Goal: Task Accomplishment & Management: Manage account settings

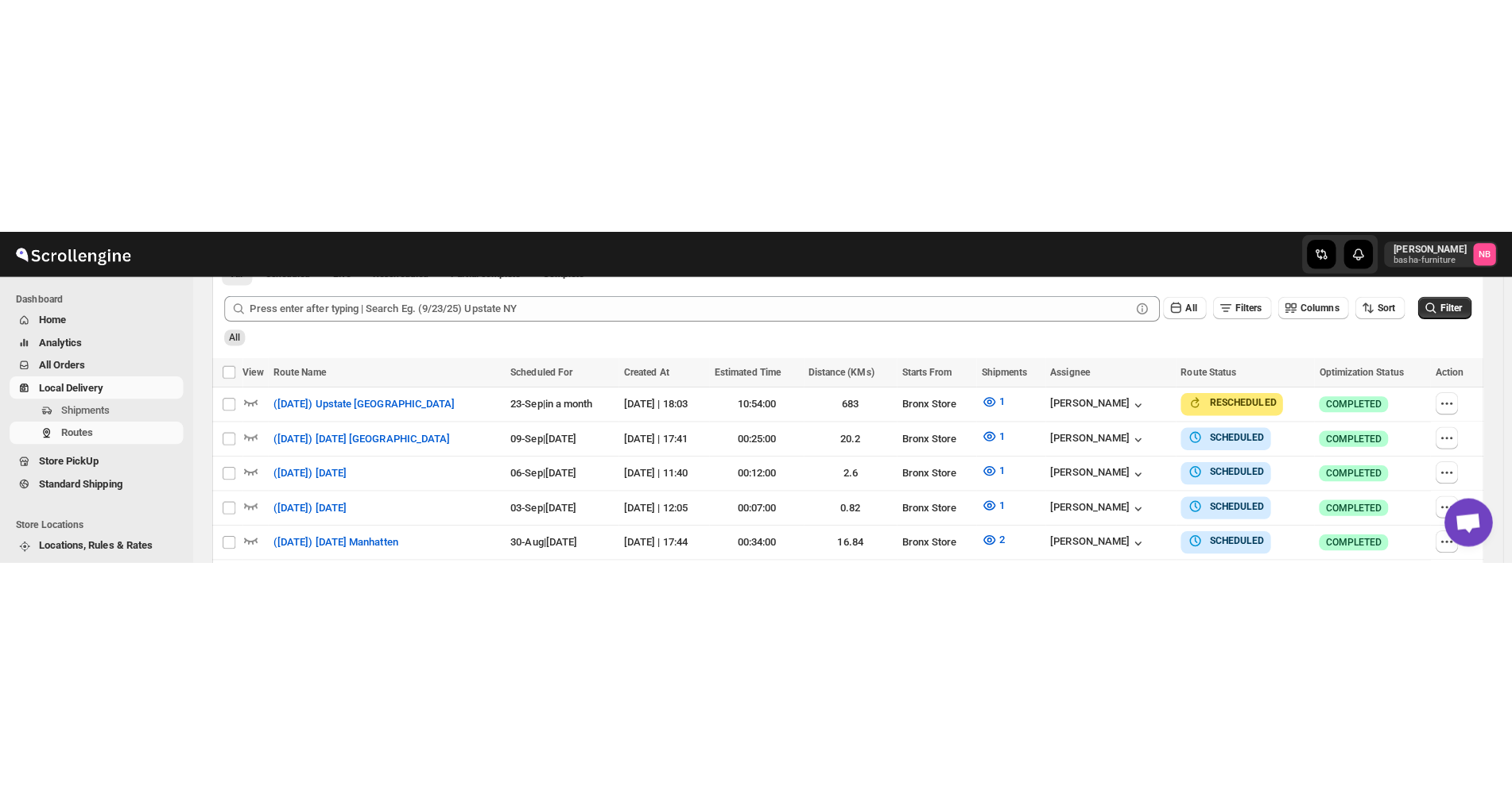
scroll to position [272, 0]
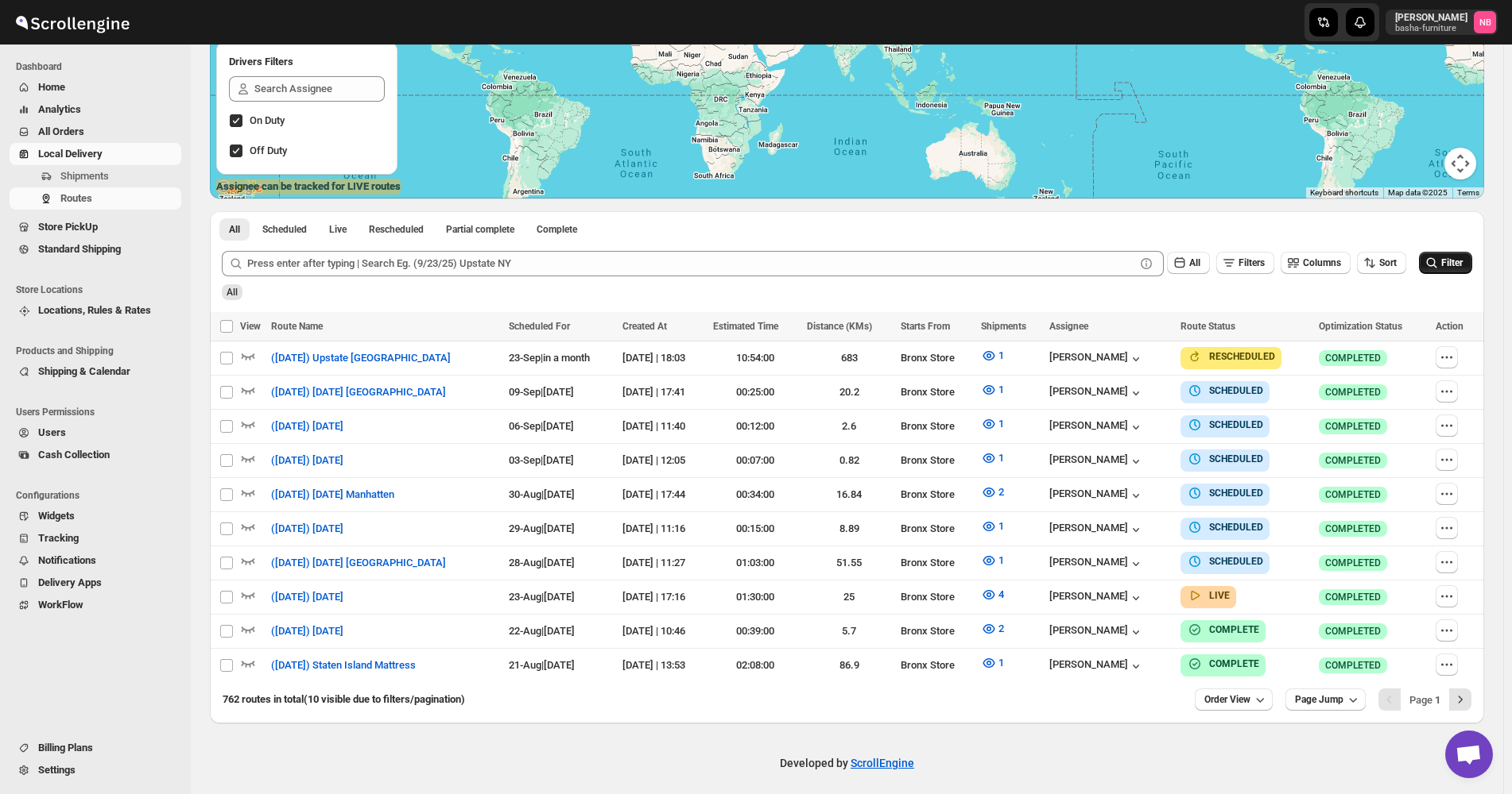
drag, startPoint x: 1445, startPoint y: 251, endPoint x: 1449, endPoint y: 262, distance: 11.7
click at [1445, 252] on div "All Filters Columns Sort Filter" at bounding box center [840, 258] width 1262 height 38
click at [1449, 262] on span "Filter" at bounding box center [1451, 263] width 21 height 11
click at [1013, 326] on button "4" at bounding box center [992, 595] width 42 height 26
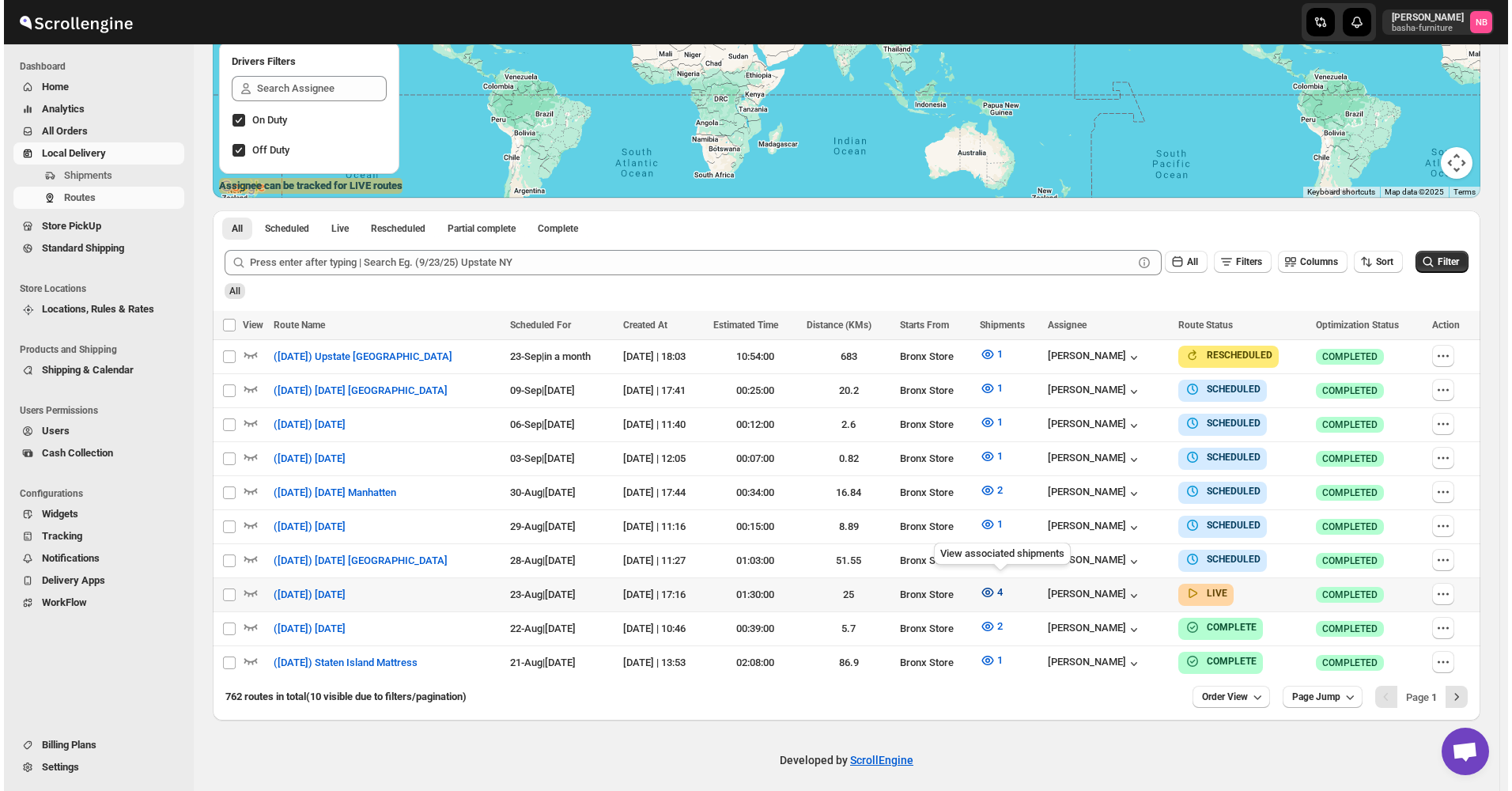
scroll to position [266, 0]
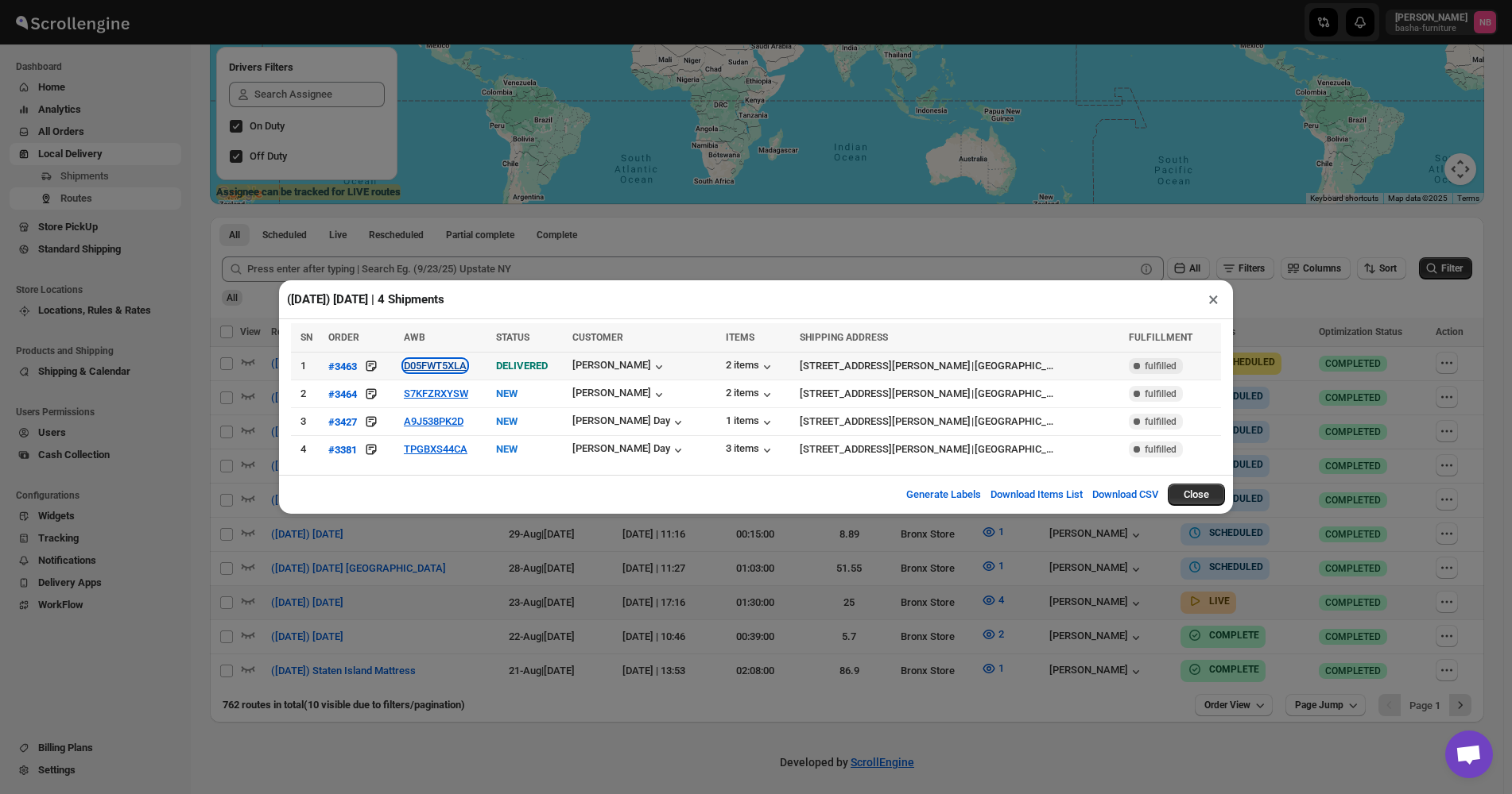
click at [441, 326] on button "D05FWT5XLA" at bounding box center [435, 365] width 63 height 12
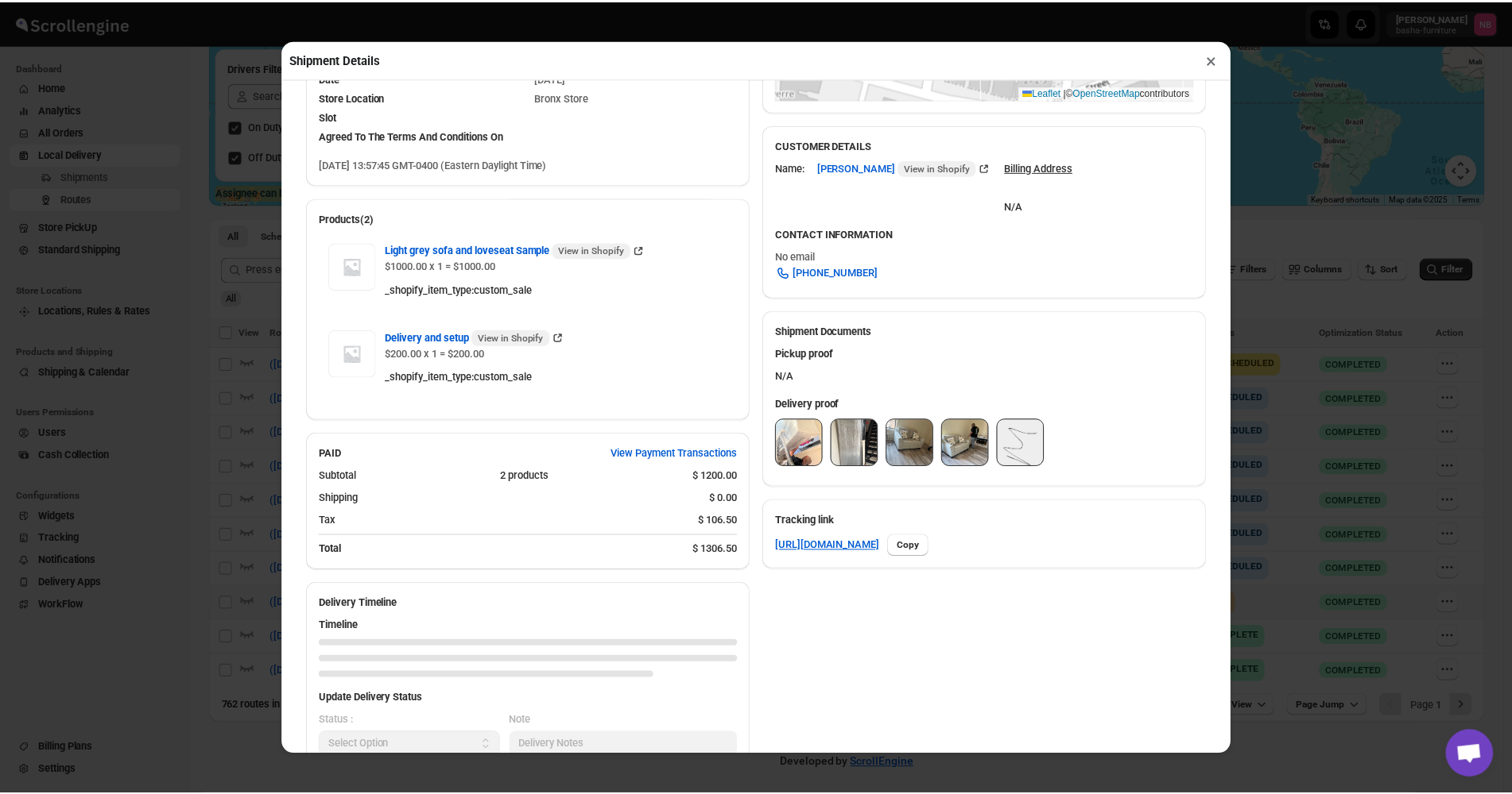
scroll to position [501, 0]
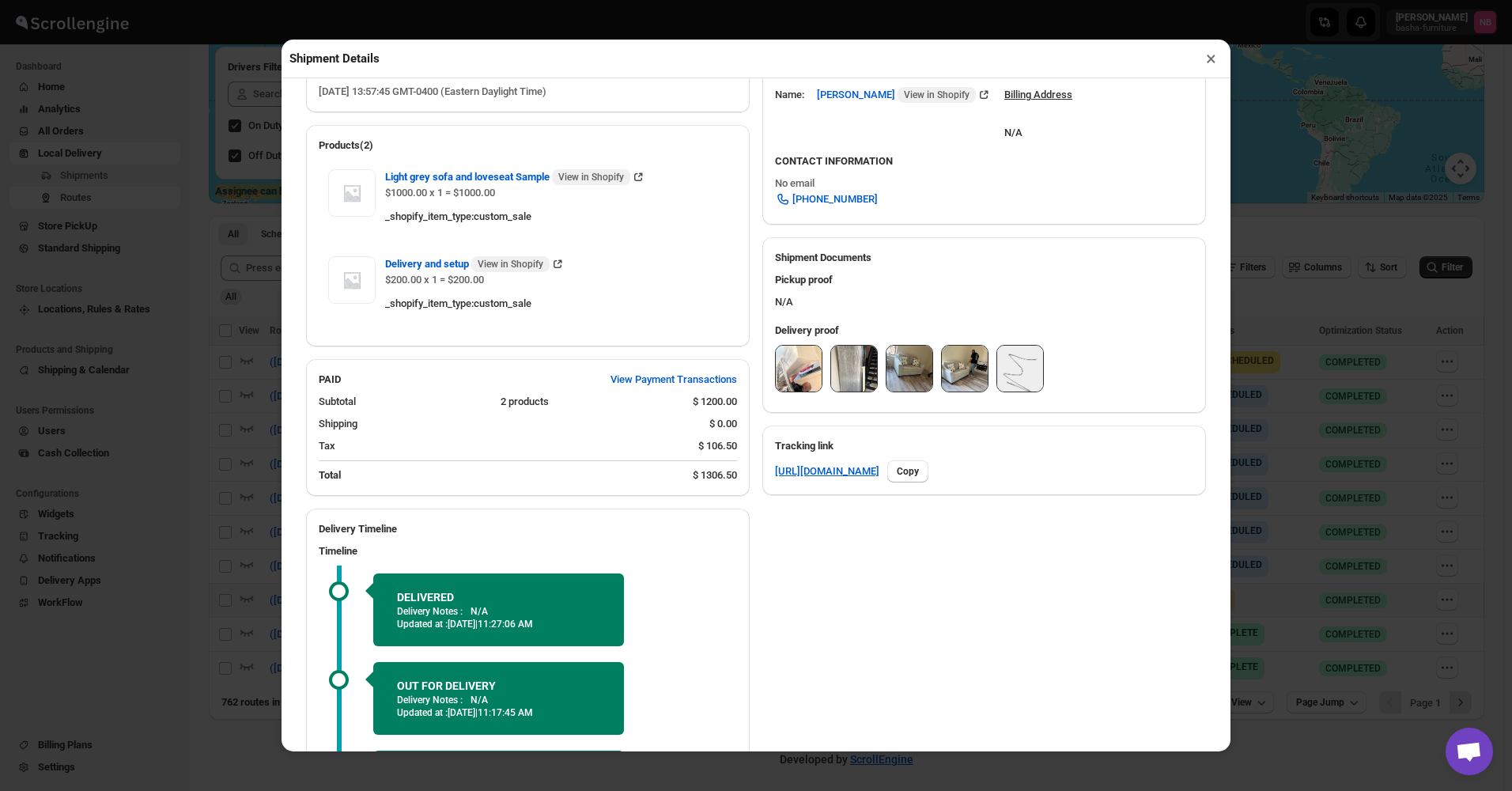
click at [800, 325] on img at bounding box center [799, 369] width 45 height 46
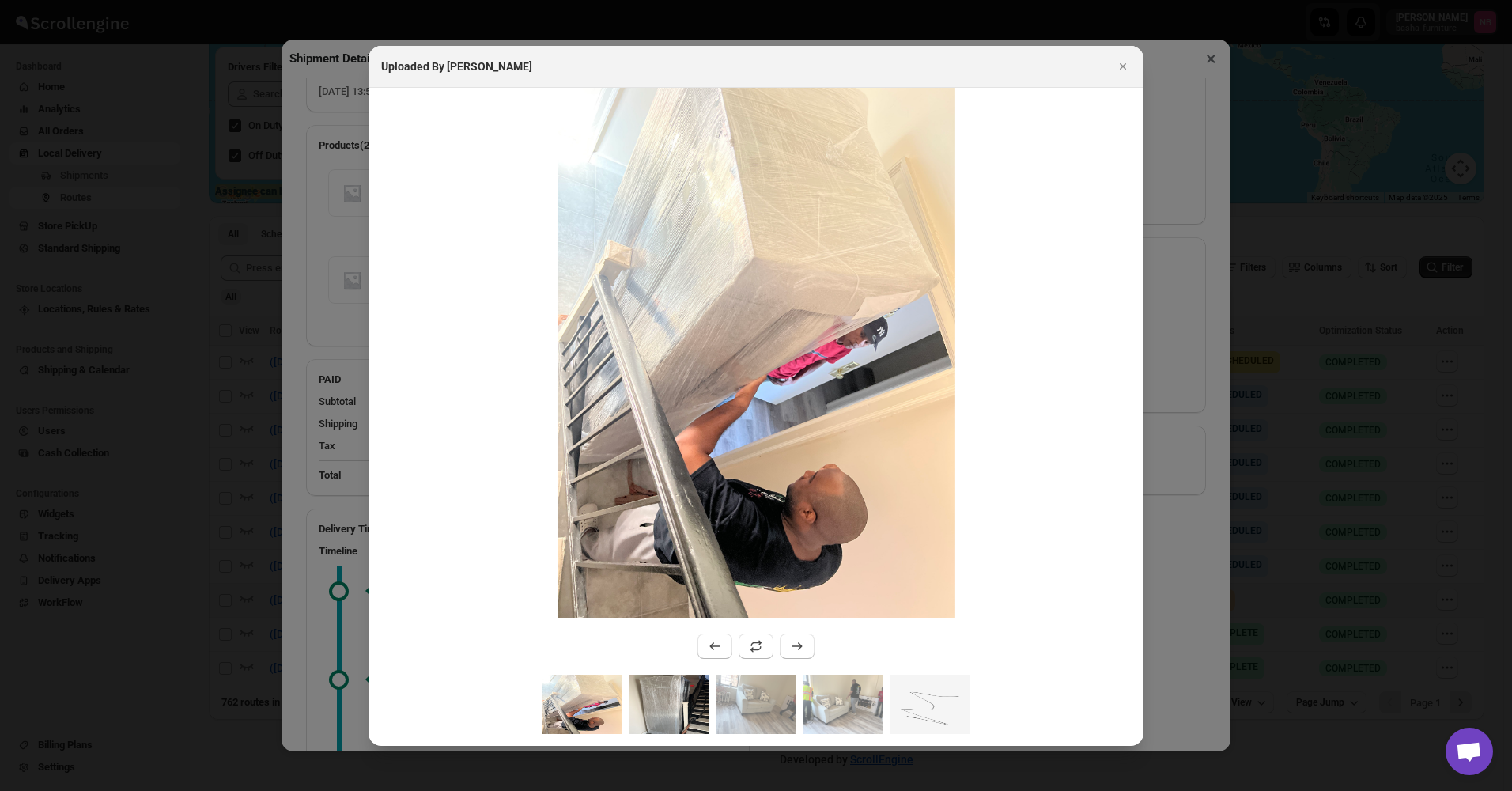
click at [697, 325] on img ":ra5i:" at bounding box center [669, 705] width 79 height 59
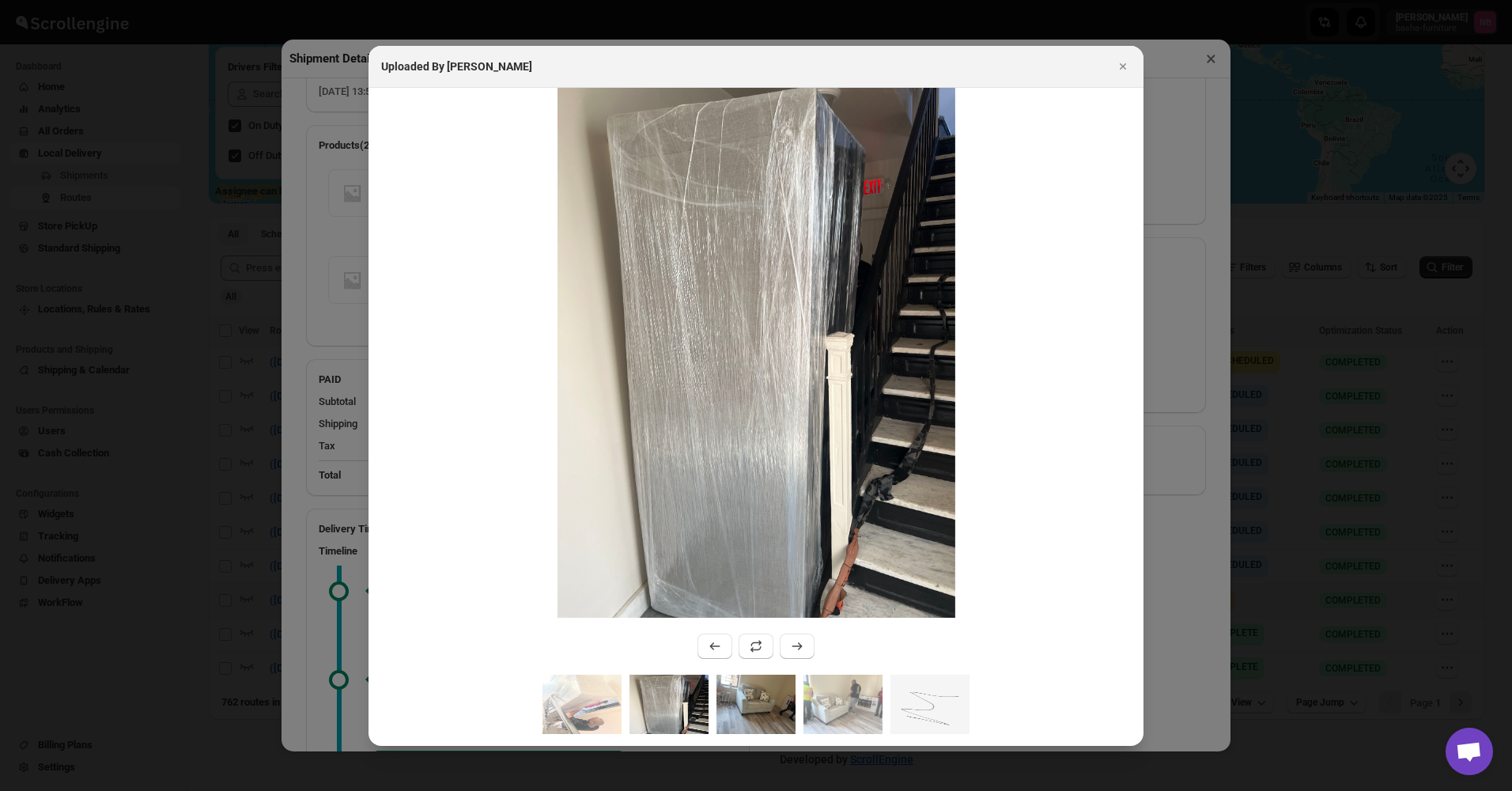
click at [754, 325] on img ":ra5i:" at bounding box center [756, 705] width 79 height 59
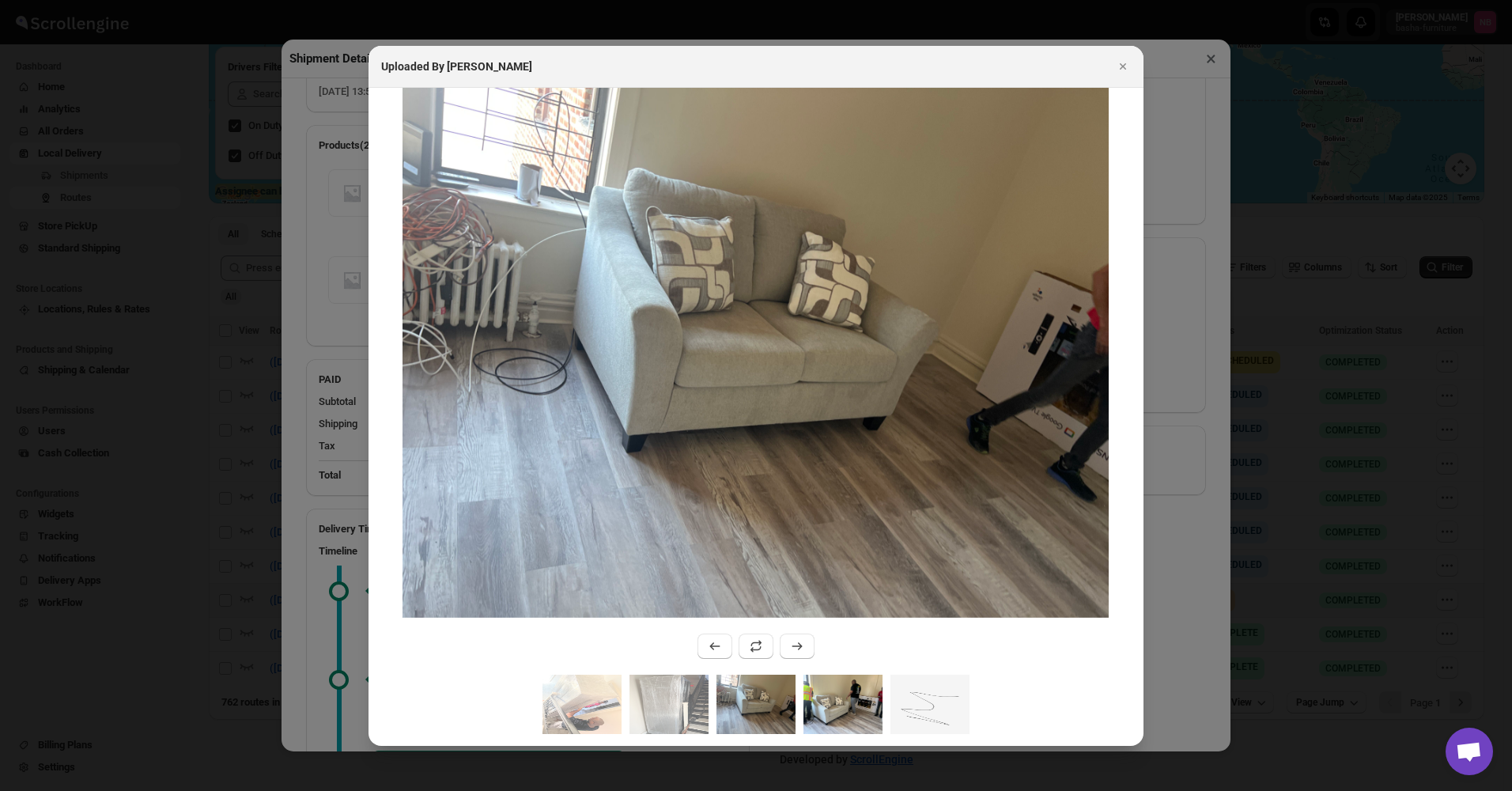
click at [823, 325] on img ":ra5i:" at bounding box center [842, 705] width 79 height 59
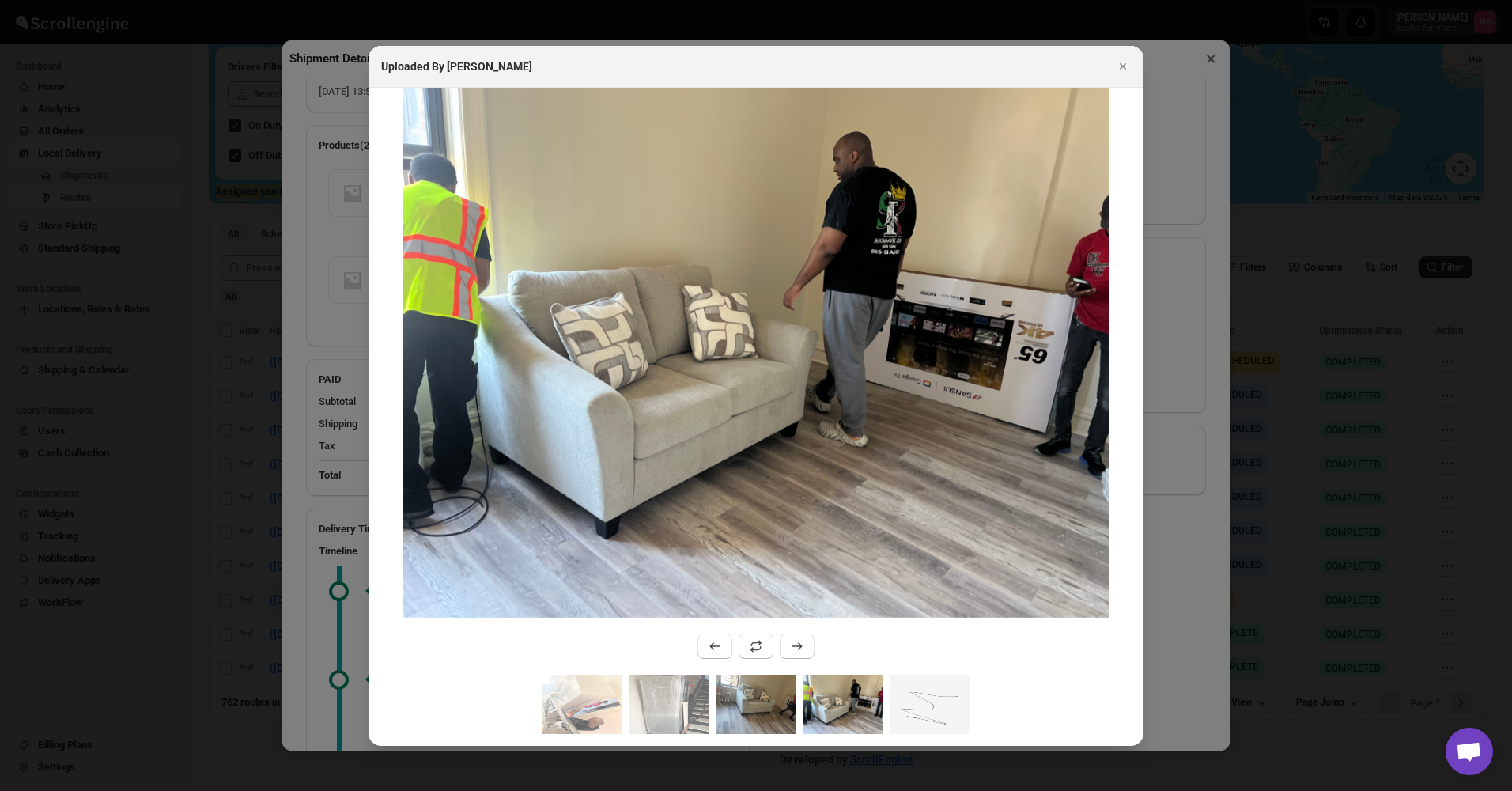
click at [755, 325] on img ":ra5i:" at bounding box center [756, 705] width 79 height 59
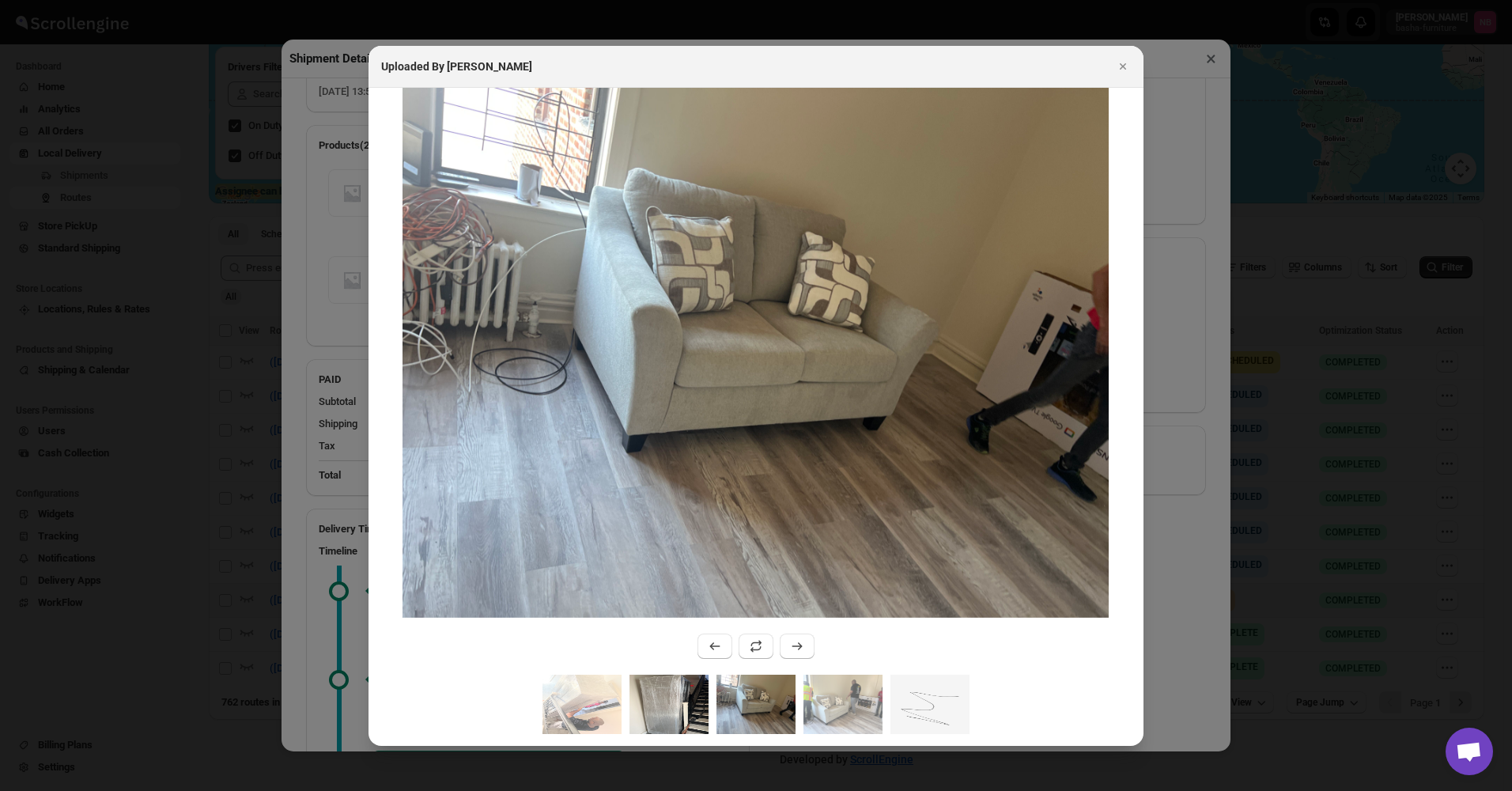
click at [685, 325] on img ":ra5i:" at bounding box center [669, 705] width 79 height 59
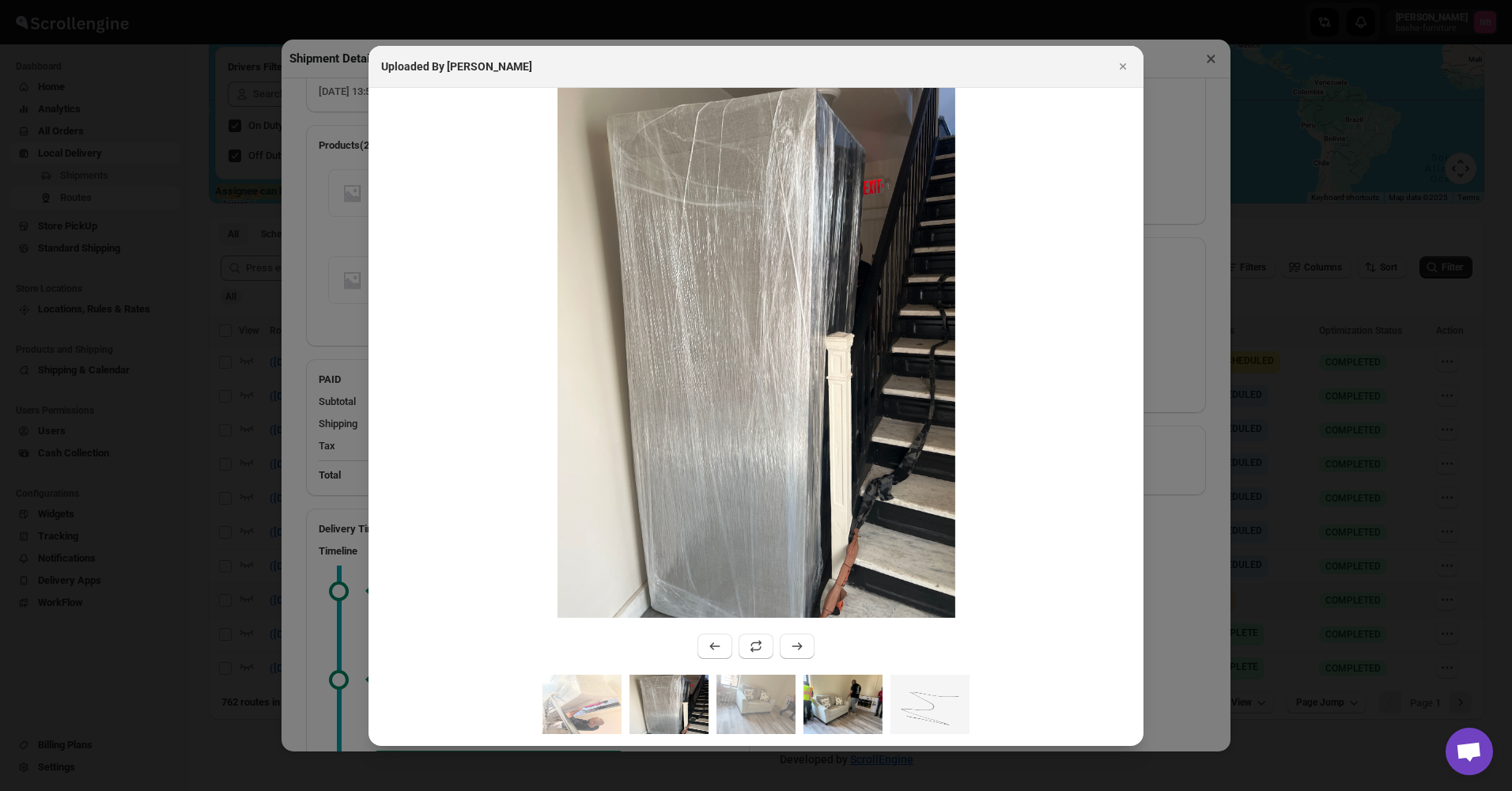
click at [870, 325] on img ":ra5i:" at bounding box center [842, 705] width 79 height 59
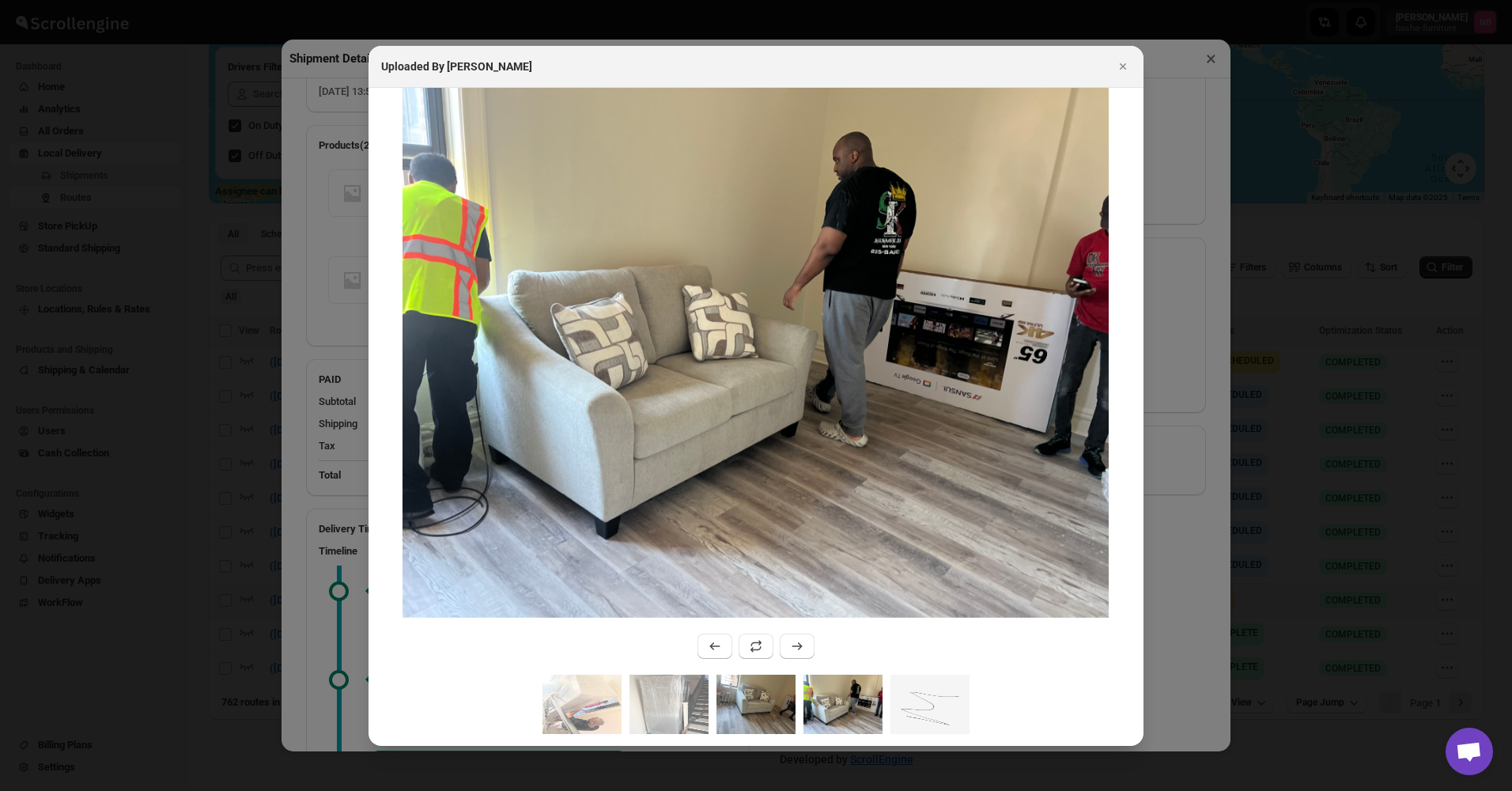
click at [746, 325] on img ":ra5i:" at bounding box center [756, 705] width 79 height 59
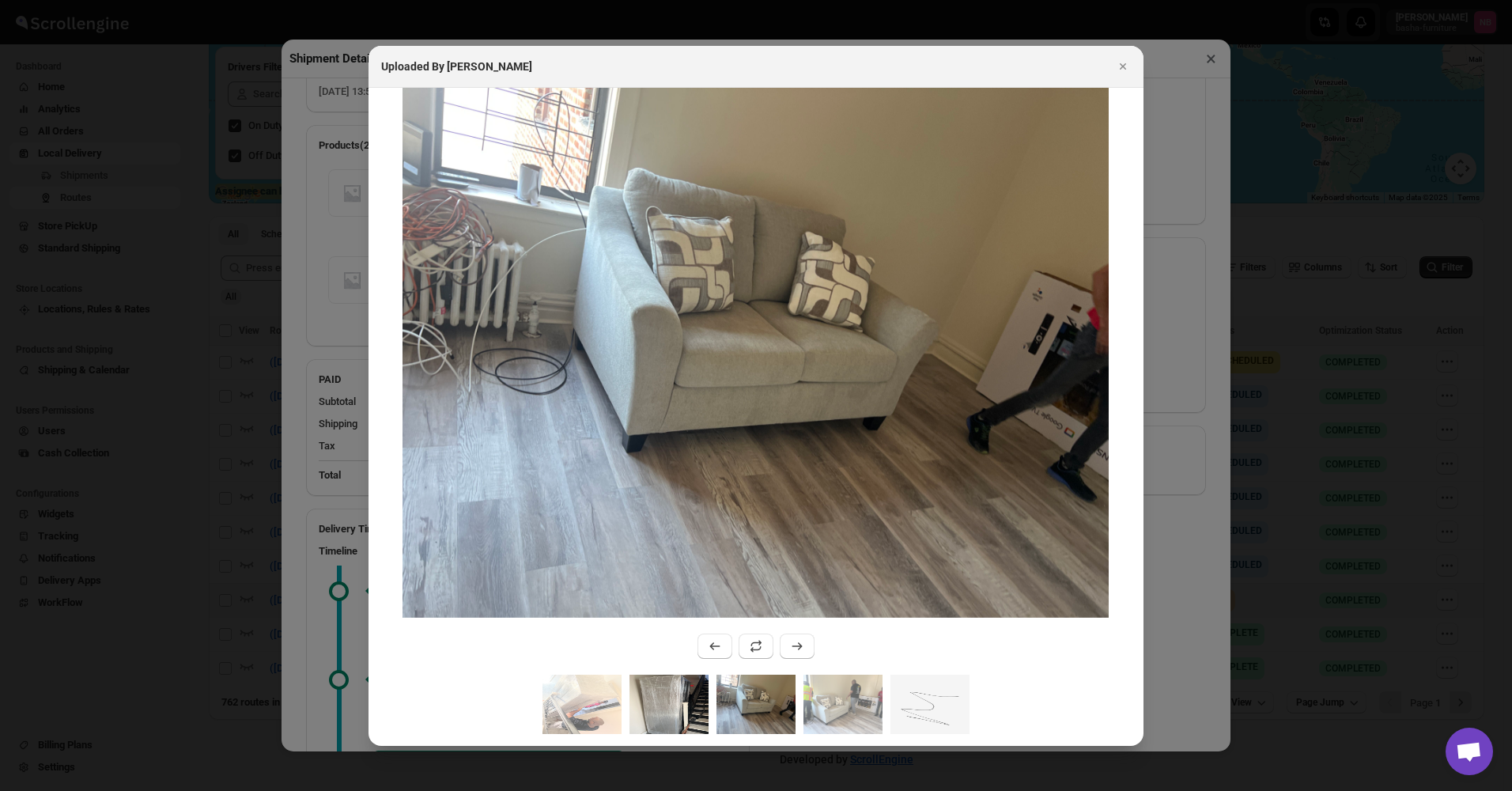
click at [655, 325] on img ":ra5i:" at bounding box center [669, 705] width 79 height 59
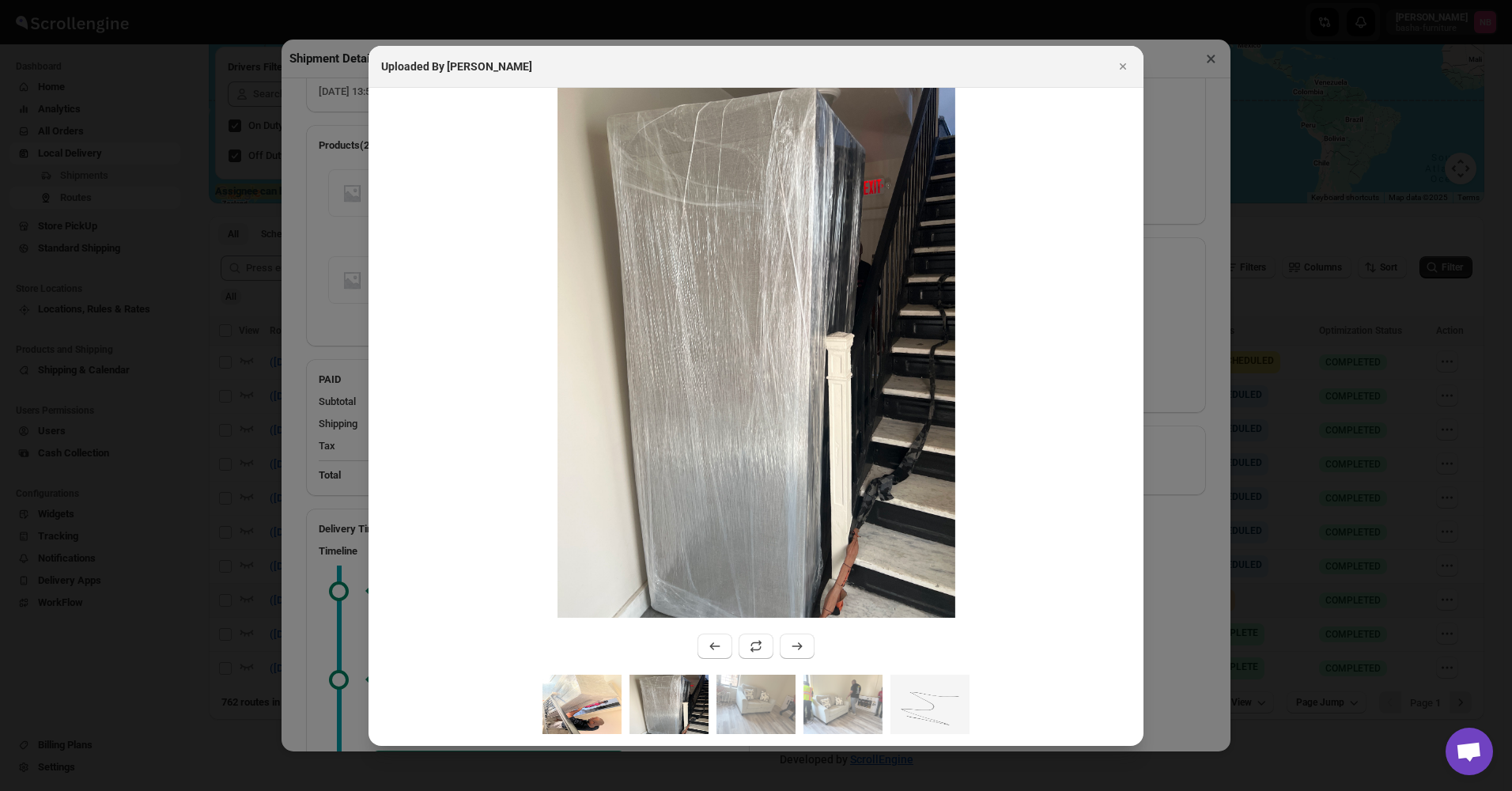
click at [566, 325] on img ":ra5i:" at bounding box center [581, 705] width 79 height 59
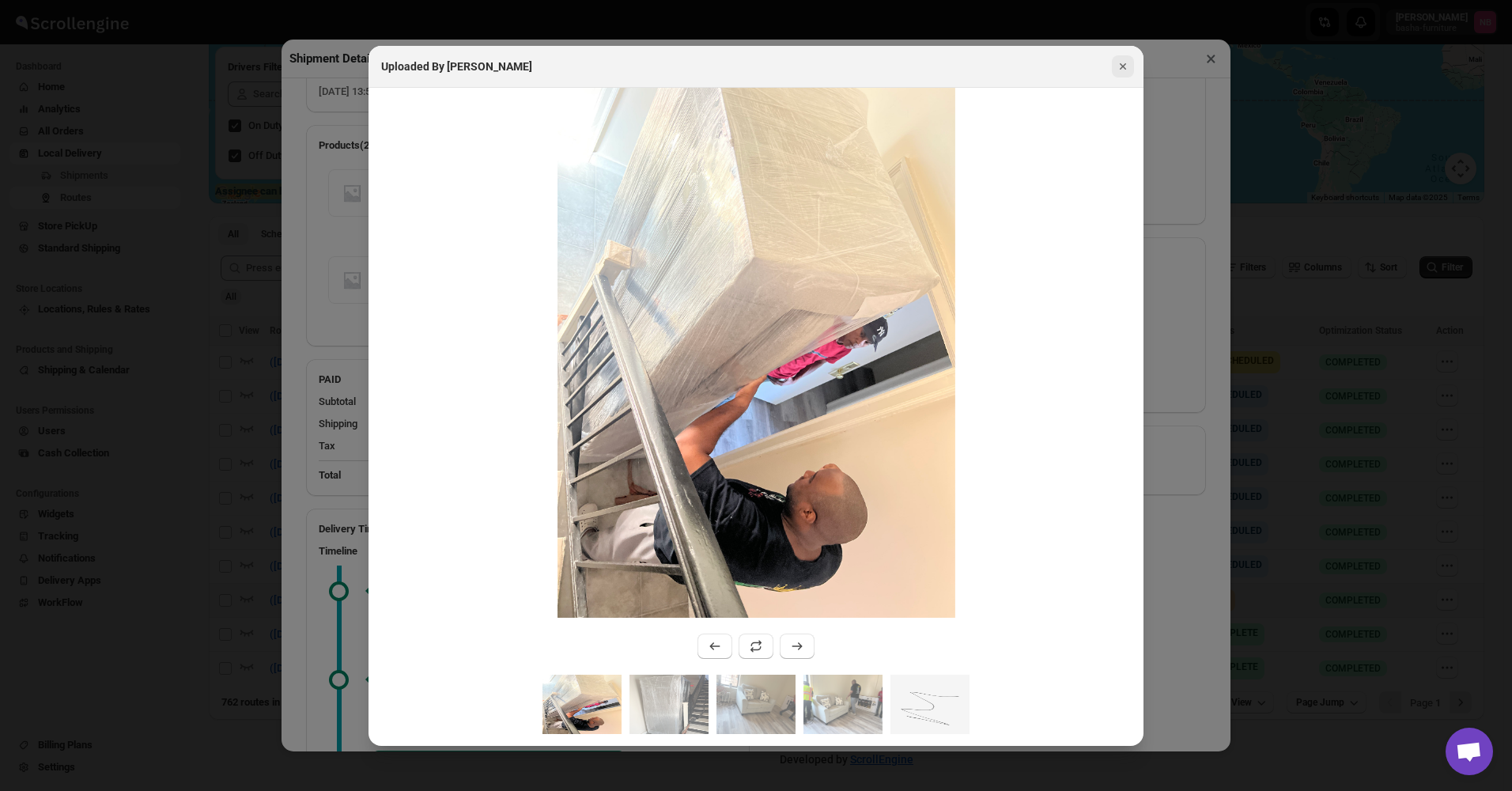
click at [1128, 63] on icon "Close" at bounding box center [1123, 66] width 15 height 15
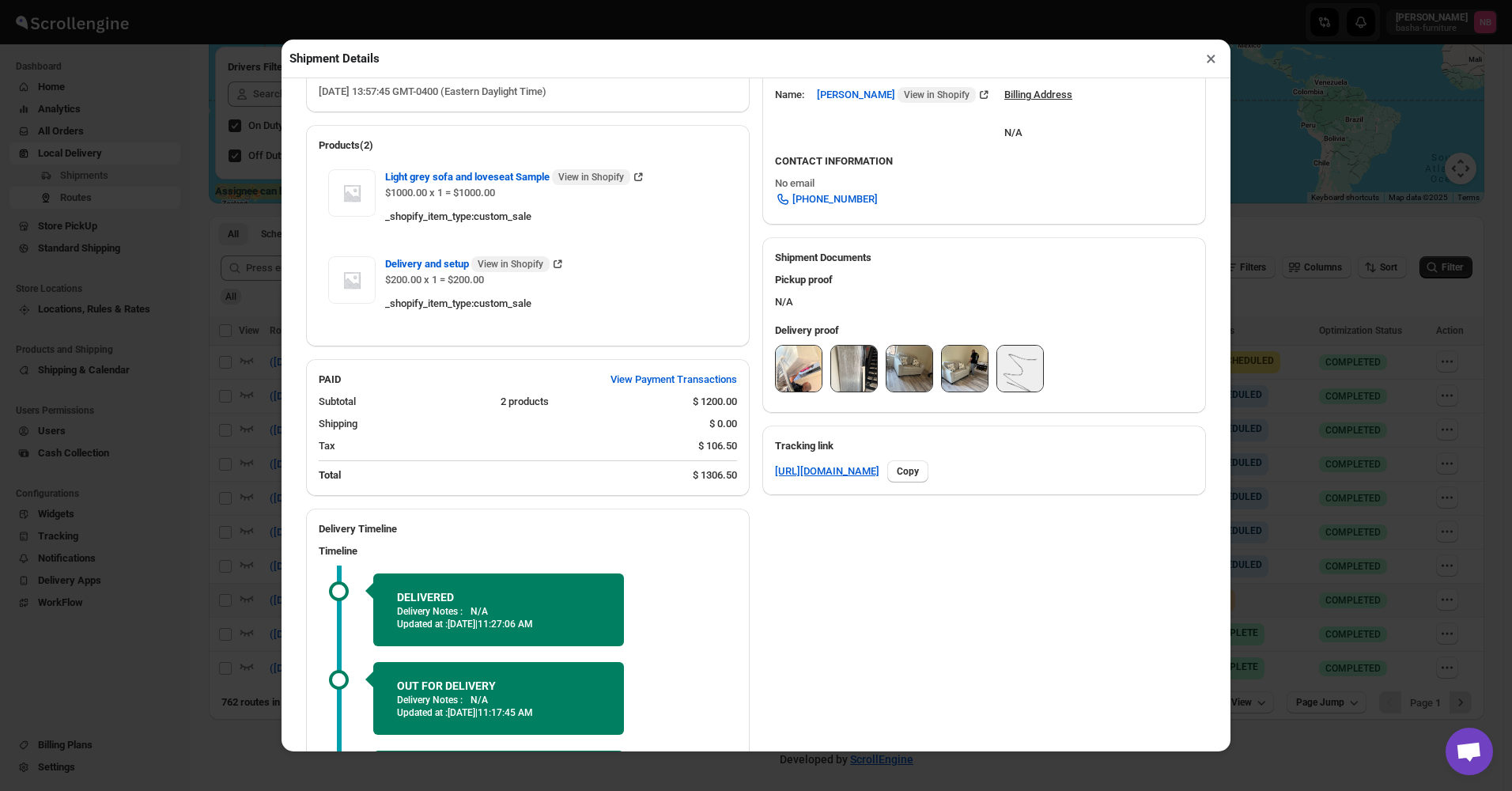
click at [1203, 68] on button "×" at bounding box center [1211, 58] width 23 height 22
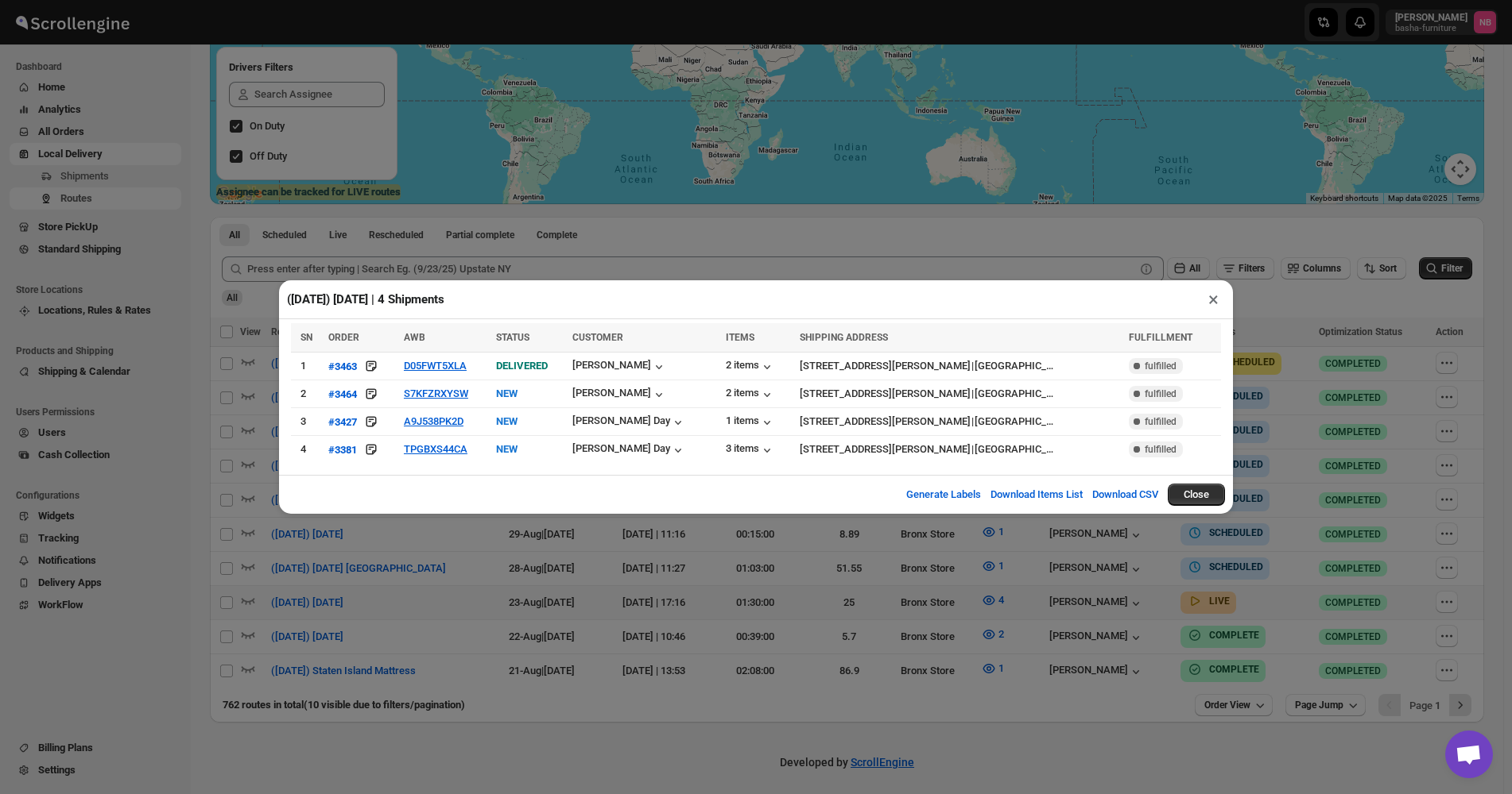
click at [593, 326] on div "([DATE]) [DATE] | 4 Shipments × SN ORDER AWB STATUS CUSTOMER ITEMS SHIPPING ADD…" at bounding box center [756, 397] width 1512 height 794
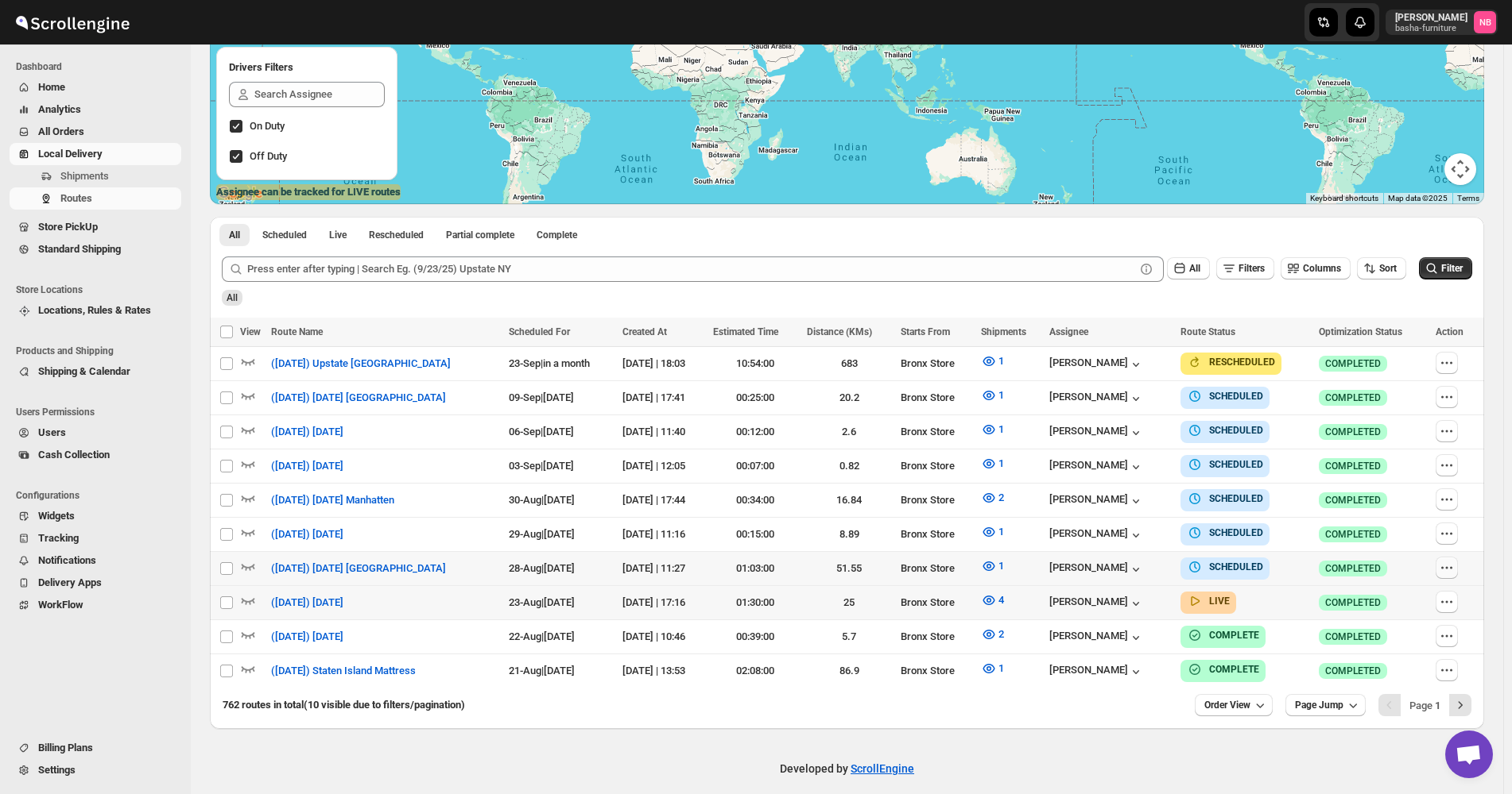
click at [1454, 326] on icon "button" at bounding box center [1446, 567] width 16 height 16
checkbox input "true"
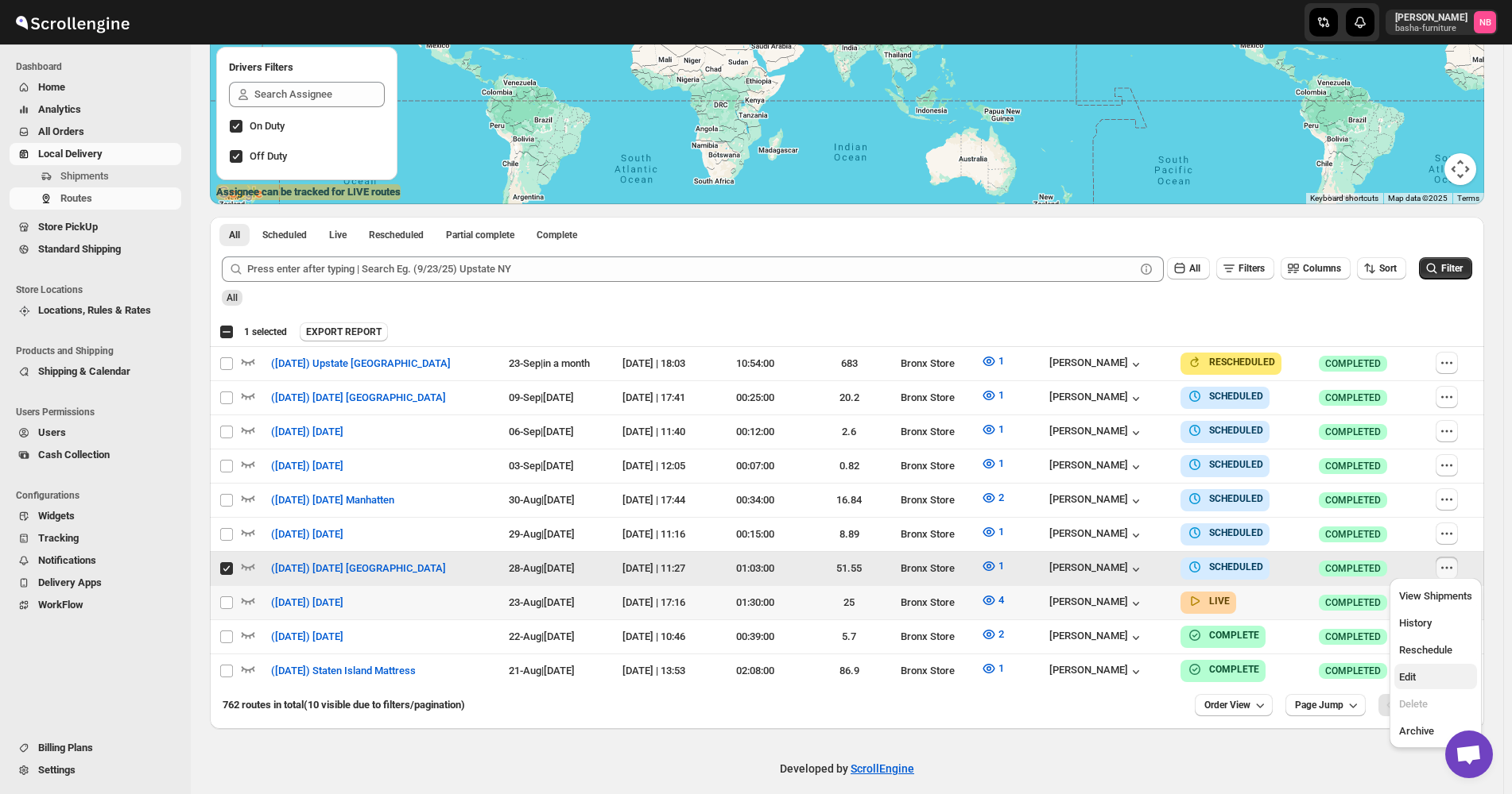
click at [1413, 326] on span "Edit" at bounding box center [1407, 677] width 16 height 12
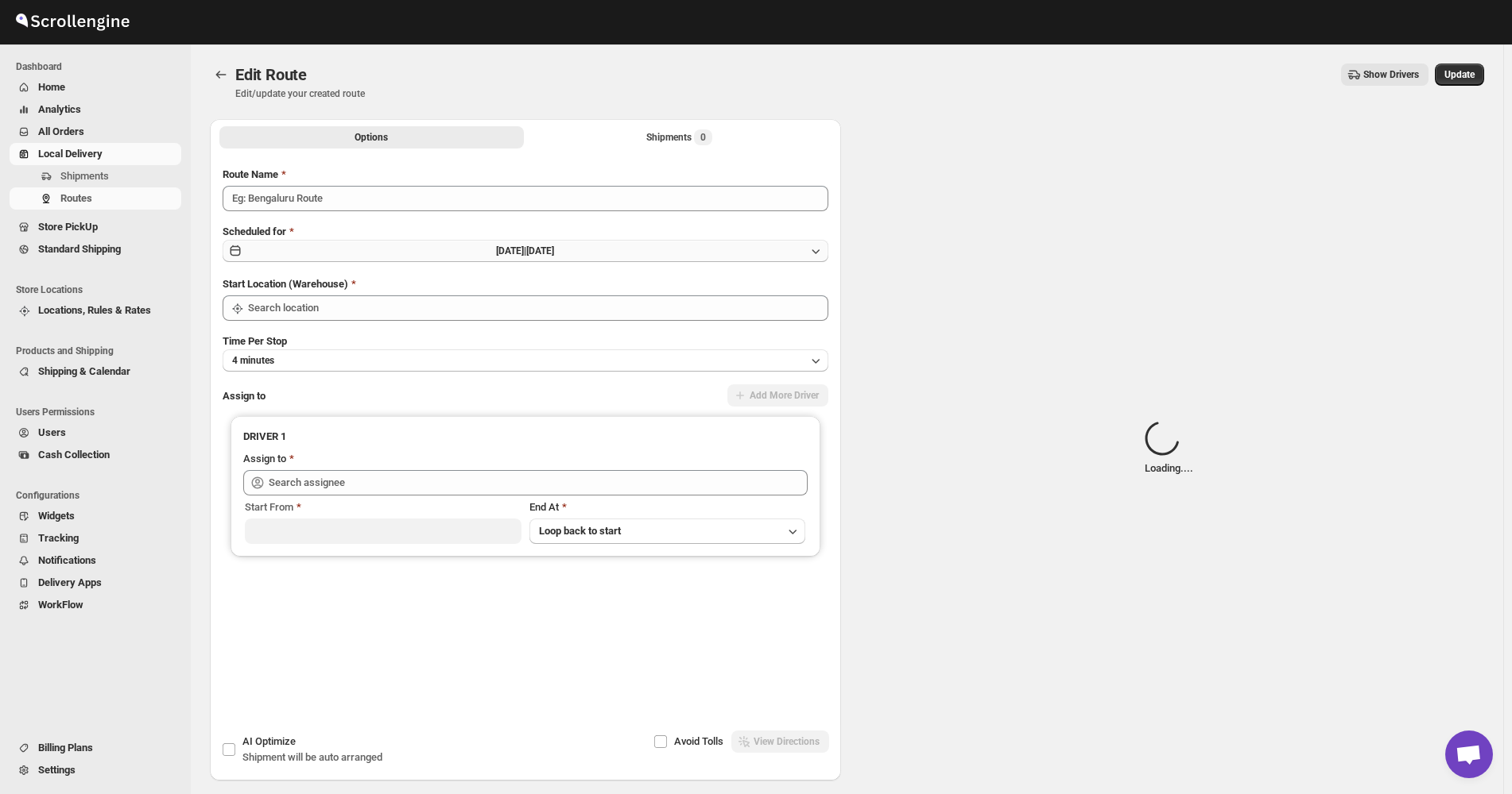
type input "([DATE]) [DATE] [GEOGRAPHIC_DATA]"
click at [578, 258] on button "[DATE] | [DATE]" at bounding box center [525, 251] width 605 height 22
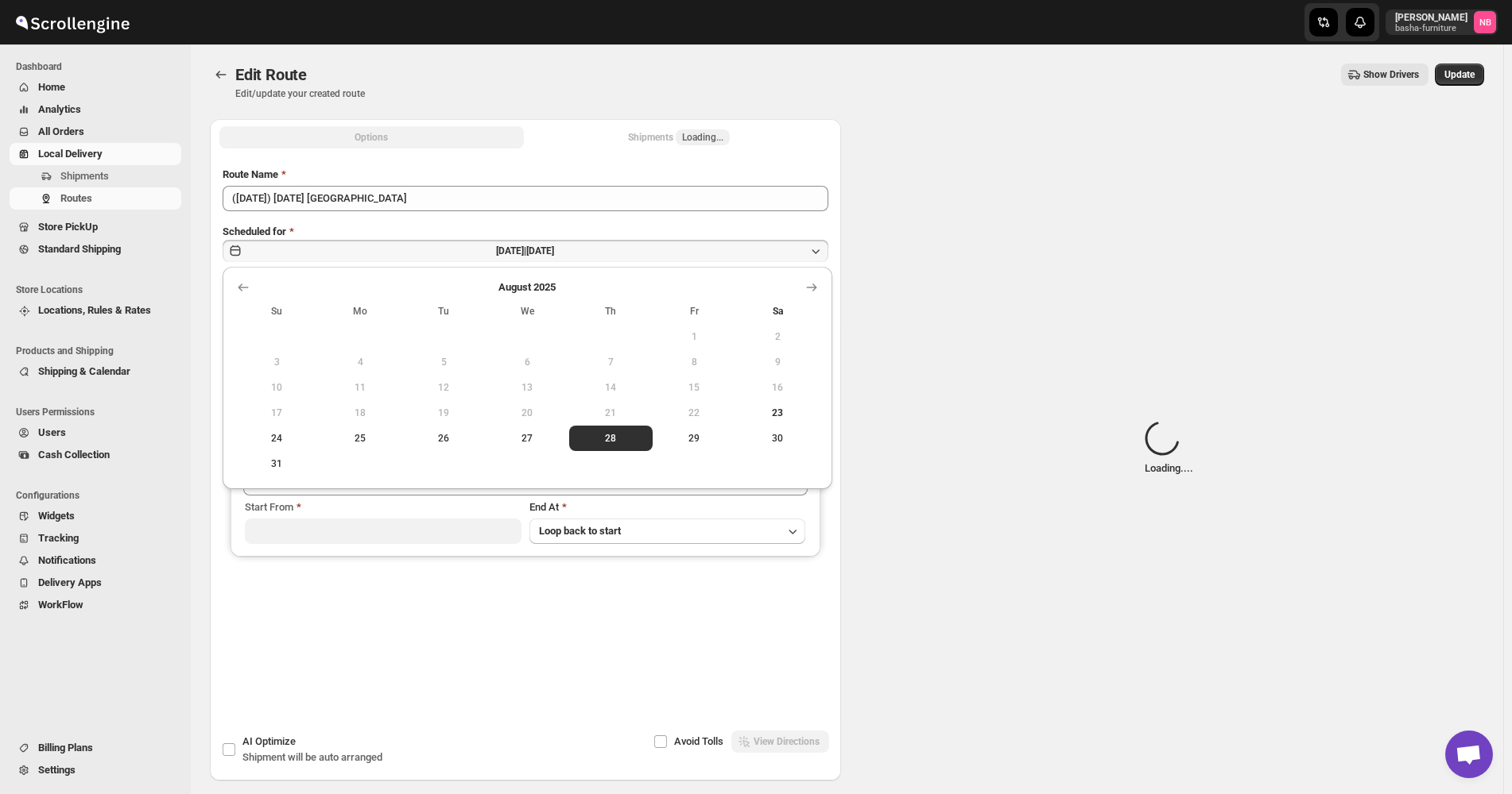
type input "Bronx Store"
type input "[PERSON_NAME] ([EMAIL_ADDRESS][DOMAIN_NAME])"
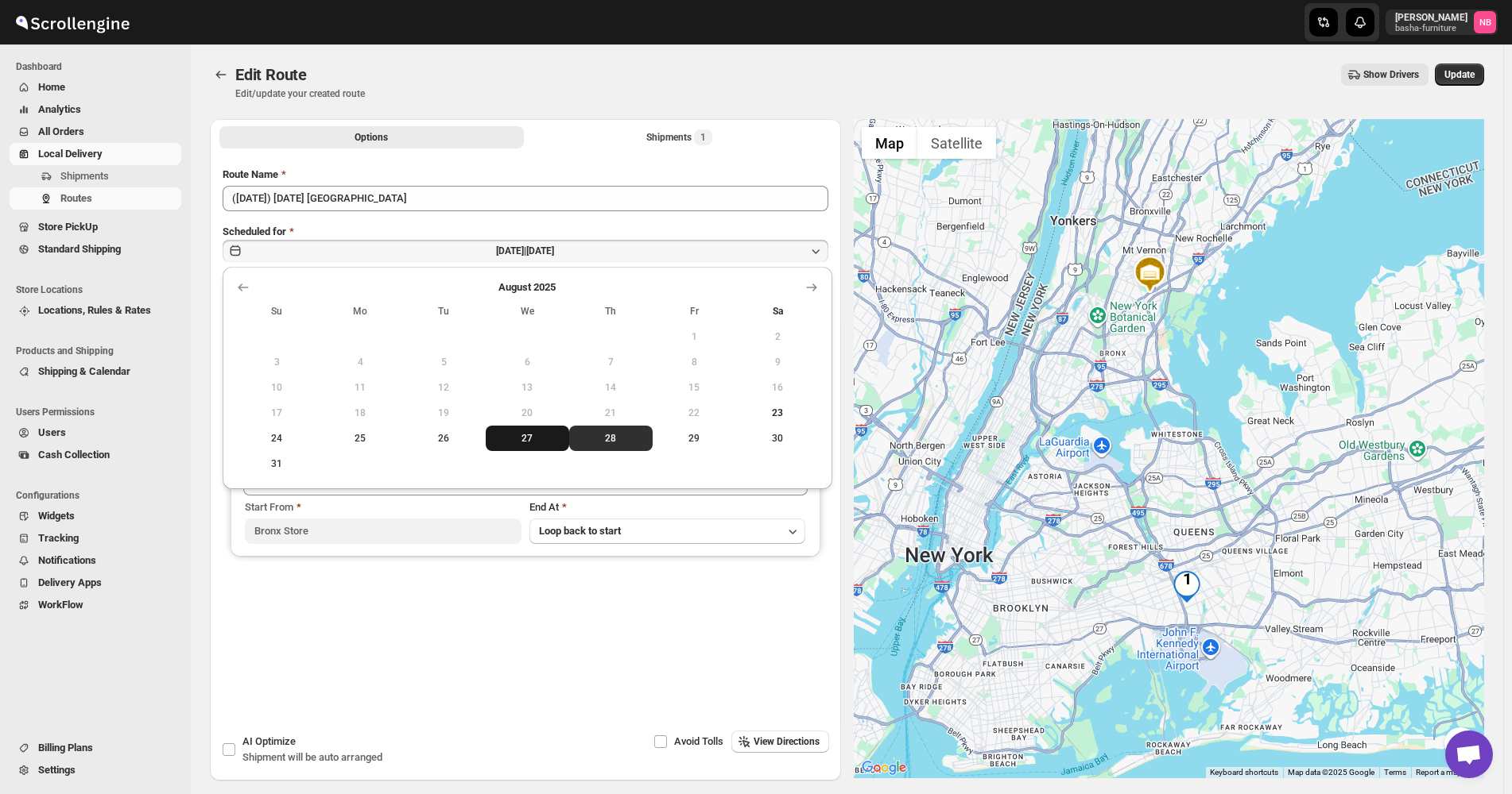
click at [504, 326] on span "27" at bounding box center [527, 439] width 70 height 13
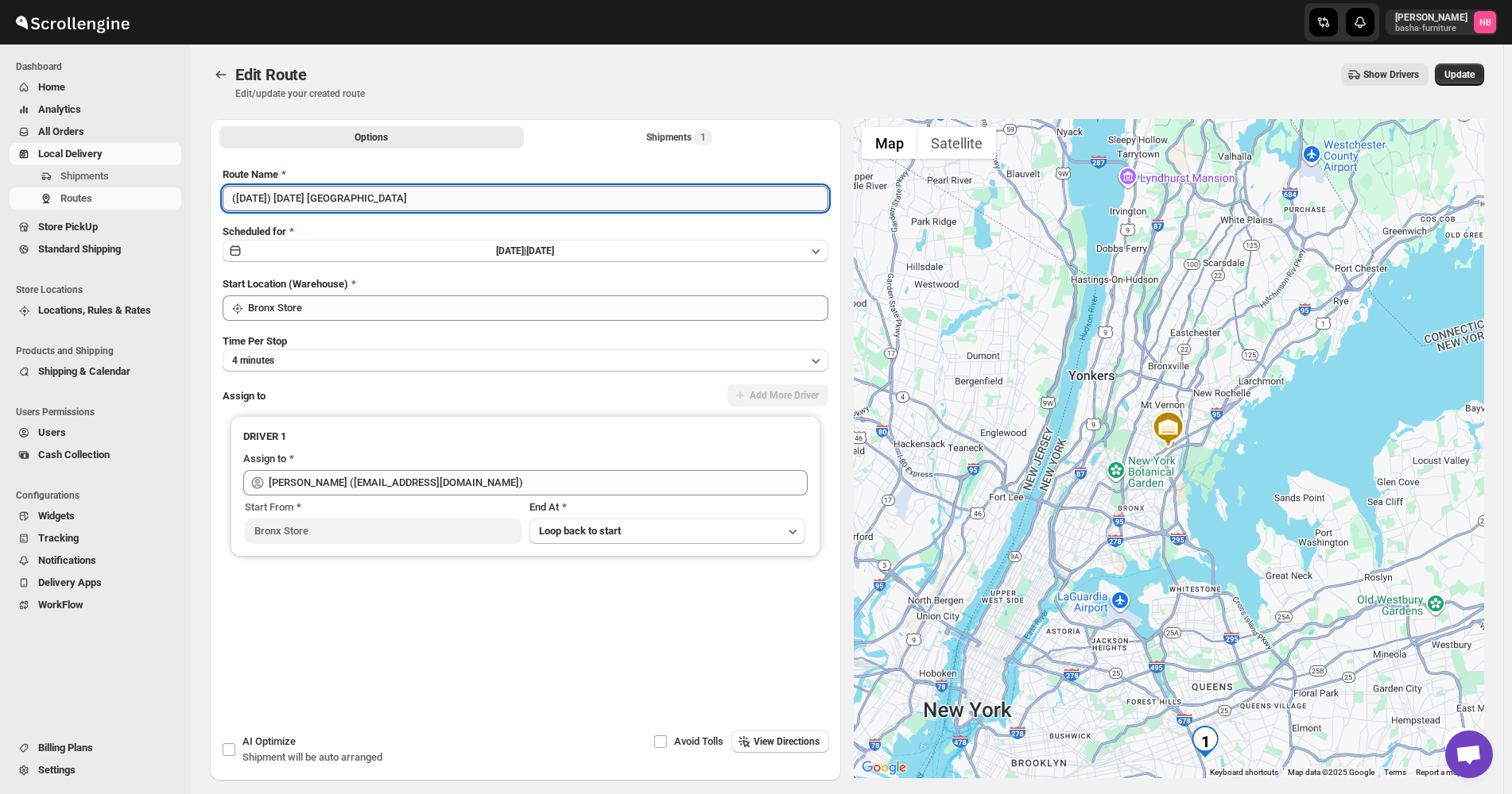
click at [253, 197] on input "([DATE]) [DATE] [GEOGRAPHIC_DATA]" at bounding box center [525, 198] width 605 height 26
click at [291, 206] on input "([DATE]) [DATE] [GEOGRAPHIC_DATA]" at bounding box center [525, 198] width 605 height 26
type input "([DATE]) [DATE] [GEOGRAPHIC_DATA]"
click at [1475, 77] on span "Update" at bounding box center [1459, 75] width 30 height 13
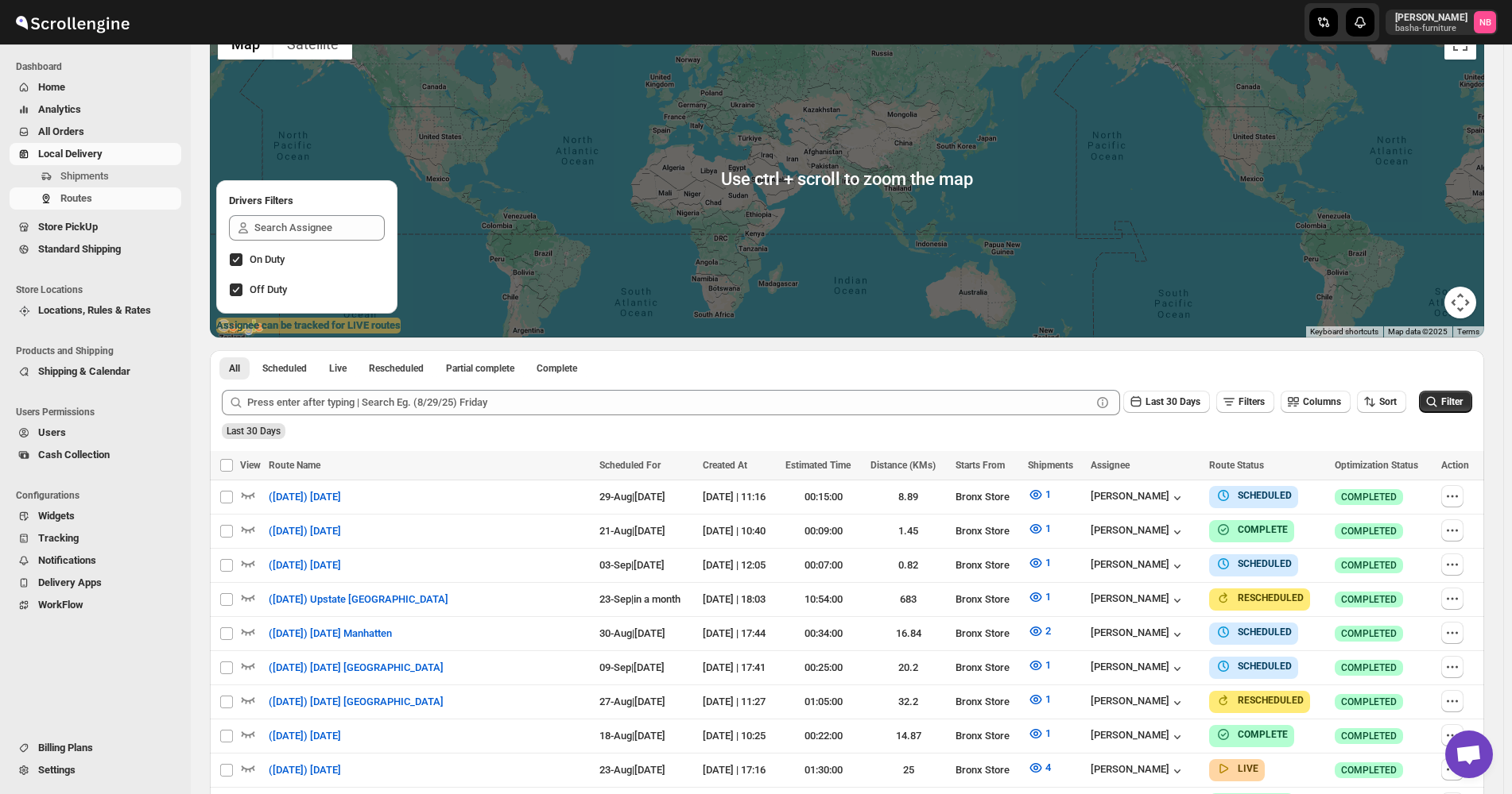
scroll to position [238, 0]
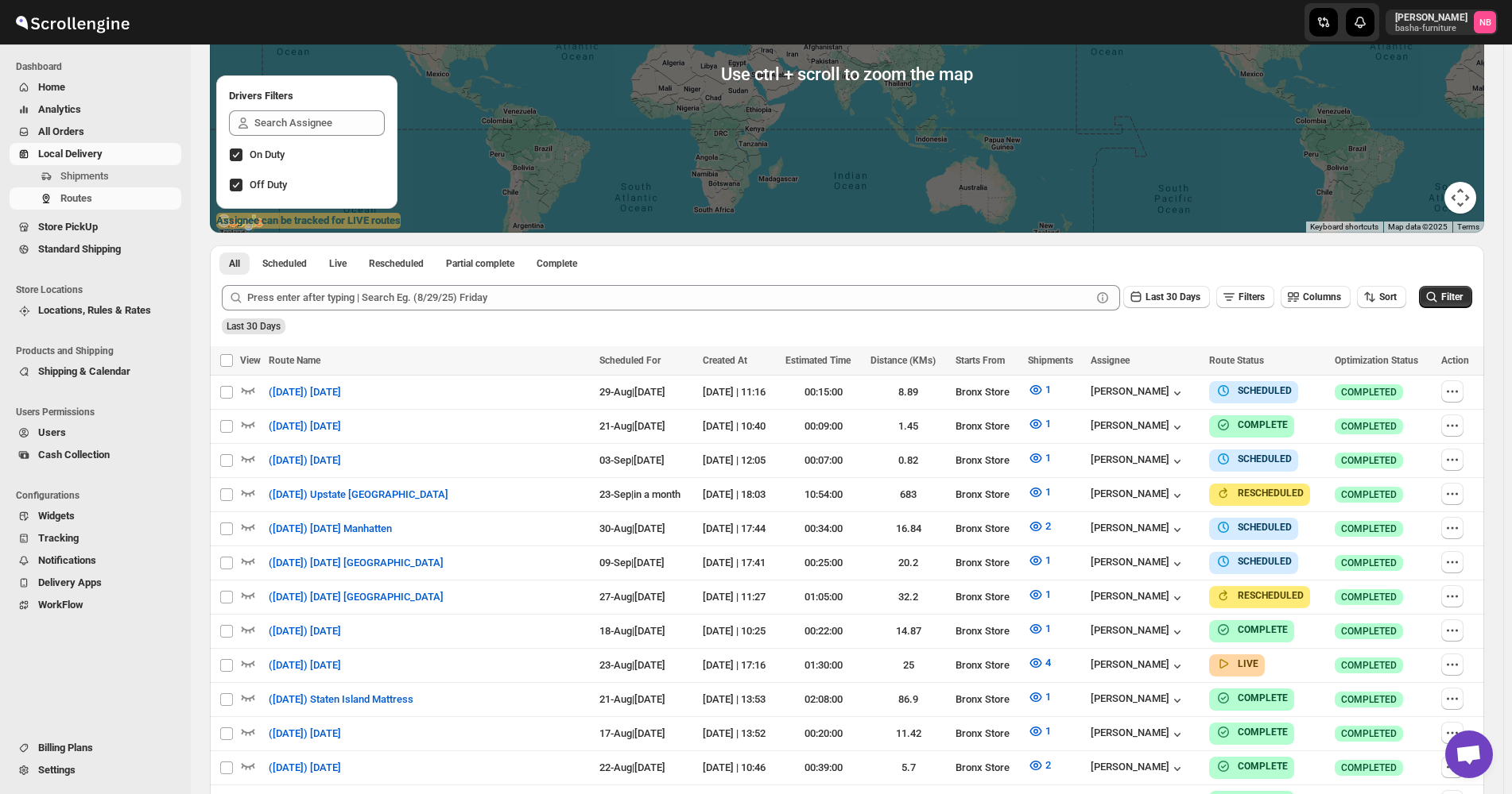
click at [1366, 316] on div "Last 30 Days" at bounding box center [845, 321] width 1253 height 27
click at [1378, 294] on icon "button" at bounding box center [1368, 296] width 16 height 16
click at [1368, 326] on div "Due Date" at bounding box center [1362, 382] width 42 height 16
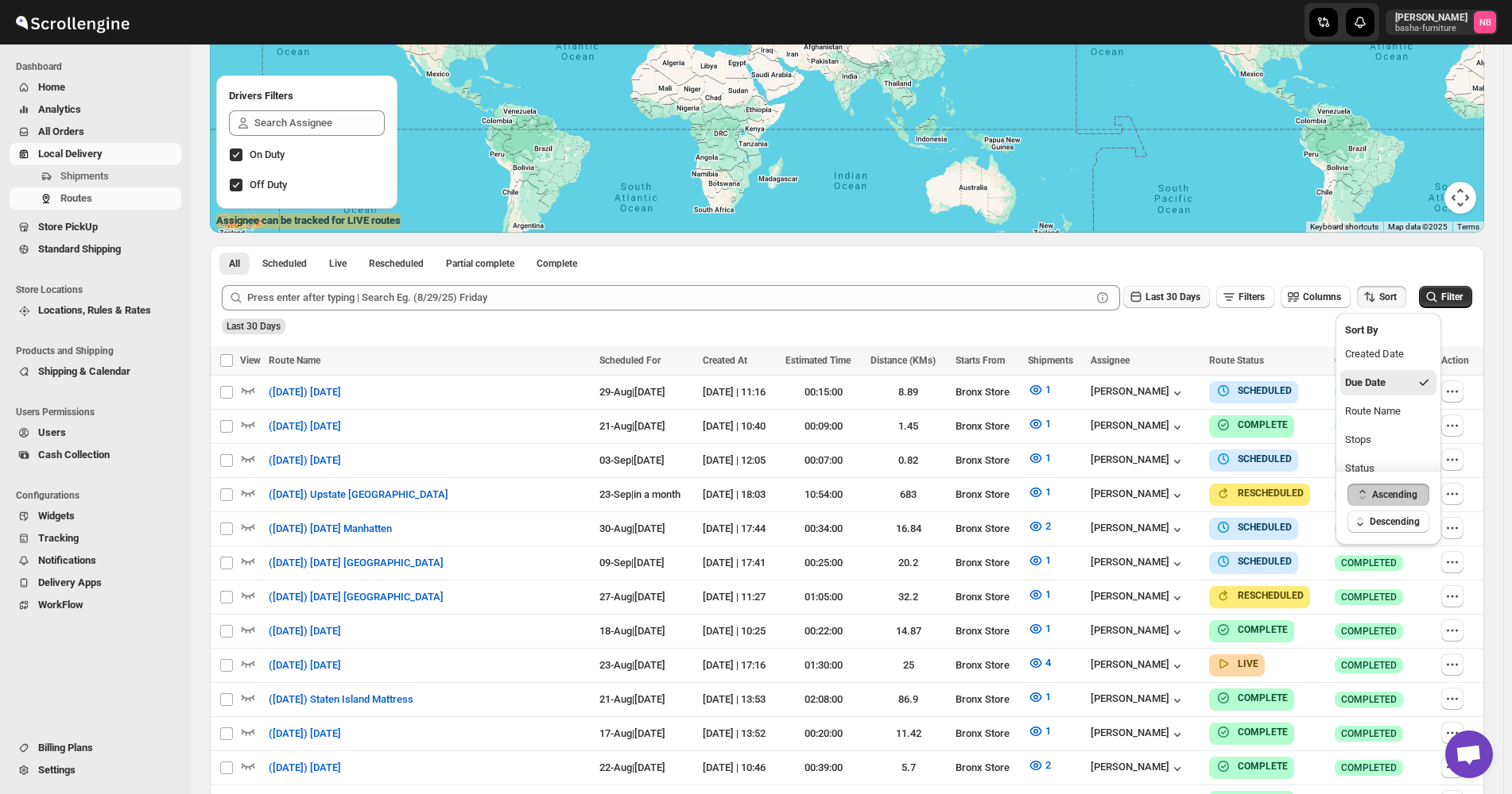
click at [1168, 286] on button "Last 30 Days" at bounding box center [1166, 297] width 87 height 22
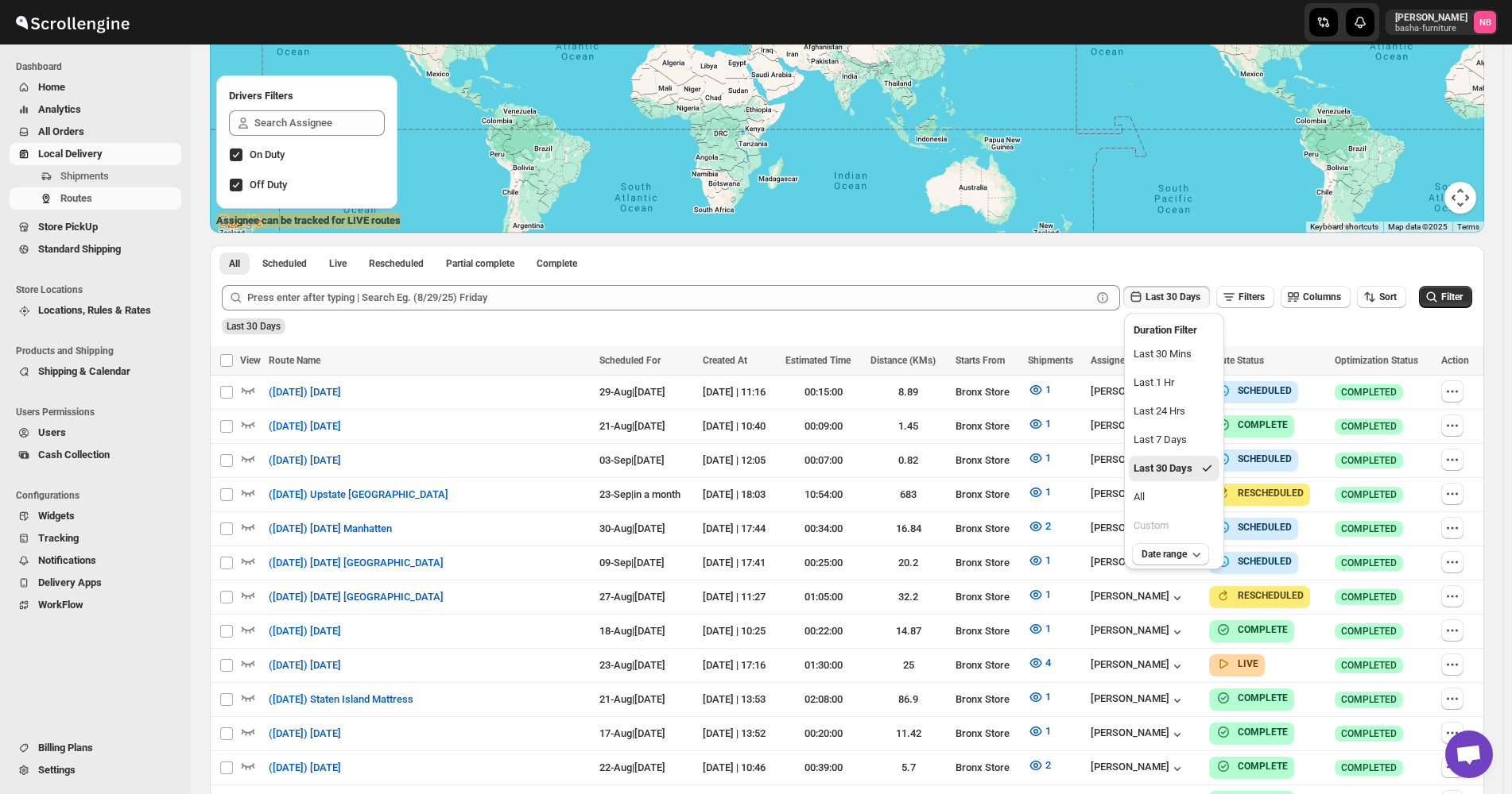
drag, startPoint x: 1189, startPoint y: 503, endPoint x: 1244, endPoint y: 474, distance: 62.2
click at [1189, 326] on button "All" at bounding box center [1173, 497] width 91 height 26
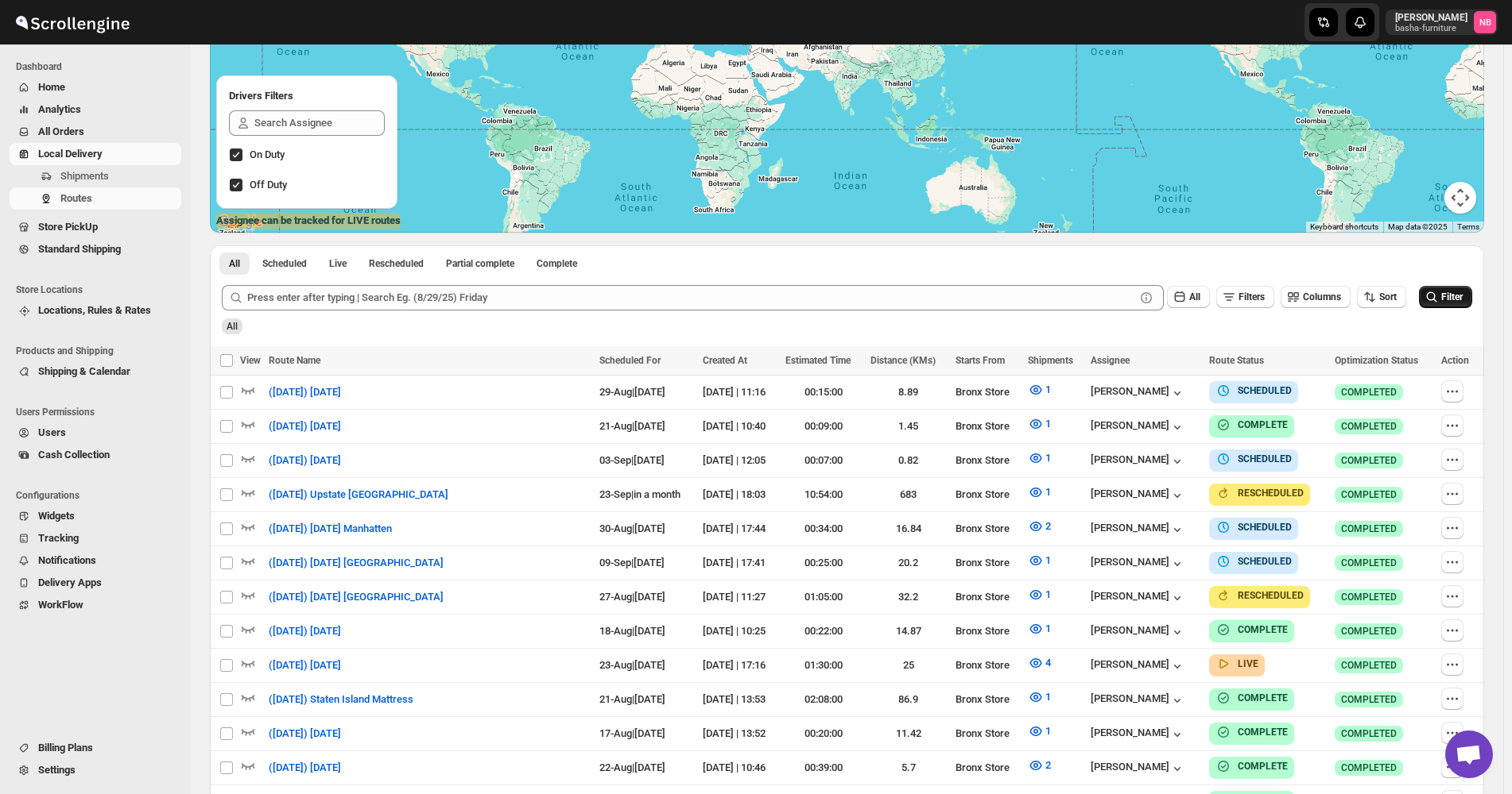
click at [1439, 291] on icon "submit" at bounding box center [1431, 296] width 16 height 16
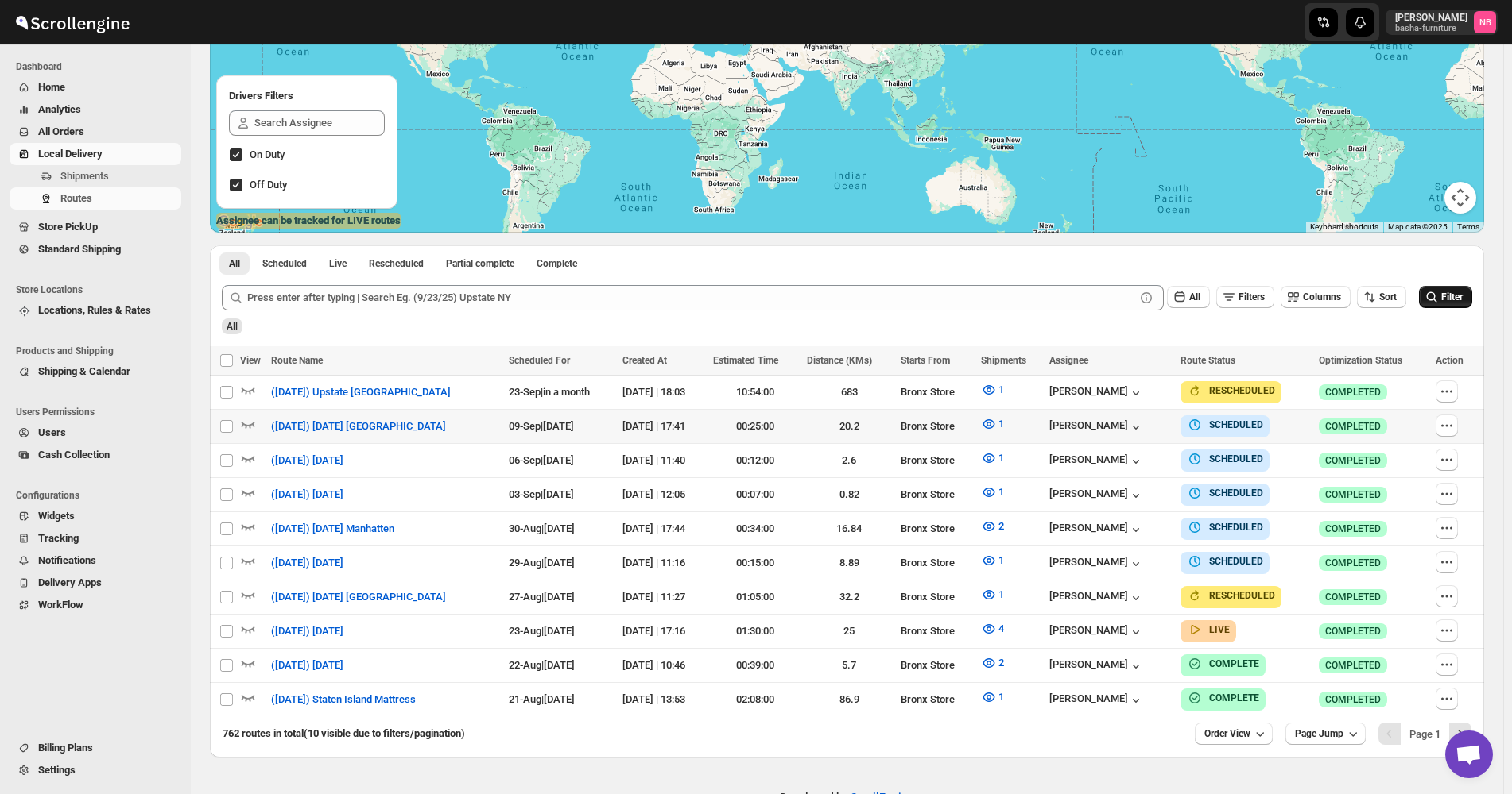
scroll to position [273, 0]
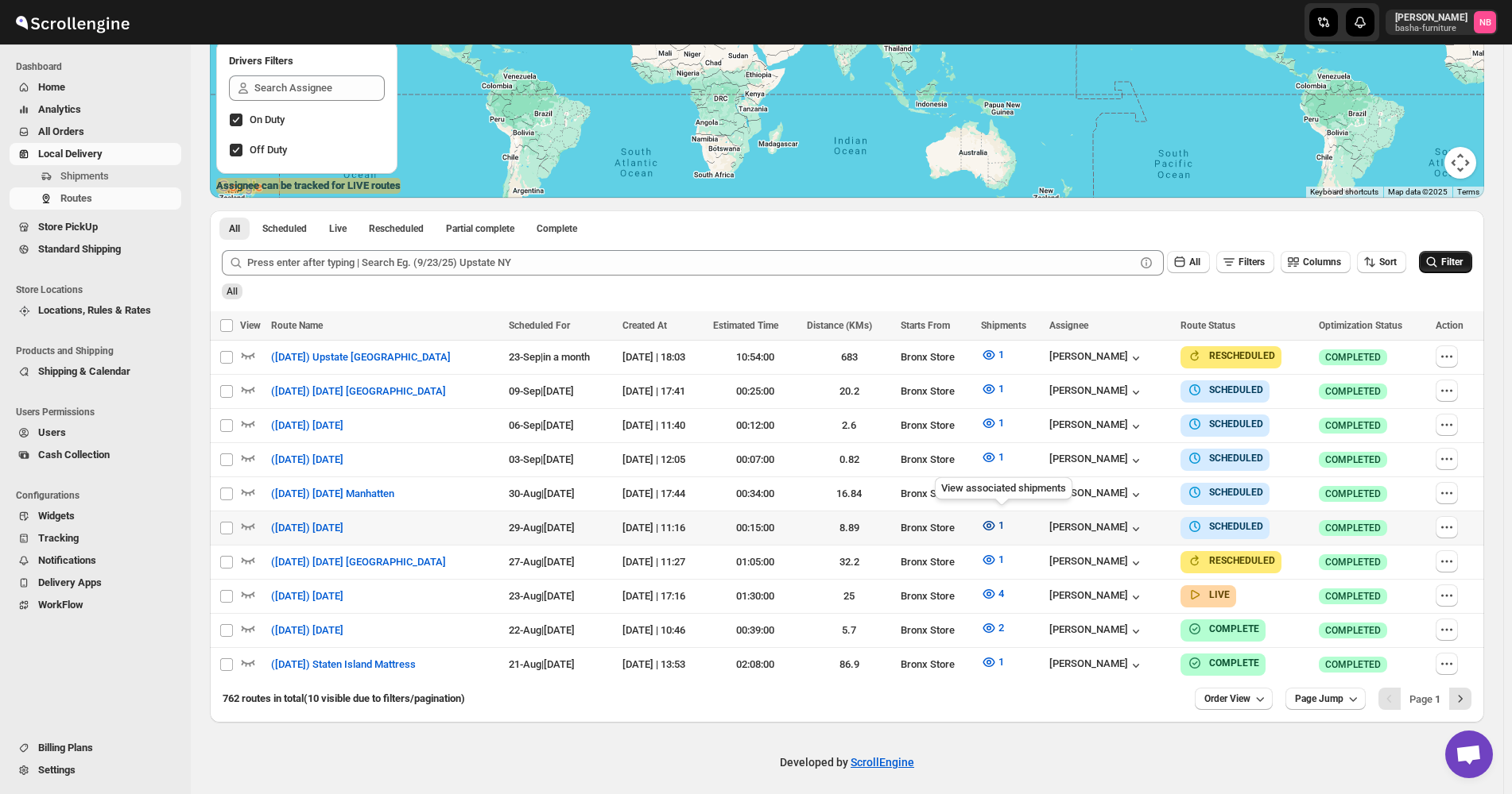
click at [983, 326] on button "1" at bounding box center [992, 526] width 42 height 26
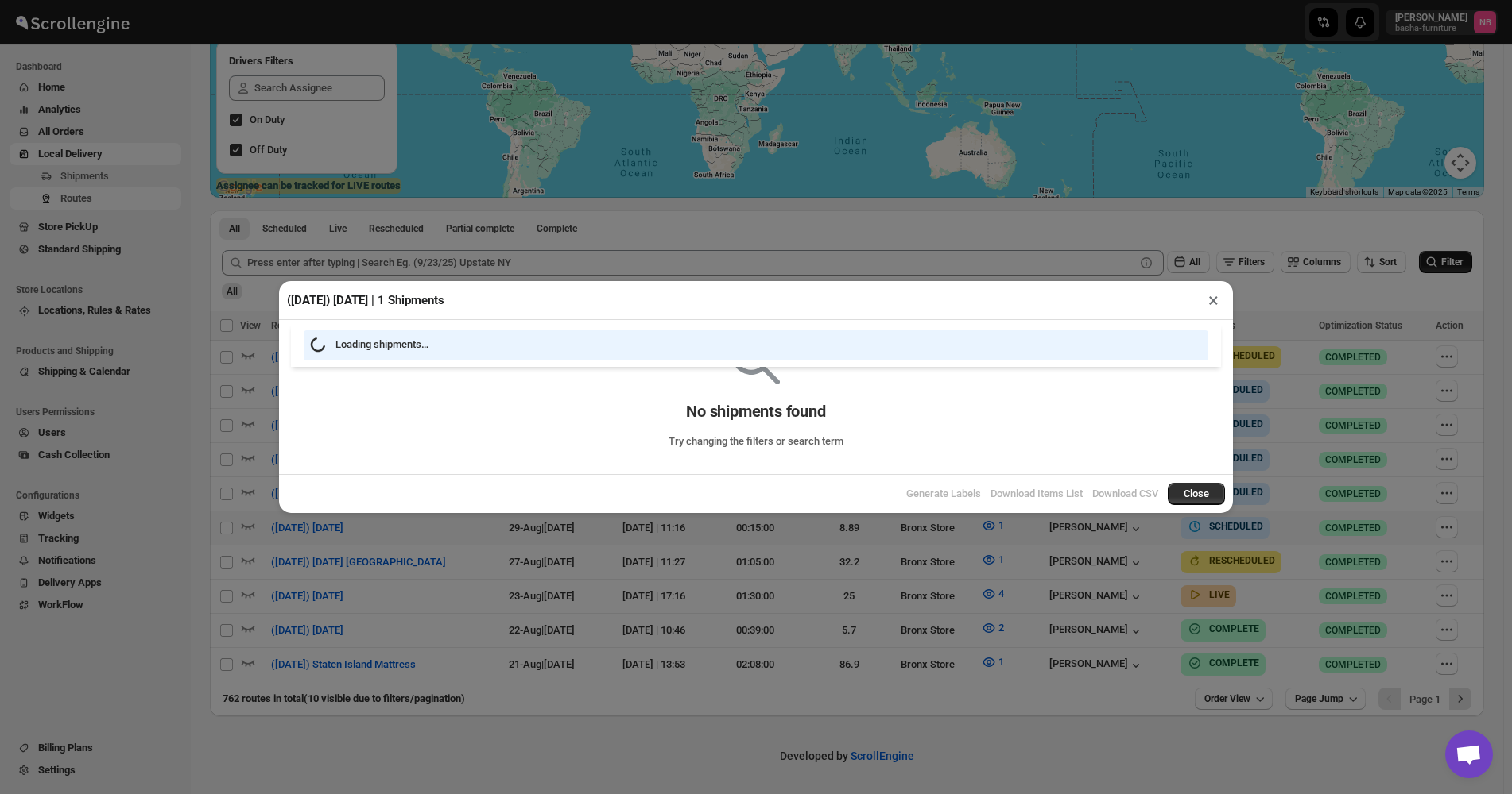
scroll to position [267, 0]
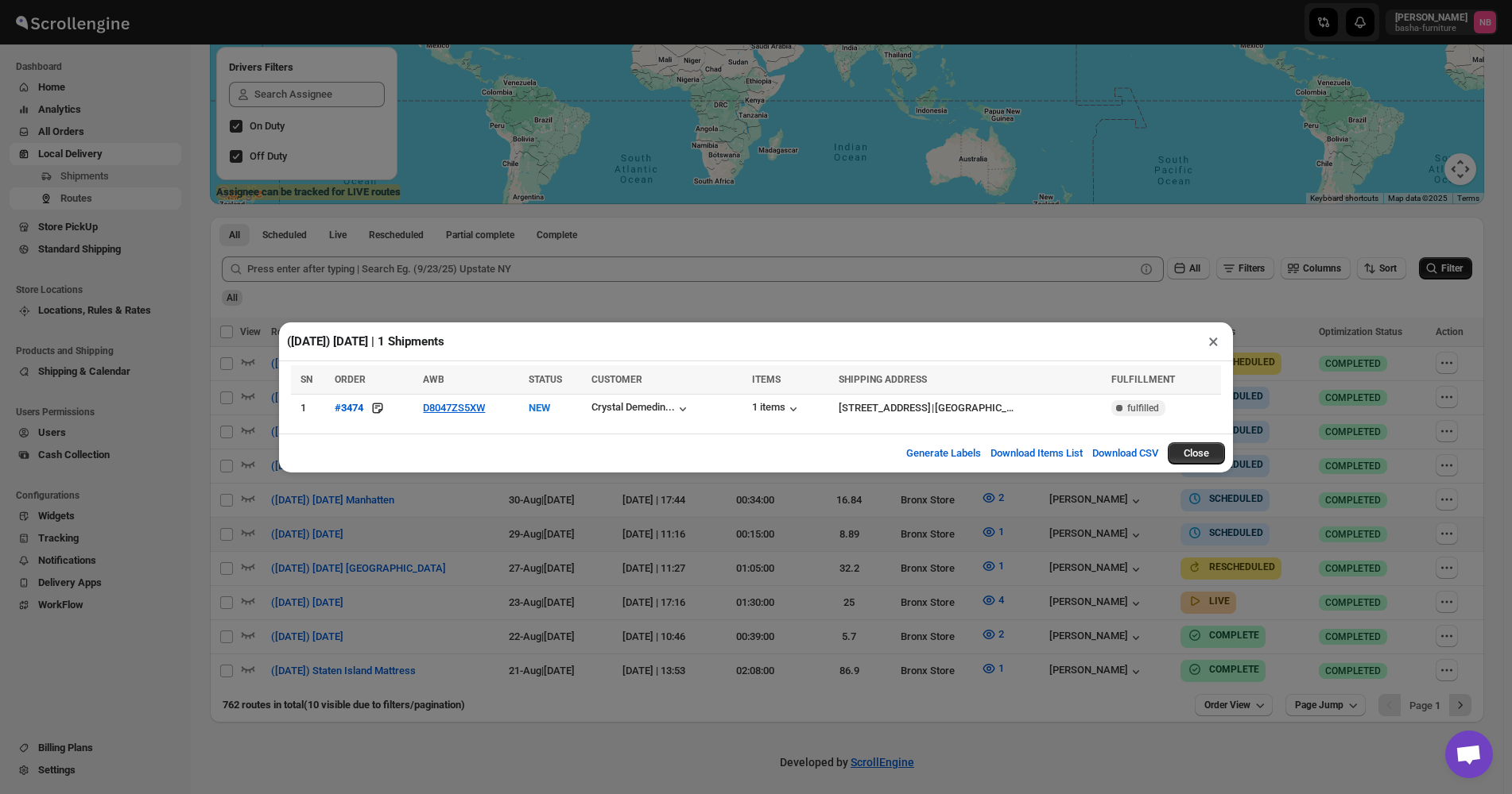
click at [528, 326] on div "([DATE]) [DATE] | 1 Shipments × SN ORDER AWB STATUS CUSTOMER ITEMS SHIPPING ADD…" at bounding box center [756, 397] width 1512 height 794
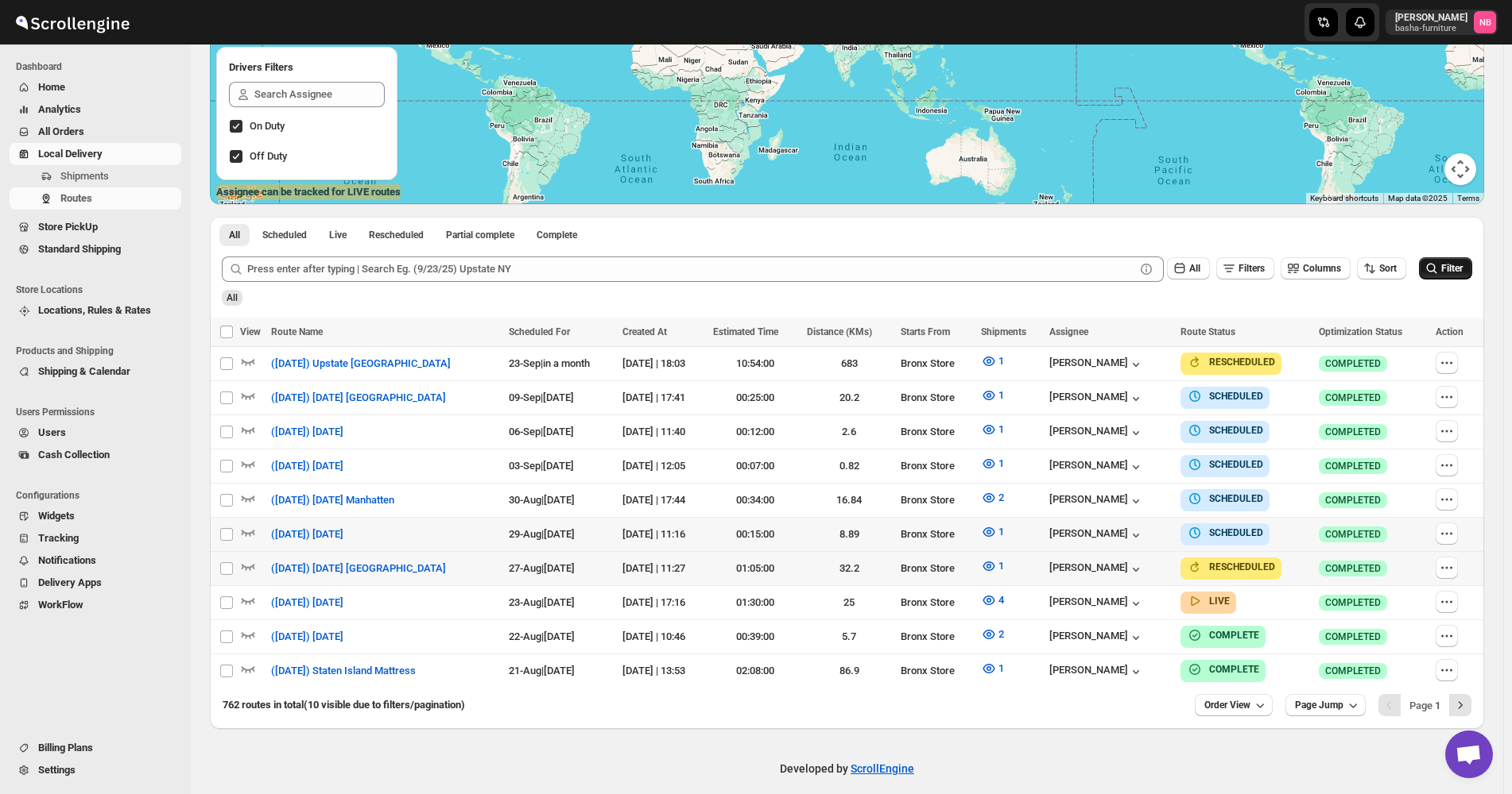
scroll to position [273, 0]
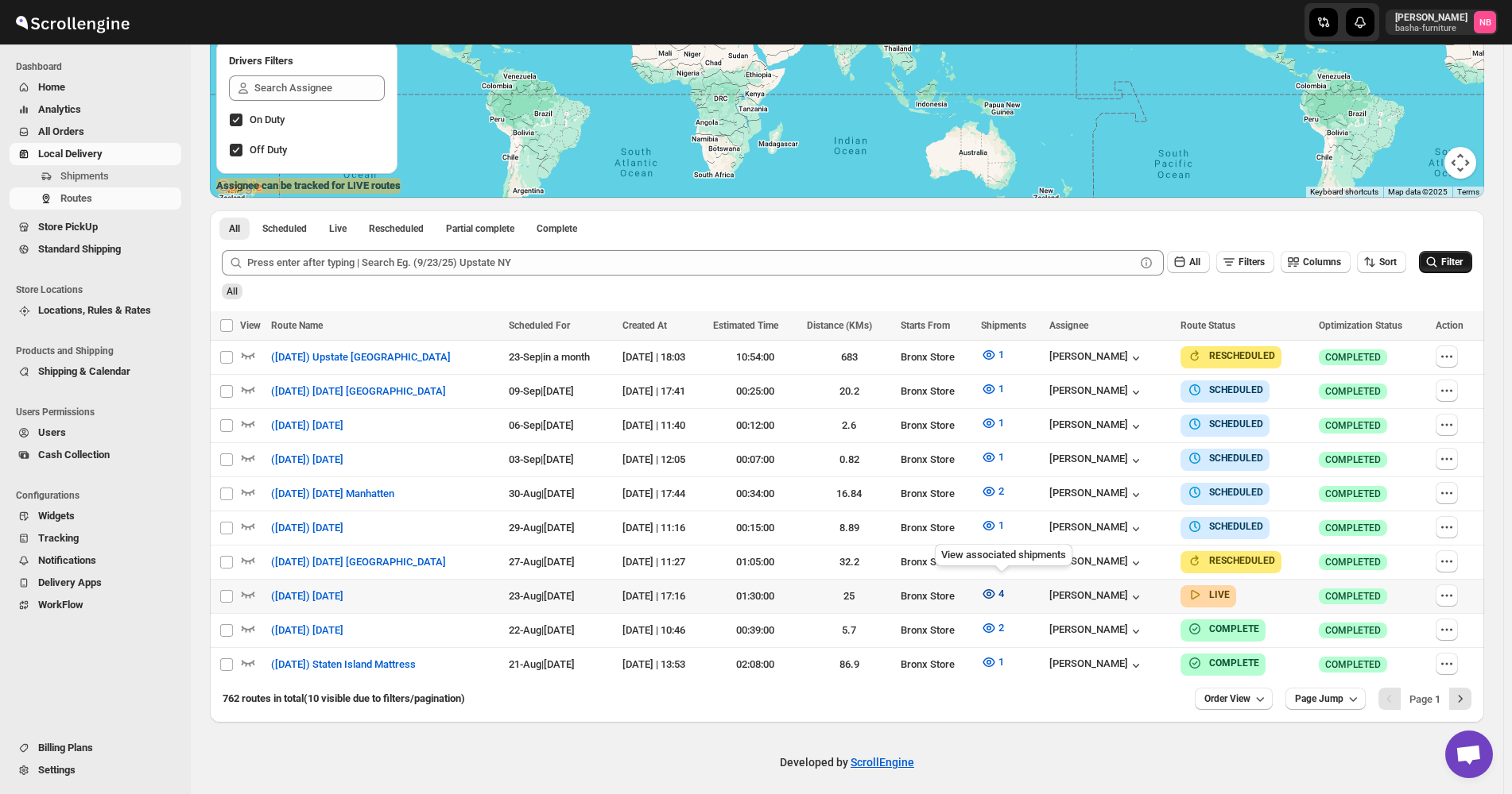
click at [996, 326] on icon "button" at bounding box center [988, 594] width 16 height 16
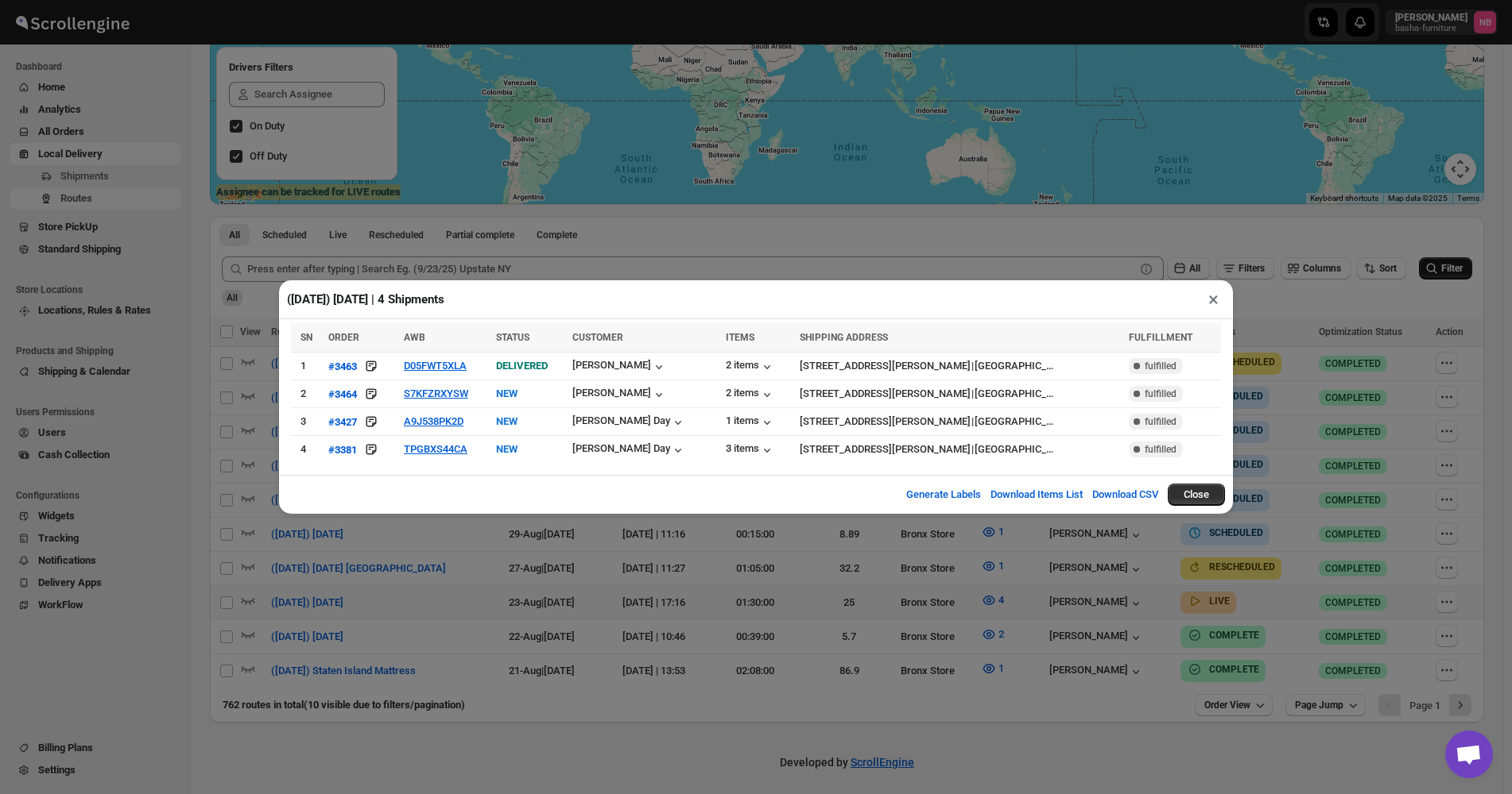
drag, startPoint x: 1345, startPoint y: 261, endPoint x: 1353, endPoint y: 263, distance: 8.2
click at [1346, 261] on div "([DATE]) [DATE] | 4 Shipments × SN ORDER AWB STATUS CUSTOMER ITEMS SHIPPING ADD…" at bounding box center [756, 397] width 1512 height 794
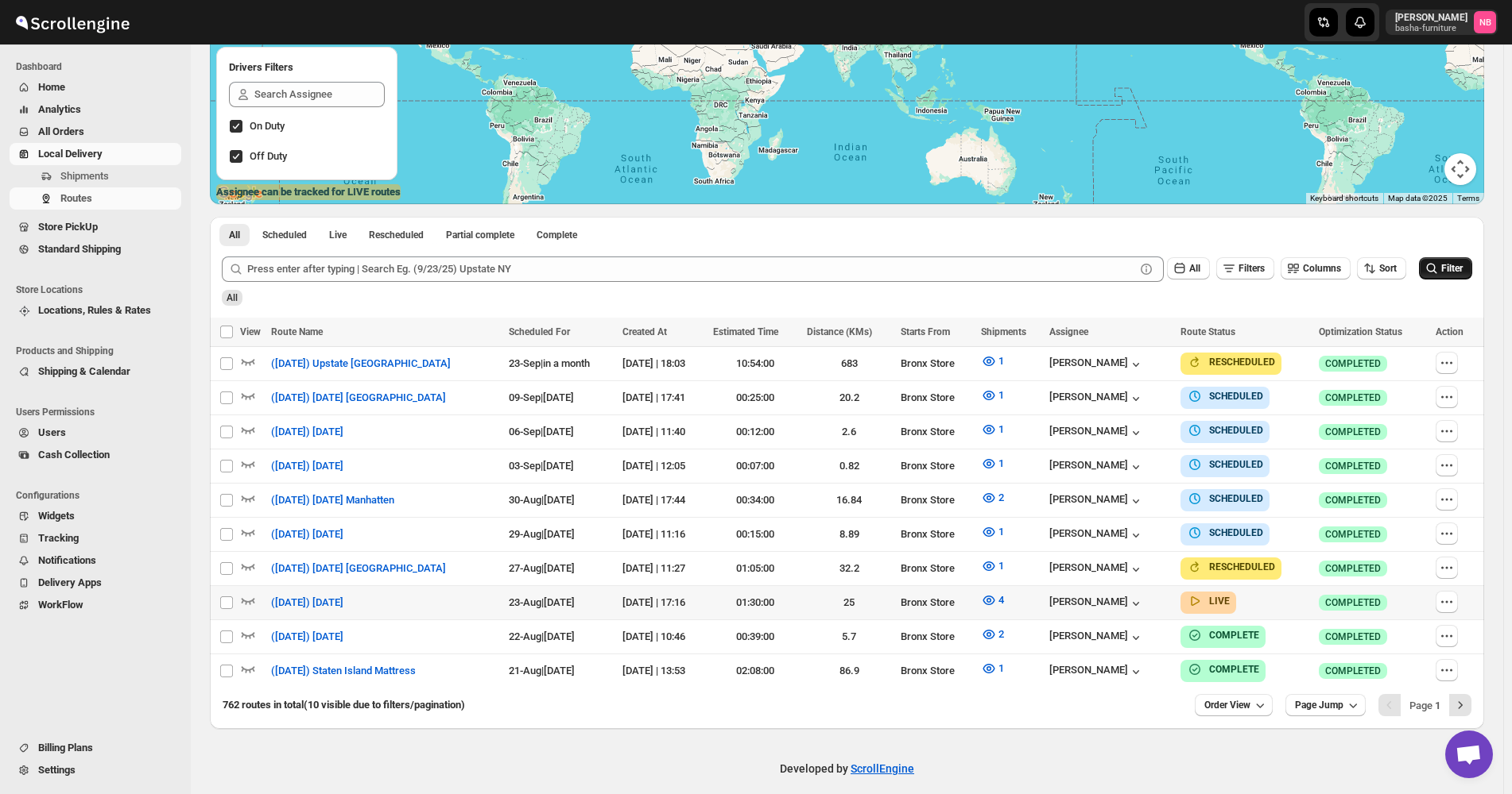
scroll to position [273, 0]
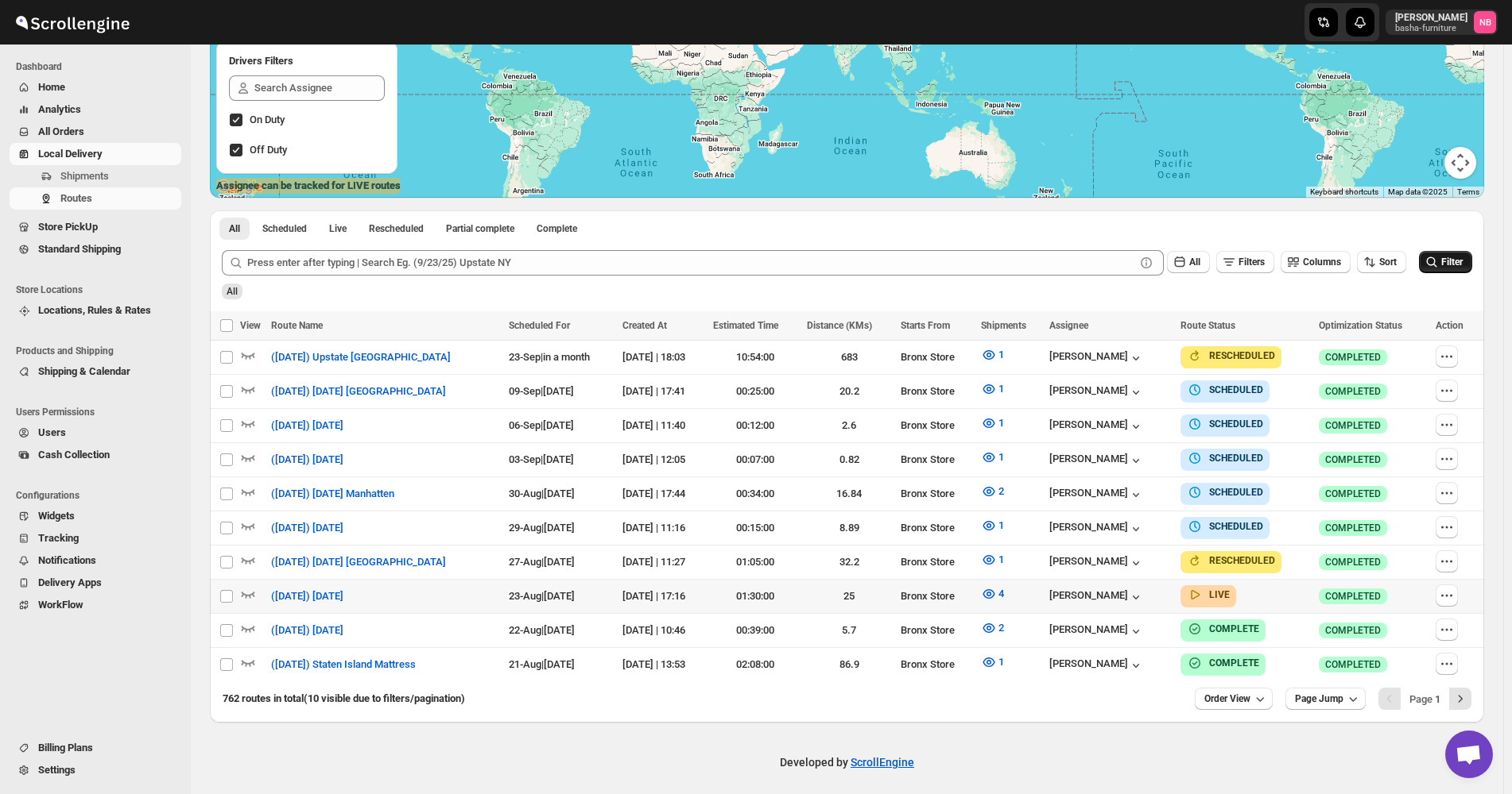
click at [1424, 264] on div "All Filters Columns Sort Filter" at bounding box center [840, 257] width 1262 height 38
click at [1439, 264] on icon "submit" at bounding box center [1431, 261] width 16 height 16
click at [1013, 326] on button "4" at bounding box center [992, 594] width 42 height 26
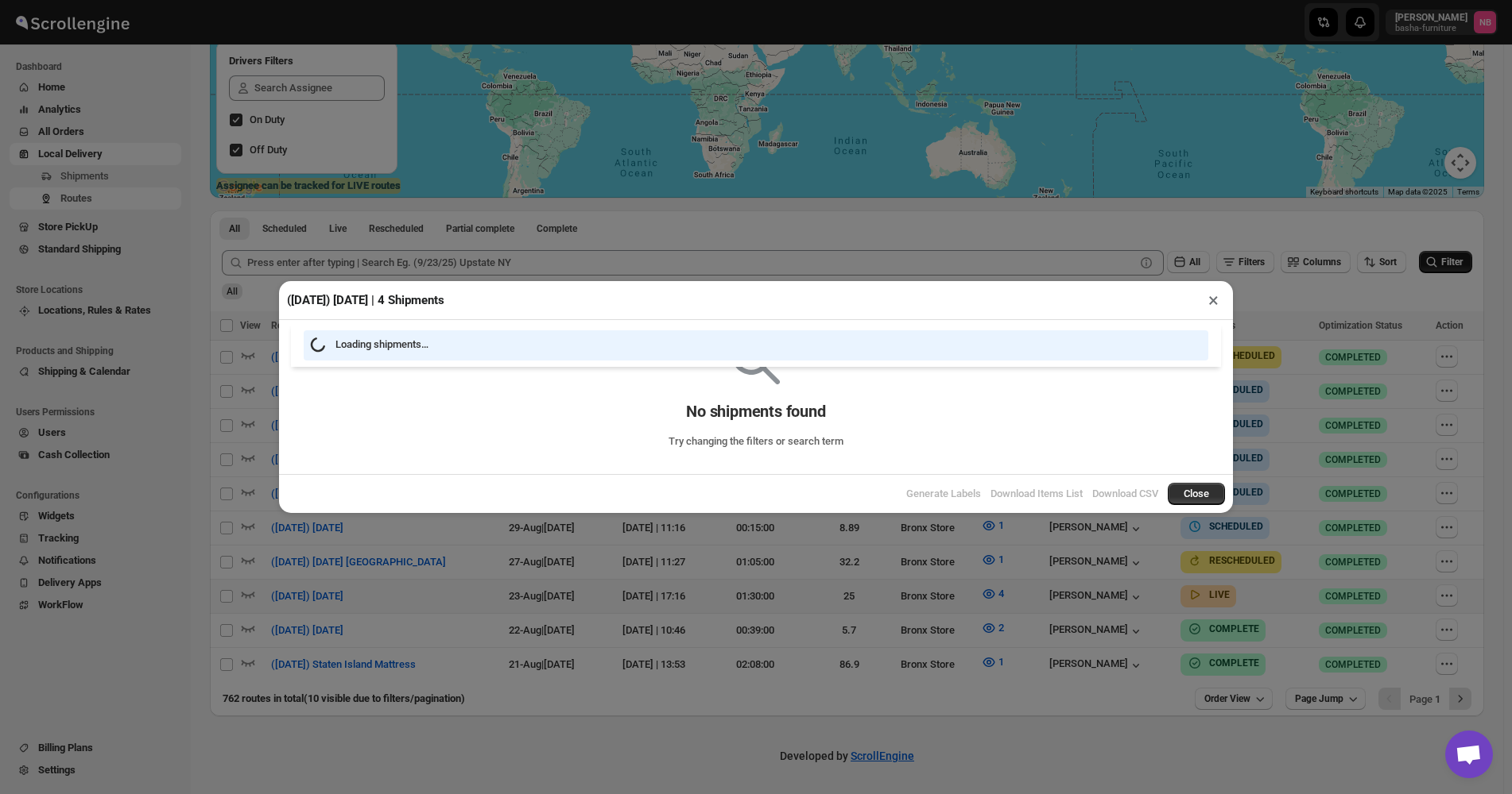
scroll to position [267, 0]
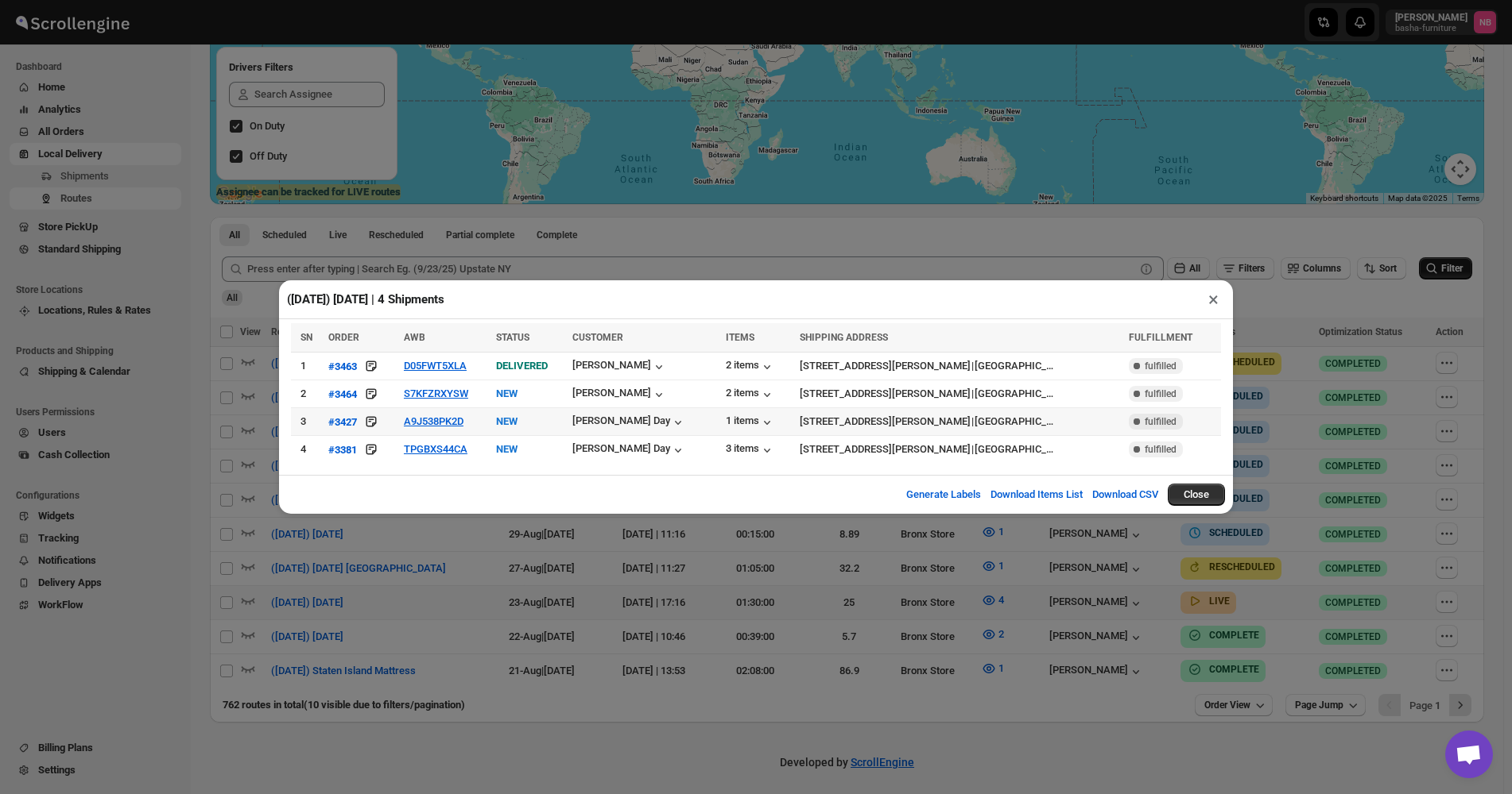
click at [473, 326] on div "([DATE]) [DATE] | 4 Shipments × SN ORDER AWB STATUS CUSTOMER ITEMS SHIPPING ADD…" at bounding box center [756, 397] width 1512 height 794
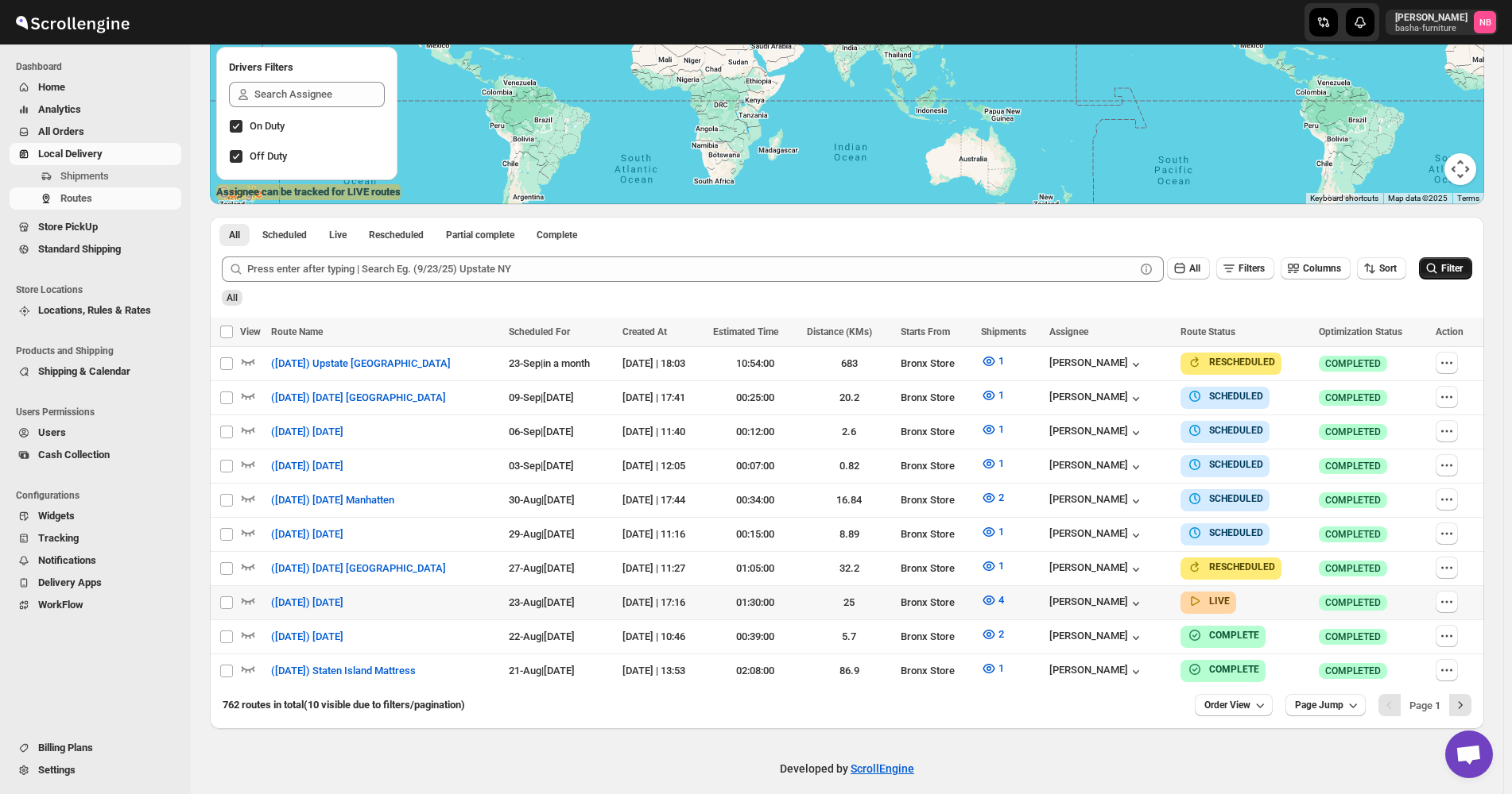
scroll to position [273, 0]
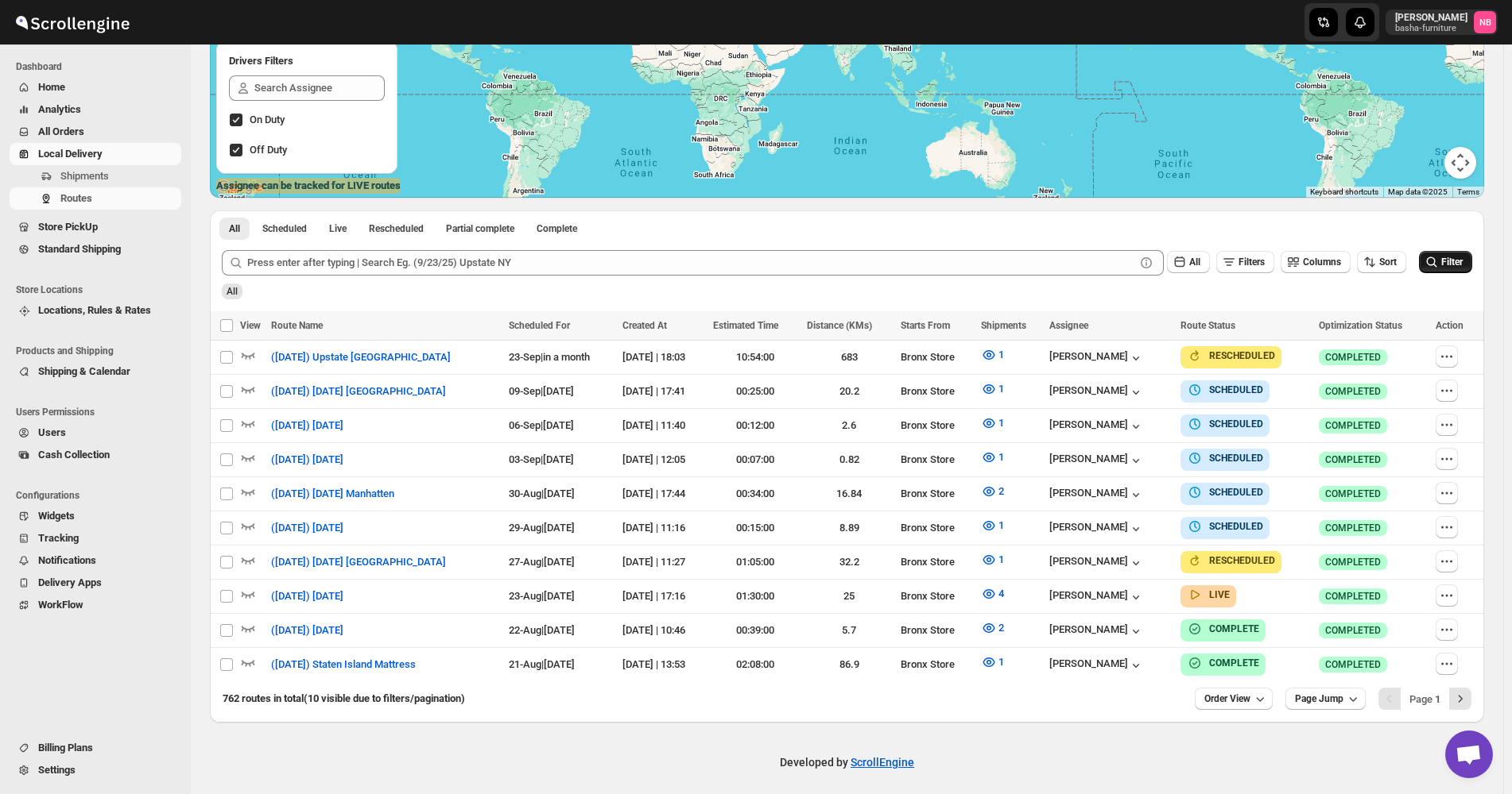
click at [1451, 250] on div "All Filters Columns Sort Filter" at bounding box center [840, 257] width 1262 height 38
click at [1439, 255] on icon "submit" at bounding box center [1431, 261] width 16 height 16
click at [1457, 326] on button "button" at bounding box center [1446, 527] width 22 height 22
checkbox input "true"
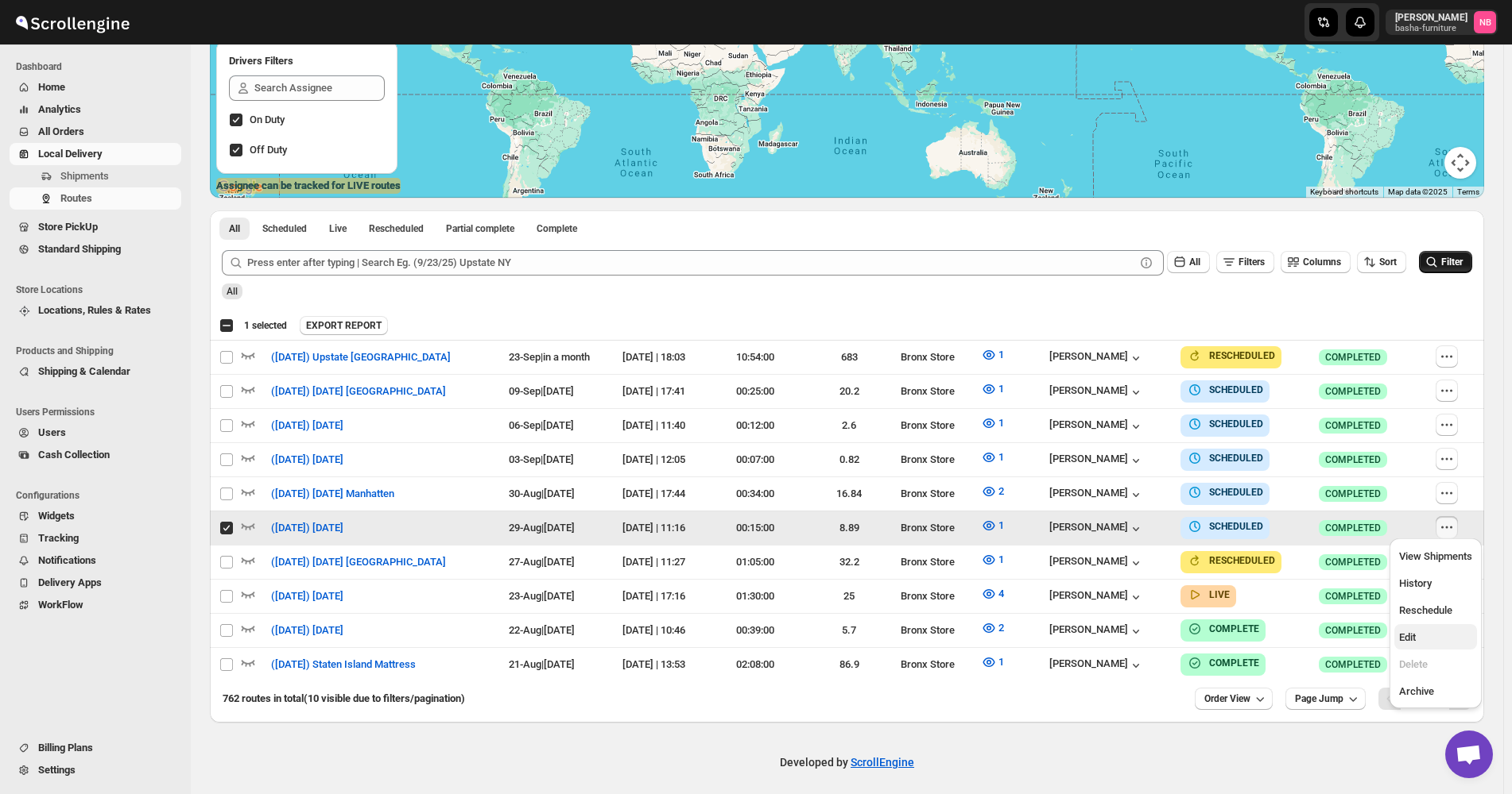
click at [1427, 326] on span "Edit" at bounding box center [1435, 637] width 73 height 16
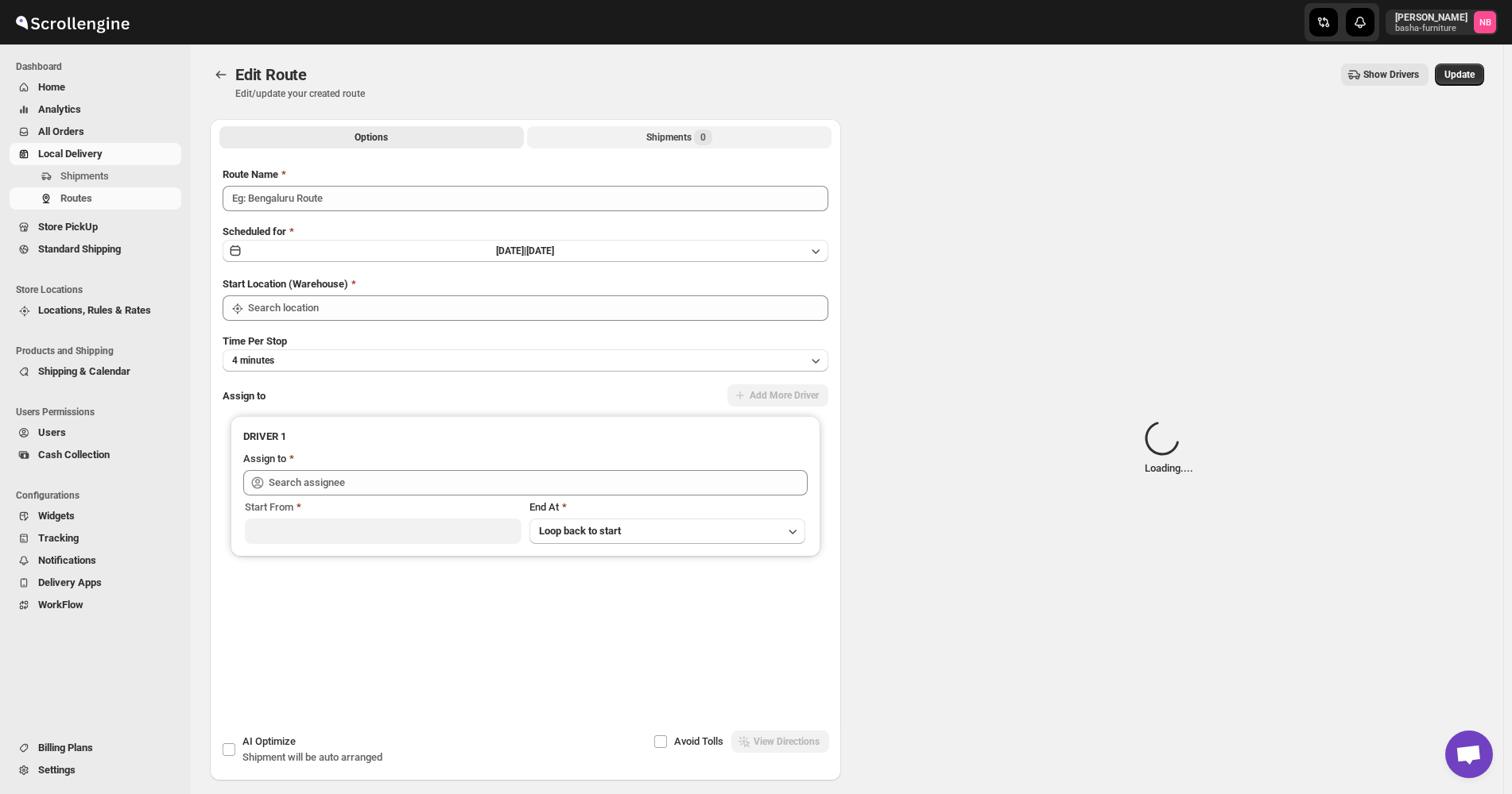
type input "([DATE]) [DATE]"
type input "Bronx Store"
type input "[PERSON_NAME] ([EMAIL_ADDRESS][DOMAIN_NAME])"
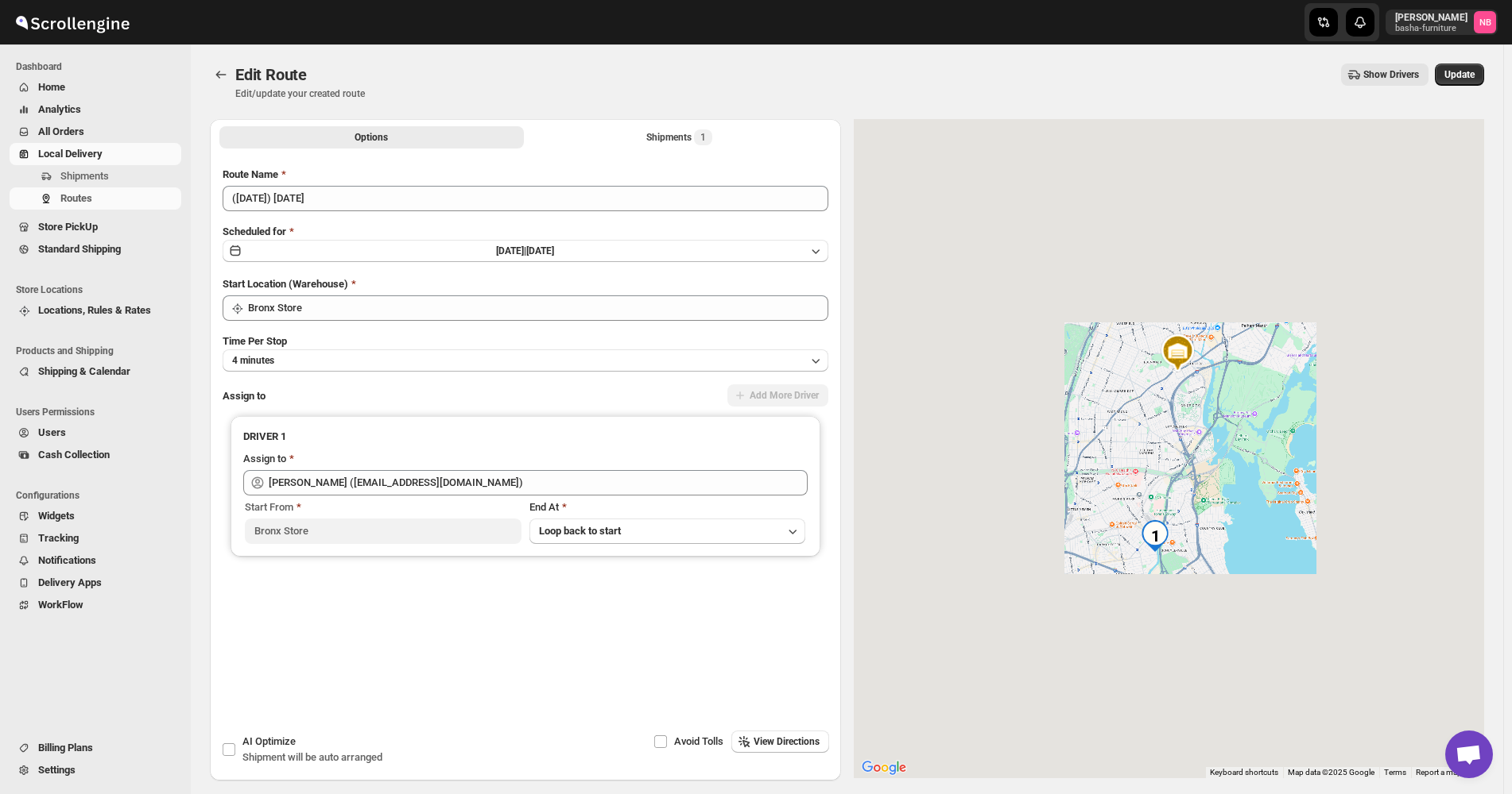
click at [99, 128] on span "All Orders" at bounding box center [108, 132] width 140 height 16
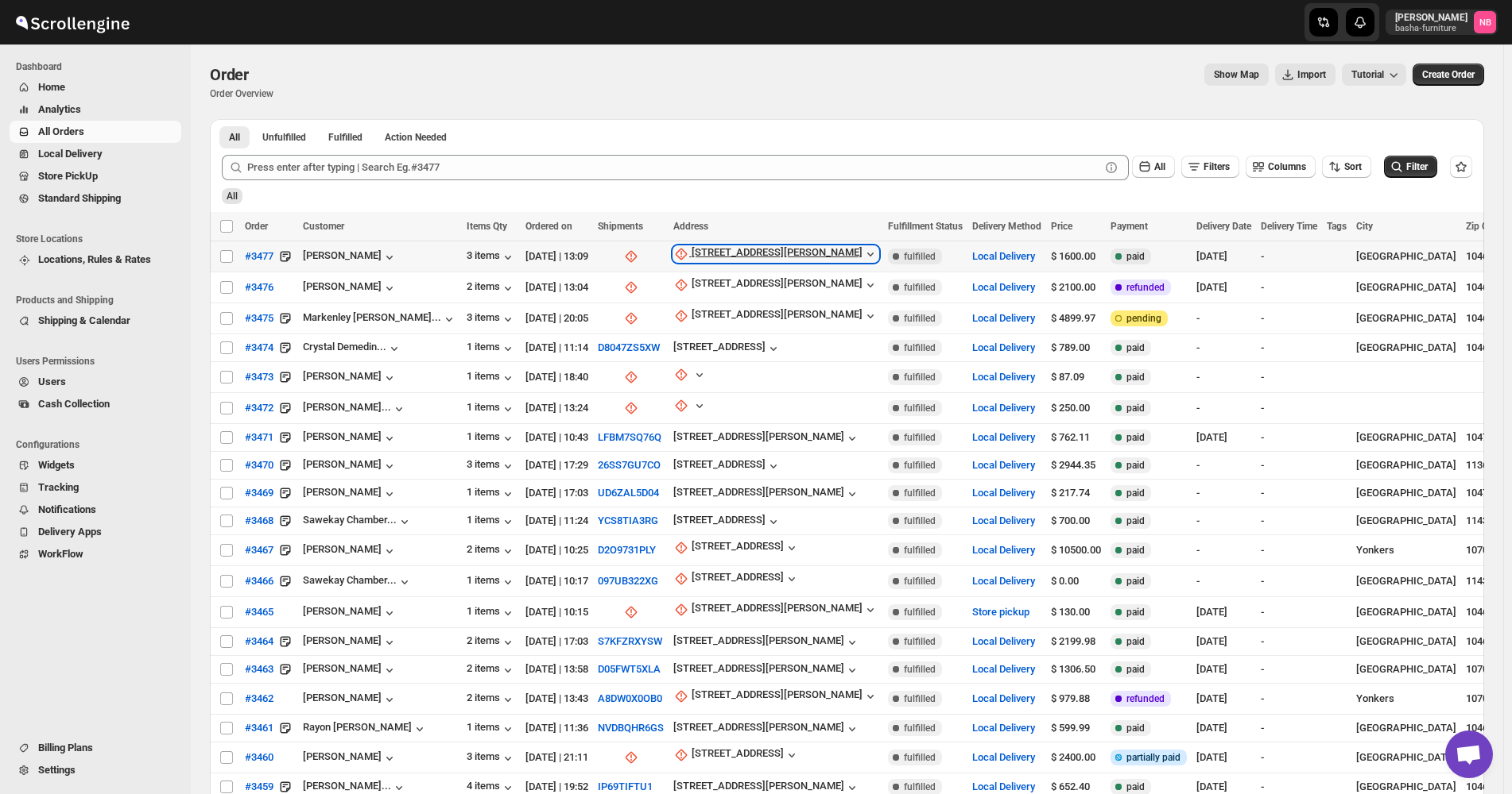
click at [697, 259] on div "[STREET_ADDRESS][PERSON_NAME]" at bounding box center [776, 253] width 171 height 16
click at [696, 326] on button "Update manually" at bounding box center [705, 339] width 113 height 26
select select "US"
select select "[US_STATE]"
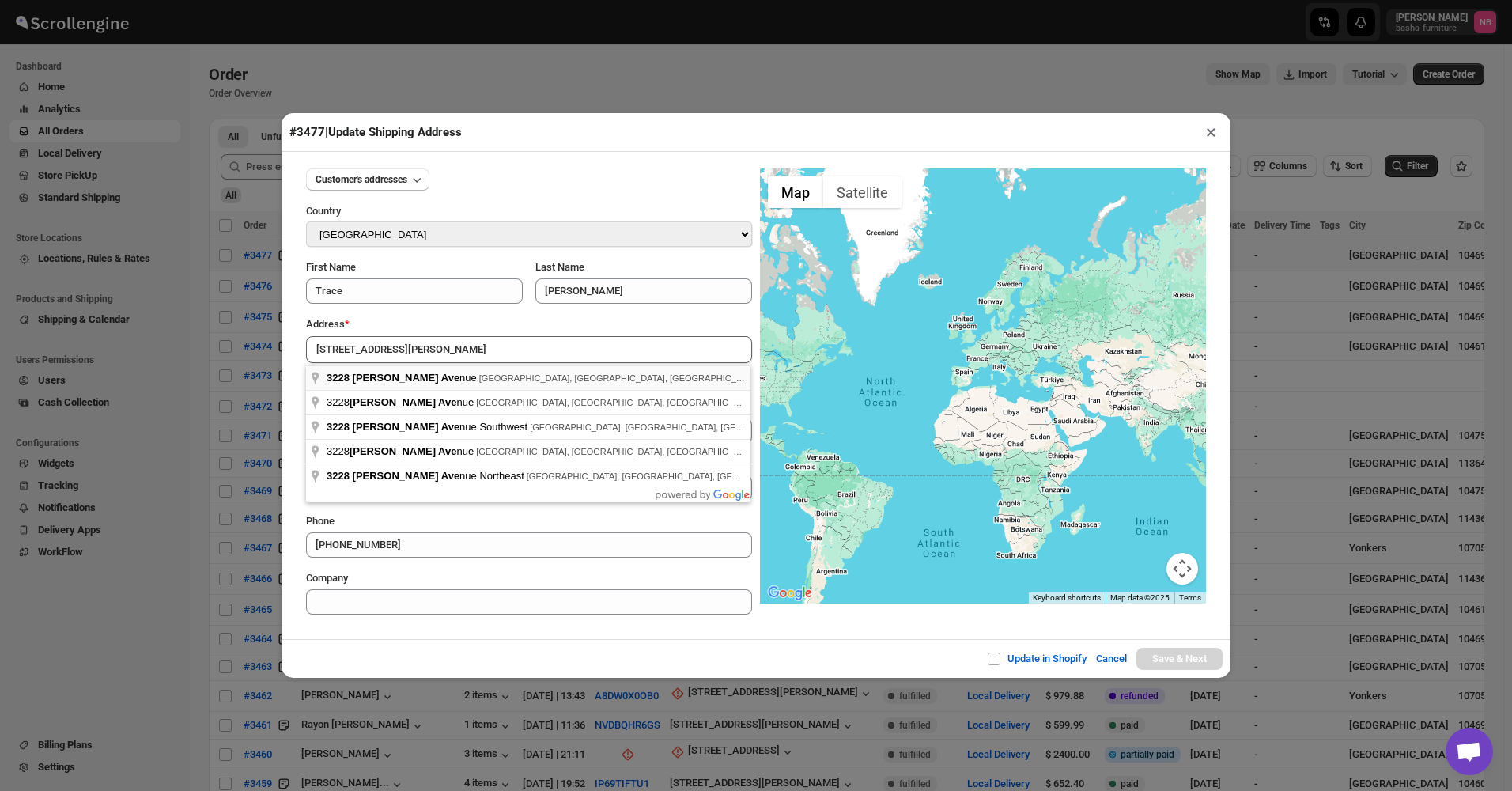
type input "[STREET_ADDRESS][PERSON_NAME]"
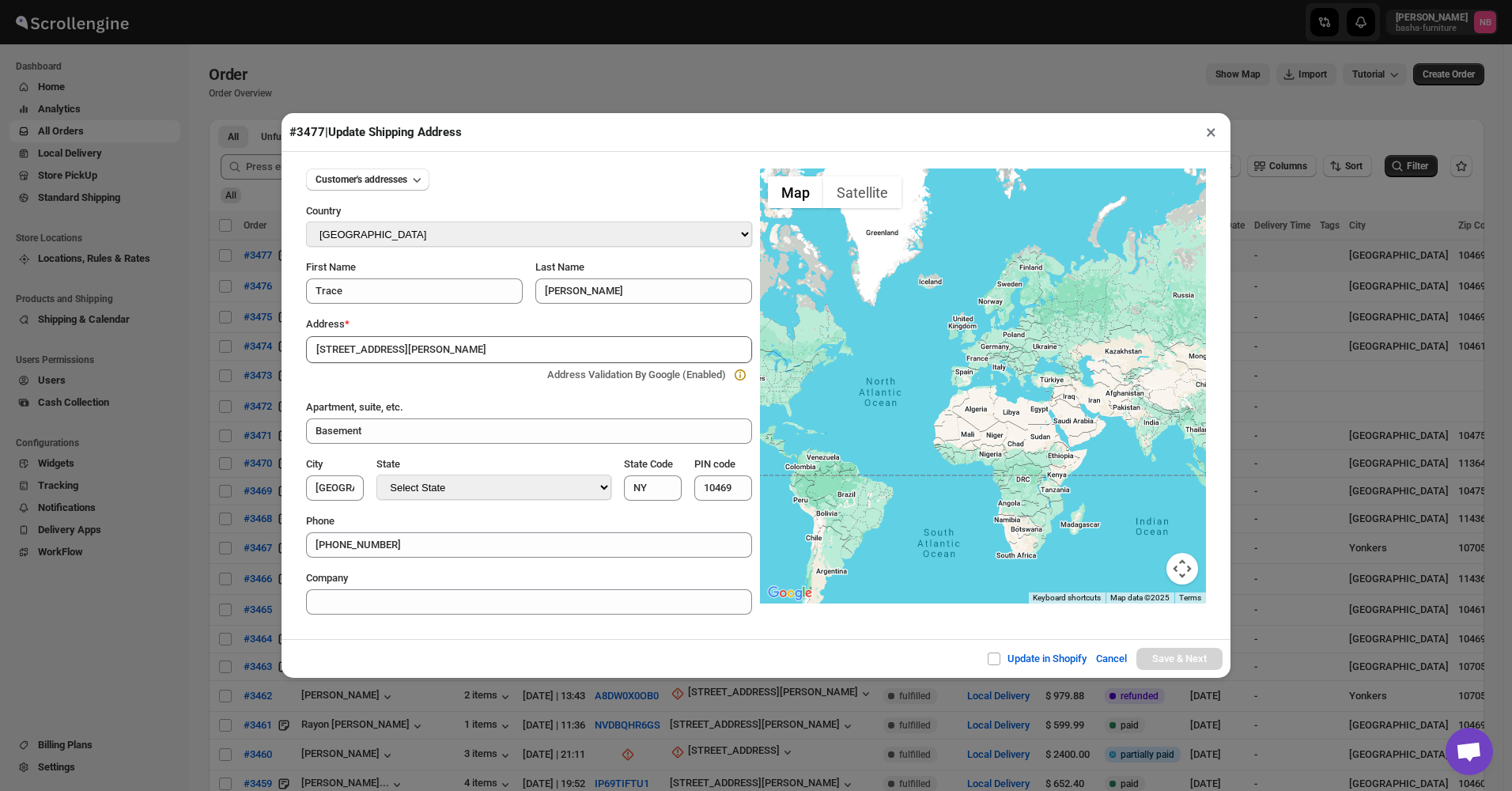
type input "[GEOGRAPHIC_DATA]"
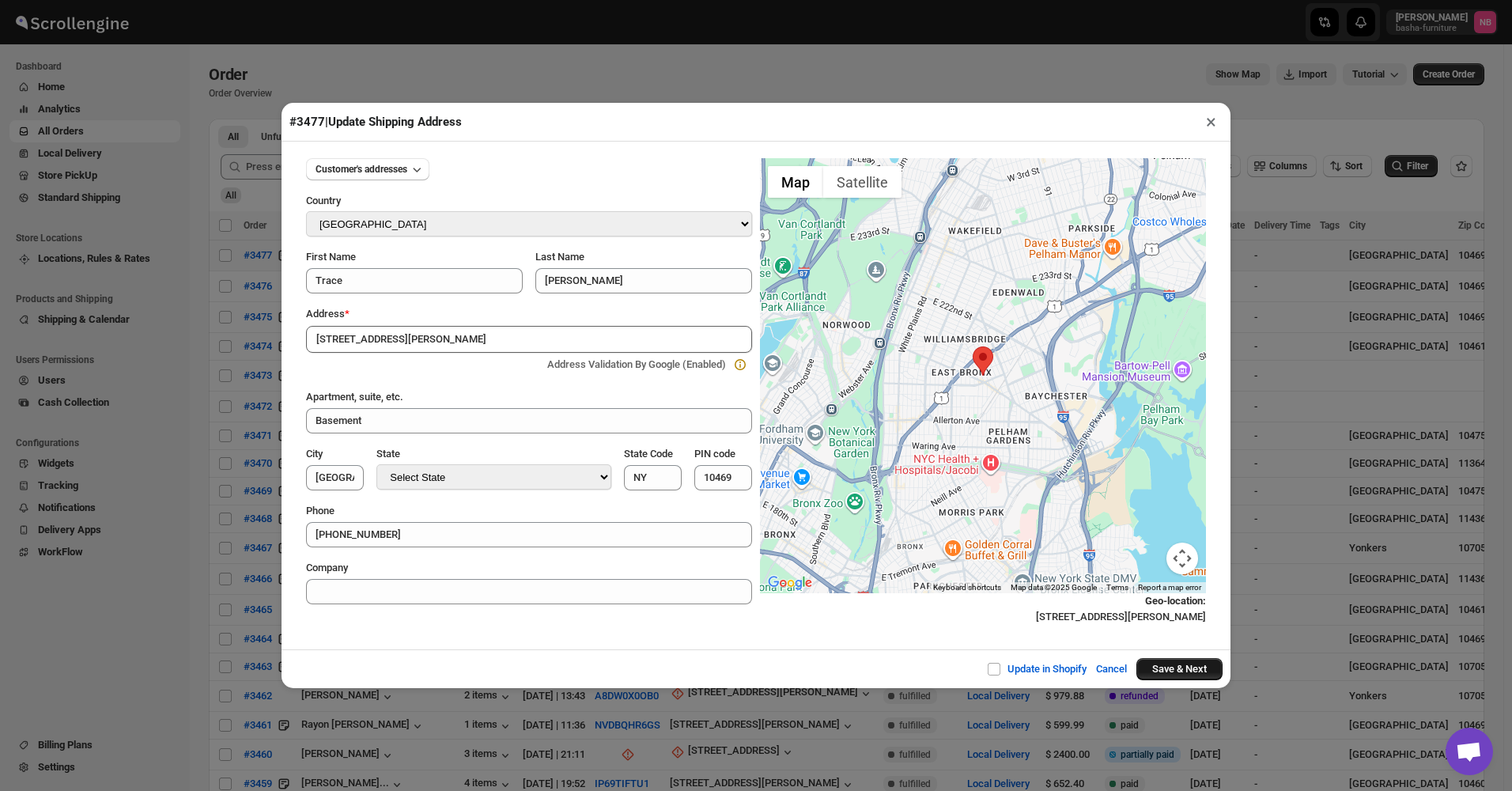
click at [1178, 325] on button "Save & Next" at bounding box center [1179, 669] width 86 height 22
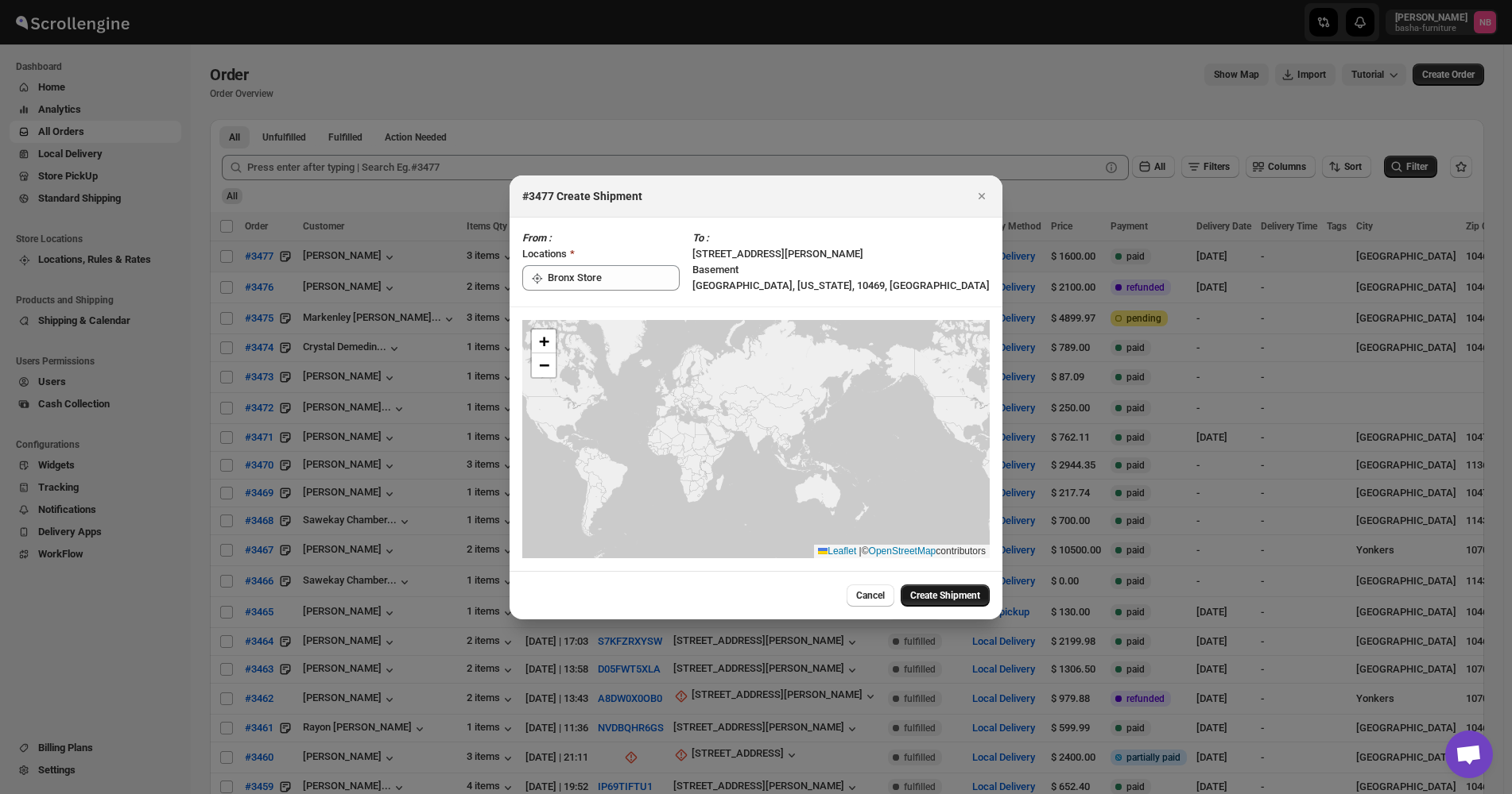
click at [951, 326] on span "Create Shipment" at bounding box center [944, 596] width 70 height 13
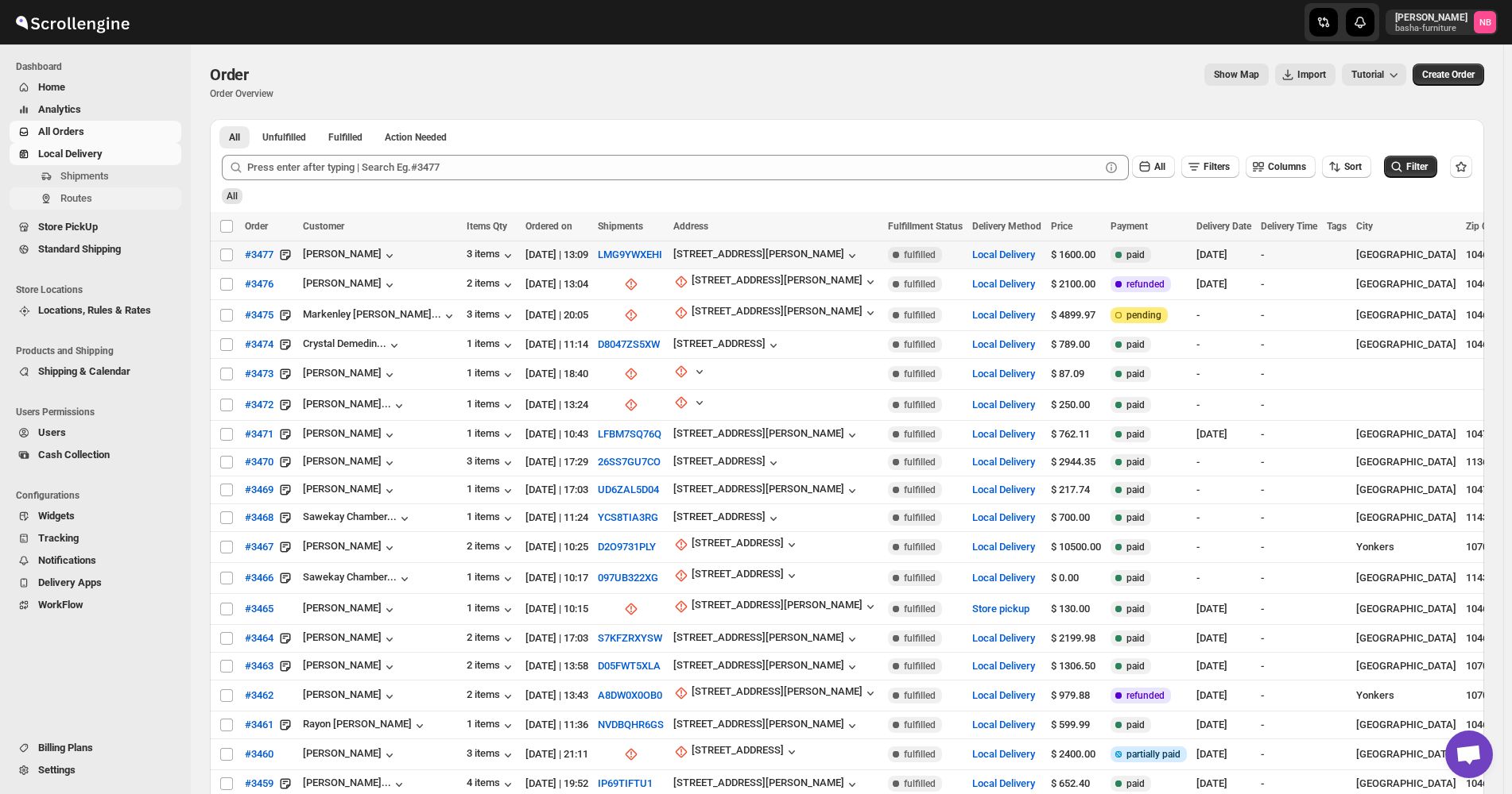
click at [95, 194] on span "Routes" at bounding box center [119, 198] width 118 height 16
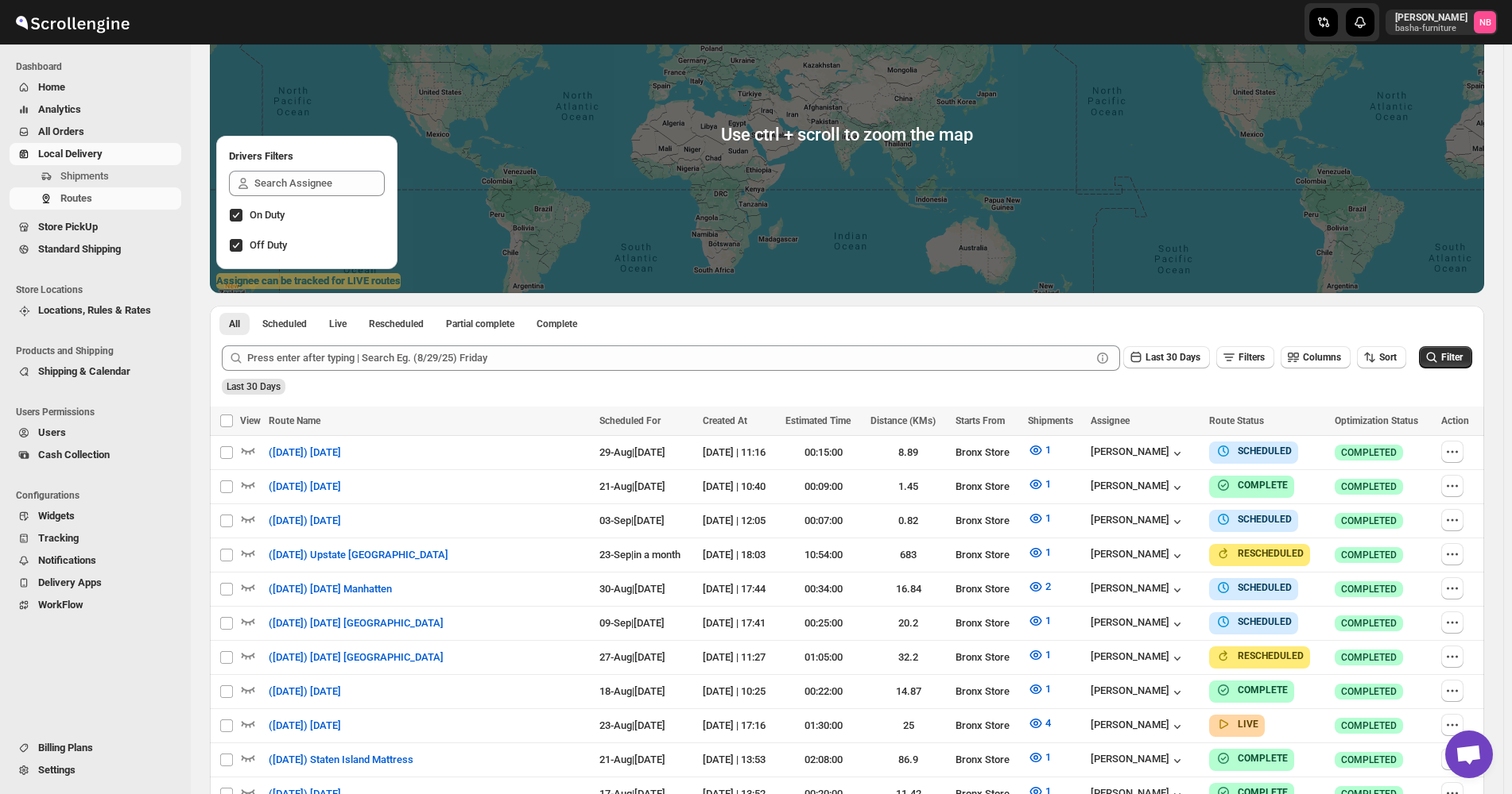
scroll to position [238, 0]
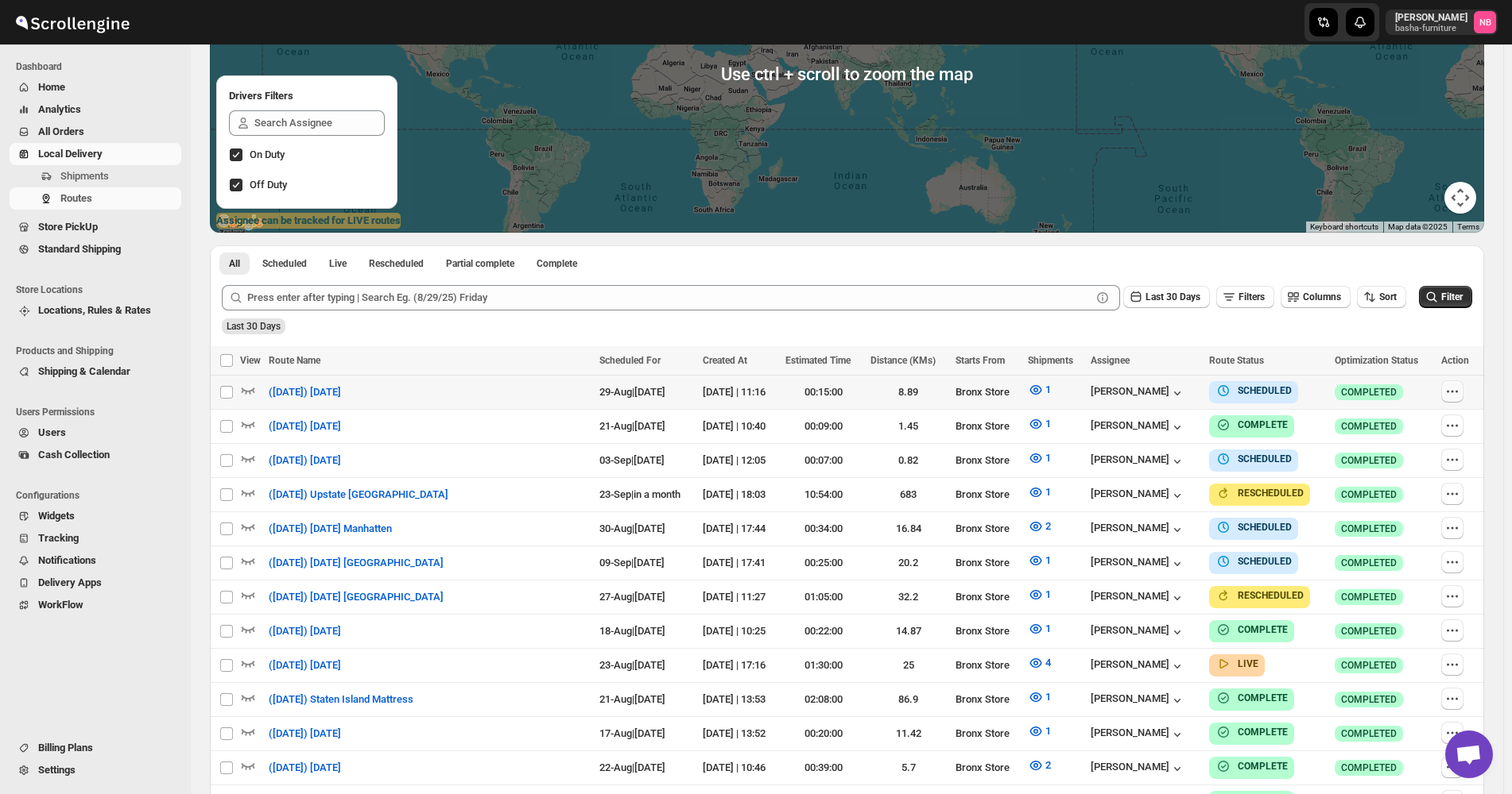
click at [1460, 326] on icon "button" at bounding box center [1452, 391] width 16 height 16
checkbox input "true"
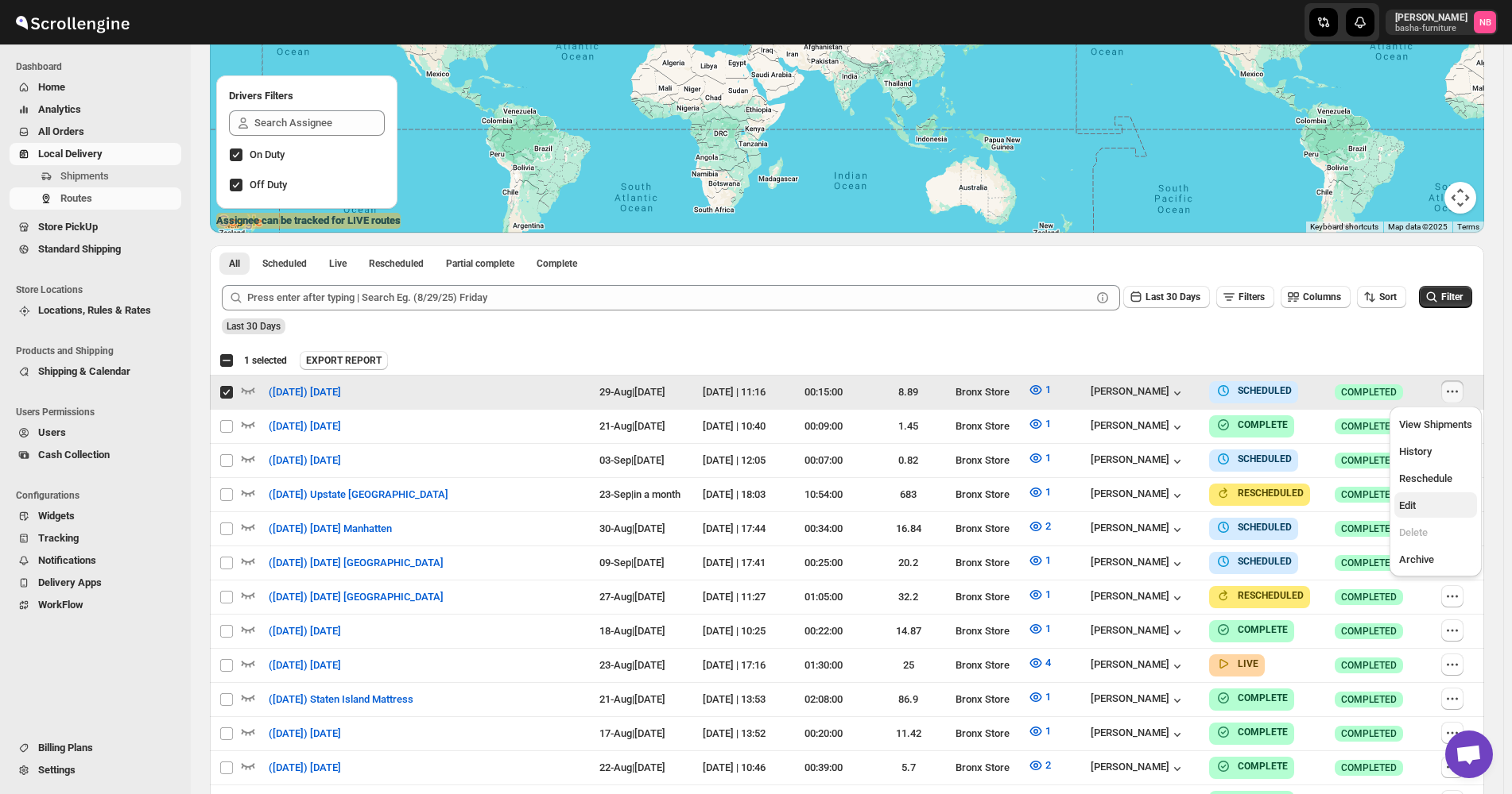
click at [1438, 326] on span "Edit" at bounding box center [1435, 505] width 73 height 16
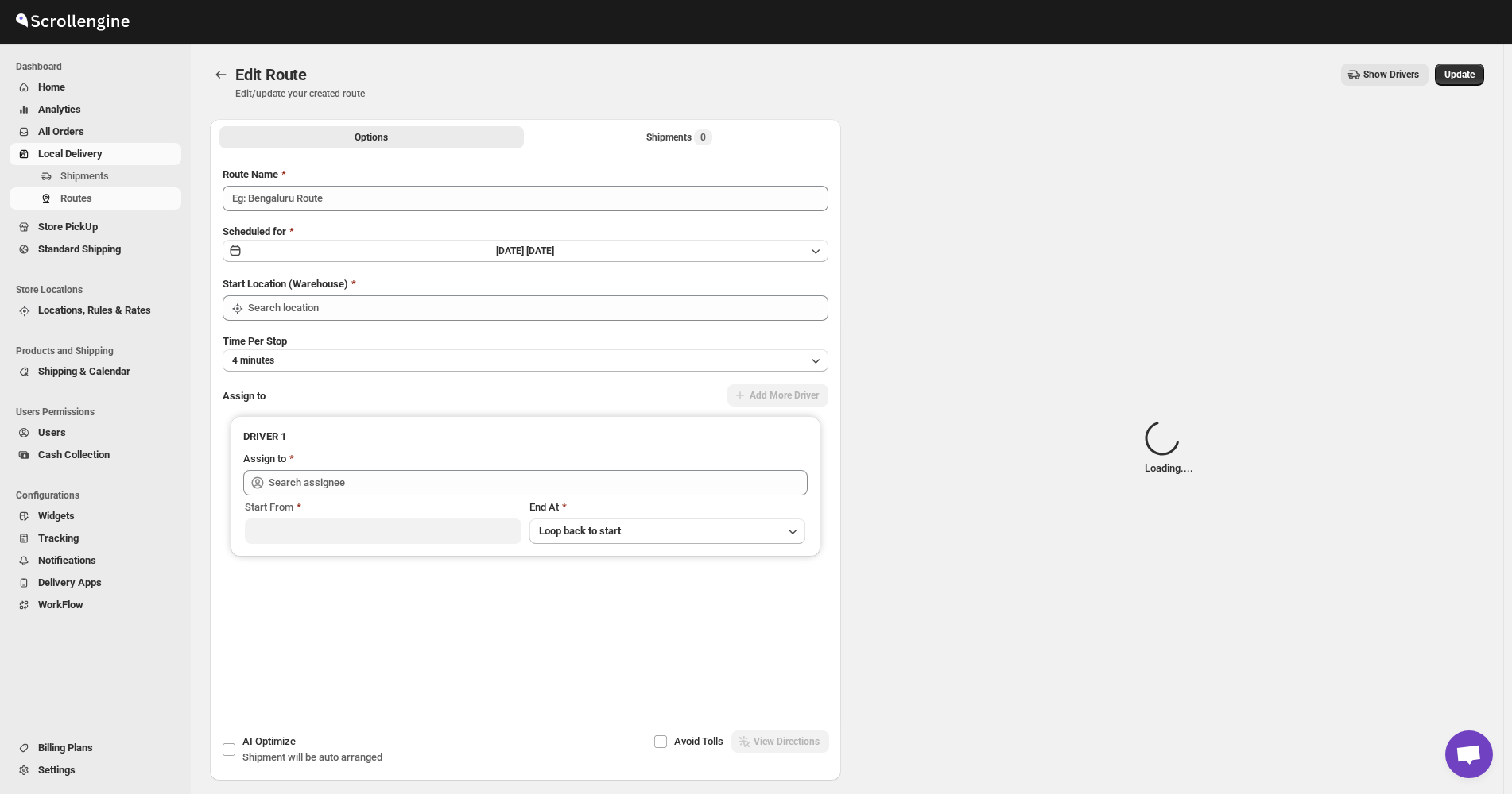
type input "([DATE]) [DATE]"
type input "Bronx Store"
type input "[PERSON_NAME] ([EMAIL_ADDRESS][DOMAIN_NAME])"
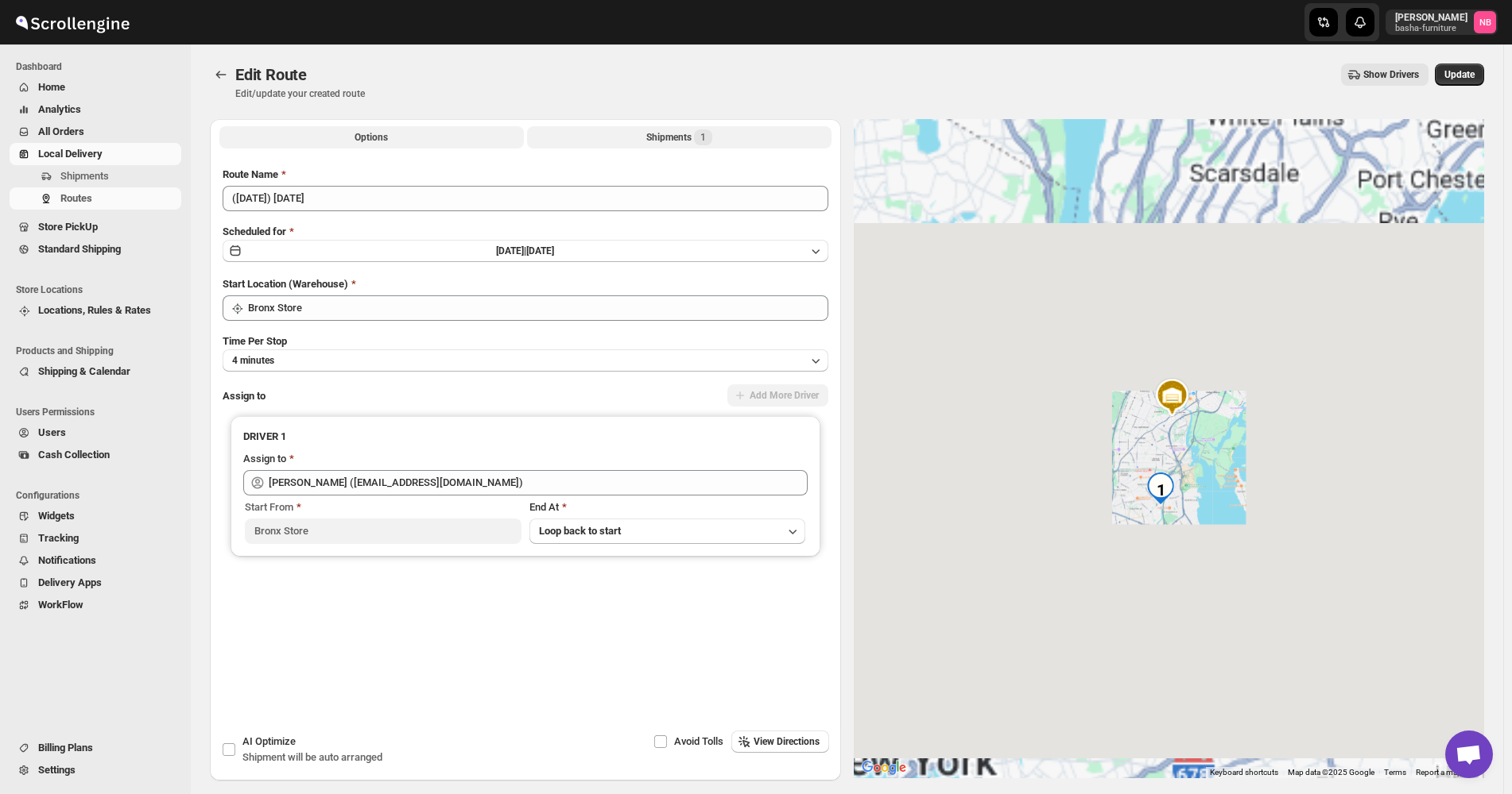
click at [670, 143] on div "Shipments 1" at bounding box center [679, 137] width 66 height 16
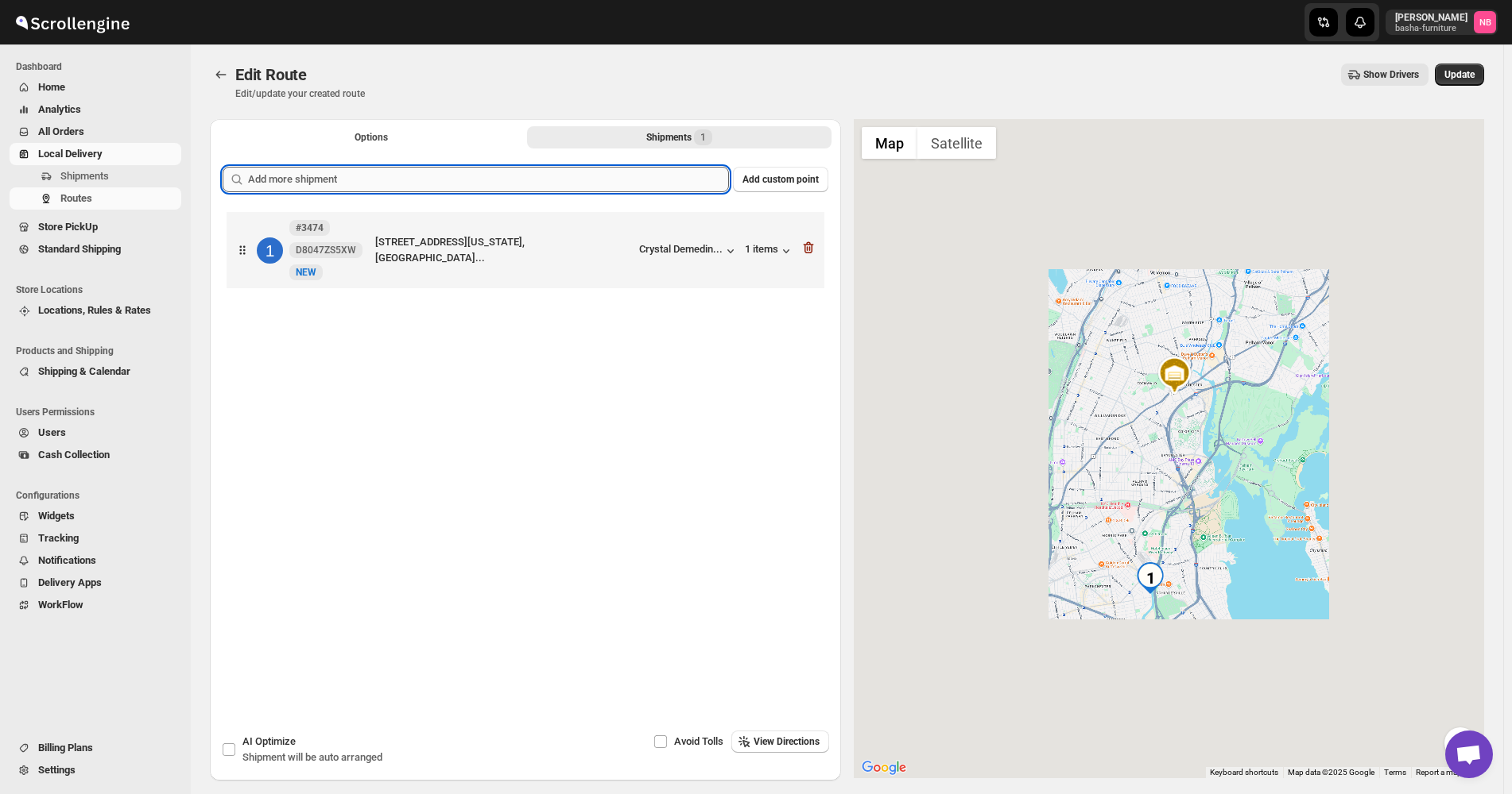
click at [653, 177] on input "text" at bounding box center [488, 180] width 481 height 26
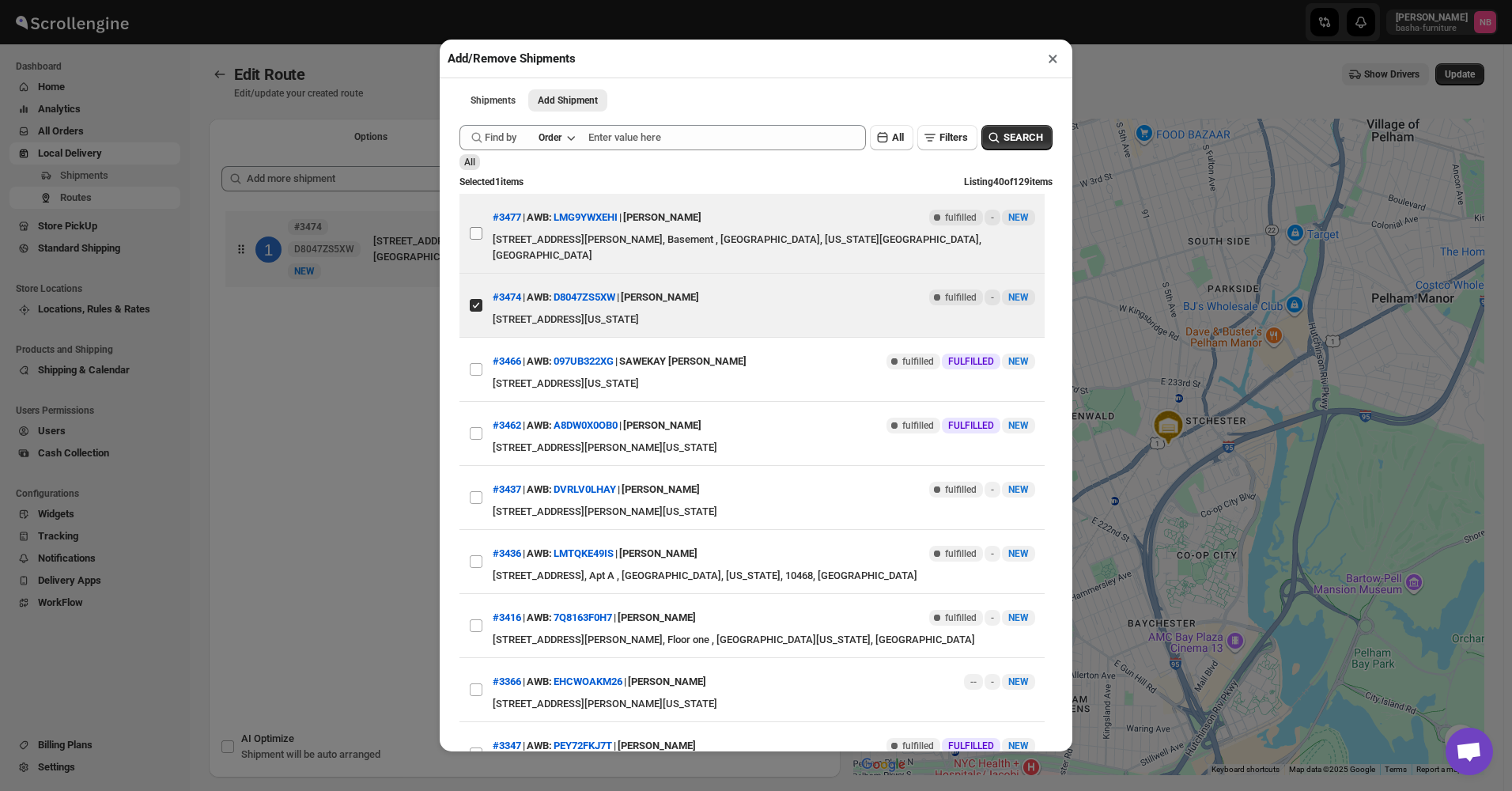
click at [479, 228] on input "View details for 68a9f625fc41024ff29d2009" at bounding box center [476, 234] width 13 height 13
checkbox input "true"
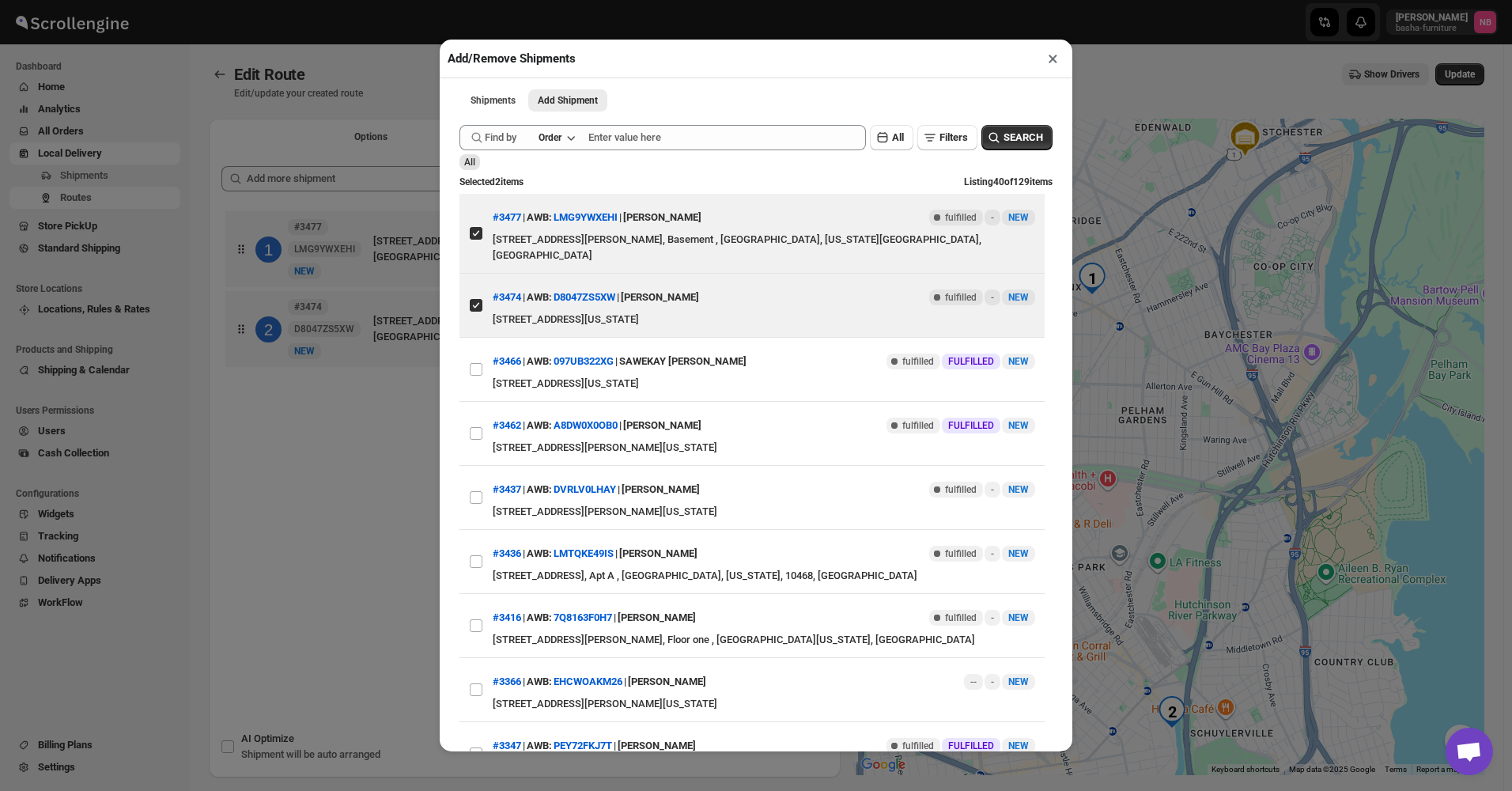
click at [373, 325] on div "Add/Remove Shipments × Shipments Add Shipment More views Shipments Add Shipment…" at bounding box center [756, 395] width 1512 height 791
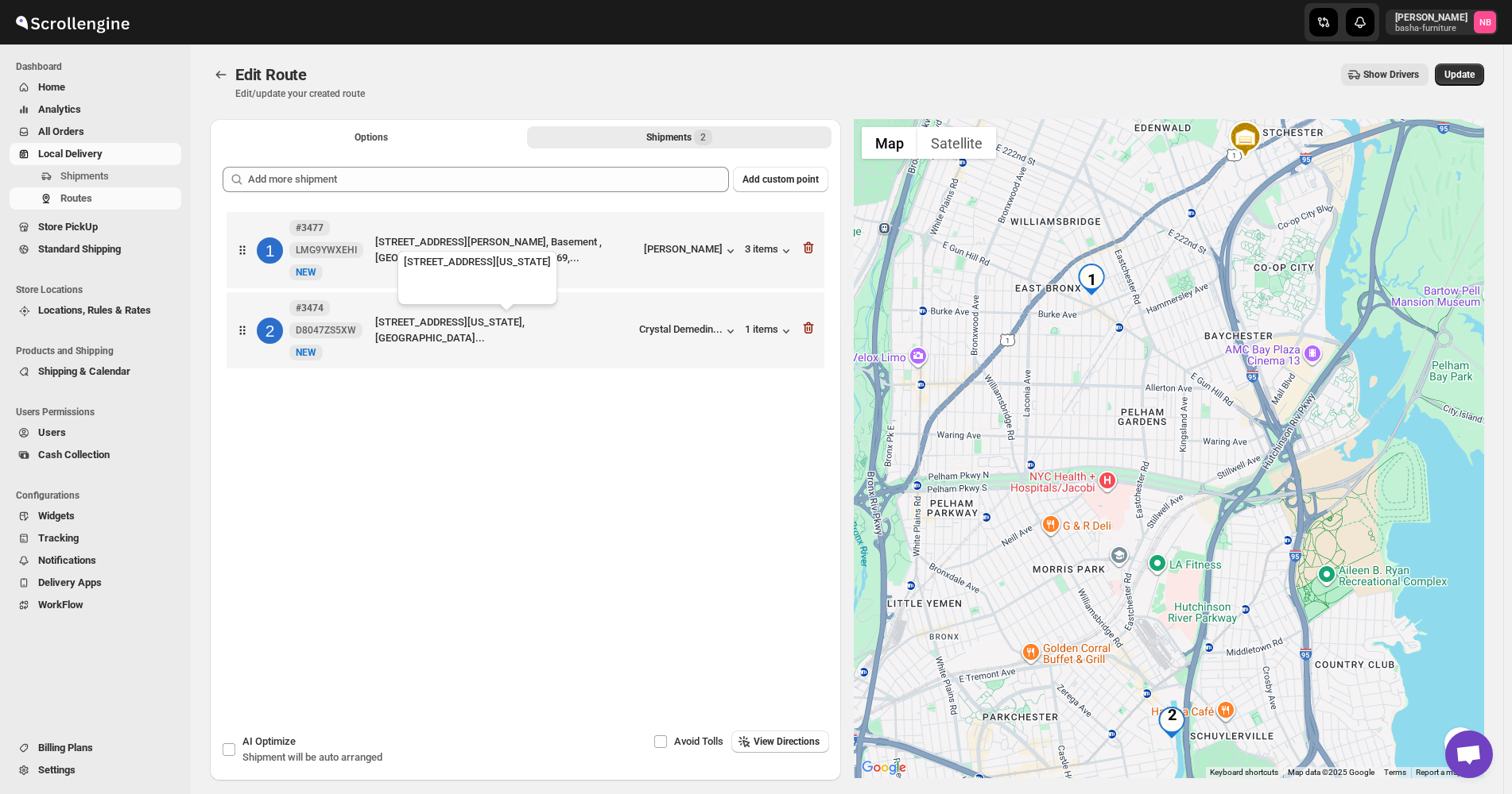
drag, startPoint x: 508, startPoint y: 344, endPoint x: 516, endPoint y: 238, distance: 106.3
click at [516, 238] on div "1 #3477 LMG9YWXEHI New NEW [STREET_ADDRESS][PERSON_NAME], Basement , [GEOGRAPHI…" at bounding box center [525, 292] width 605 height 168
click at [1471, 81] on button "Update" at bounding box center [1459, 75] width 49 height 22
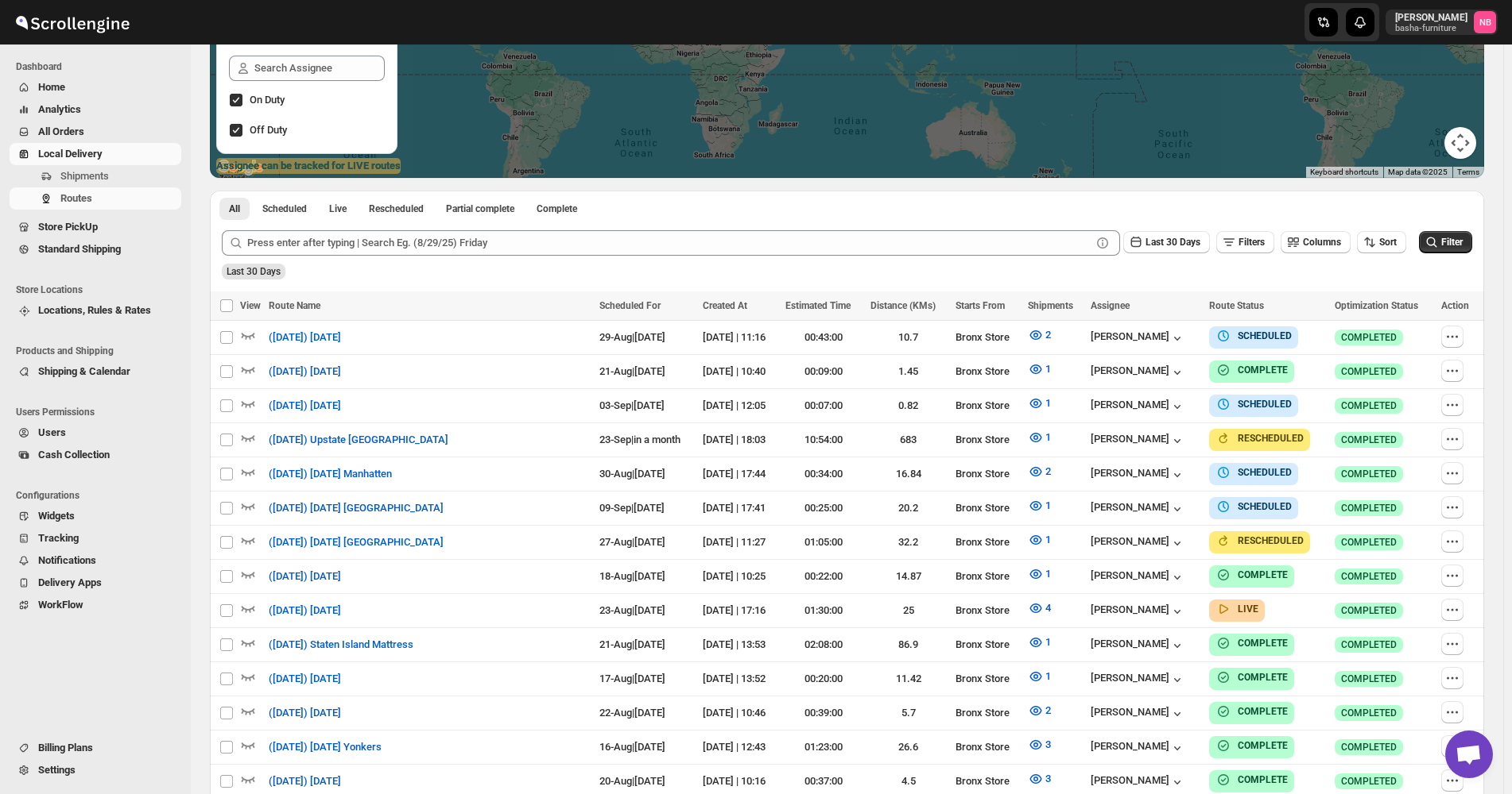
scroll to position [318, 0]
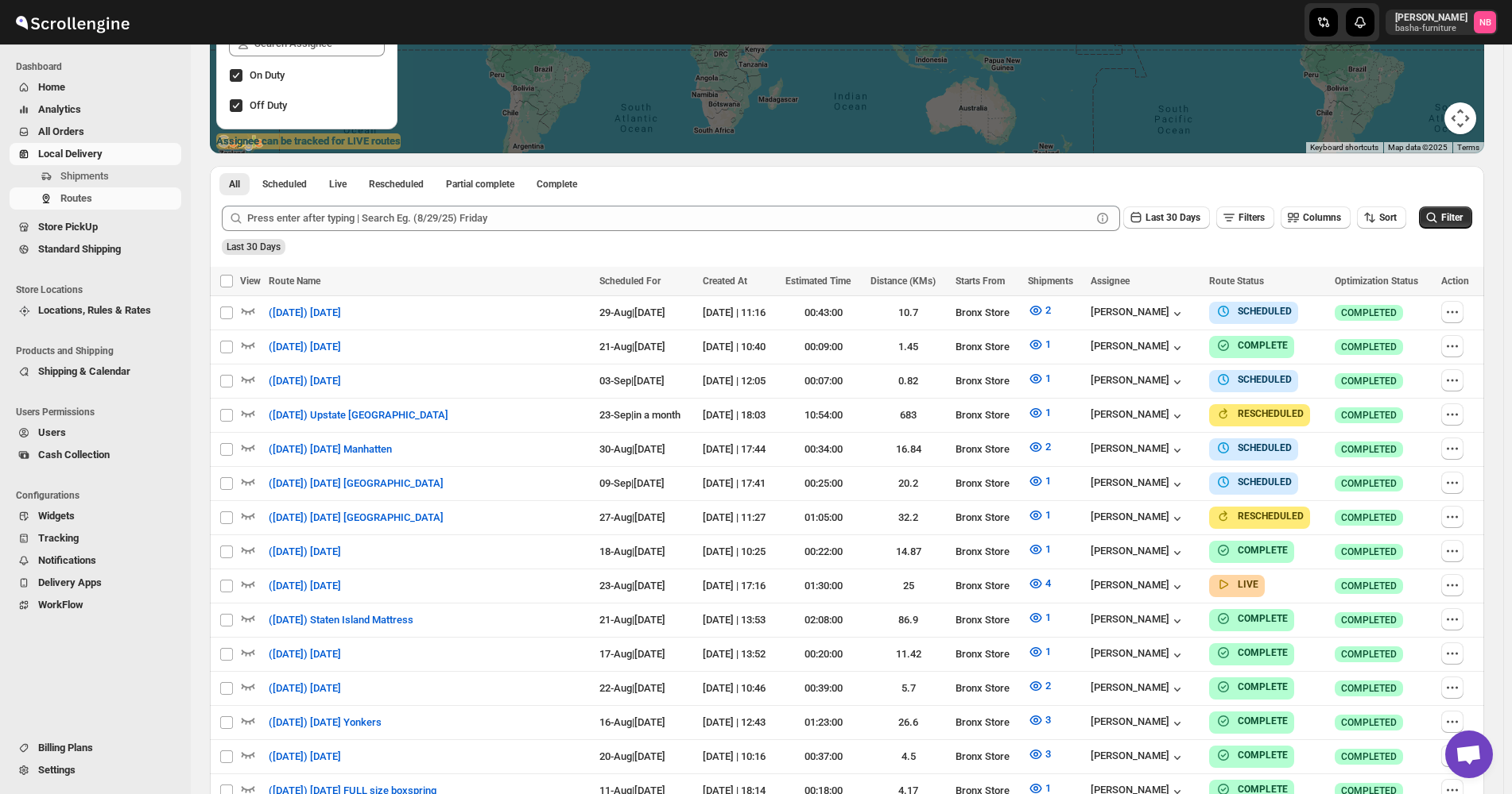
click at [1391, 229] on div "Sort" at bounding box center [1381, 218] width 49 height 24
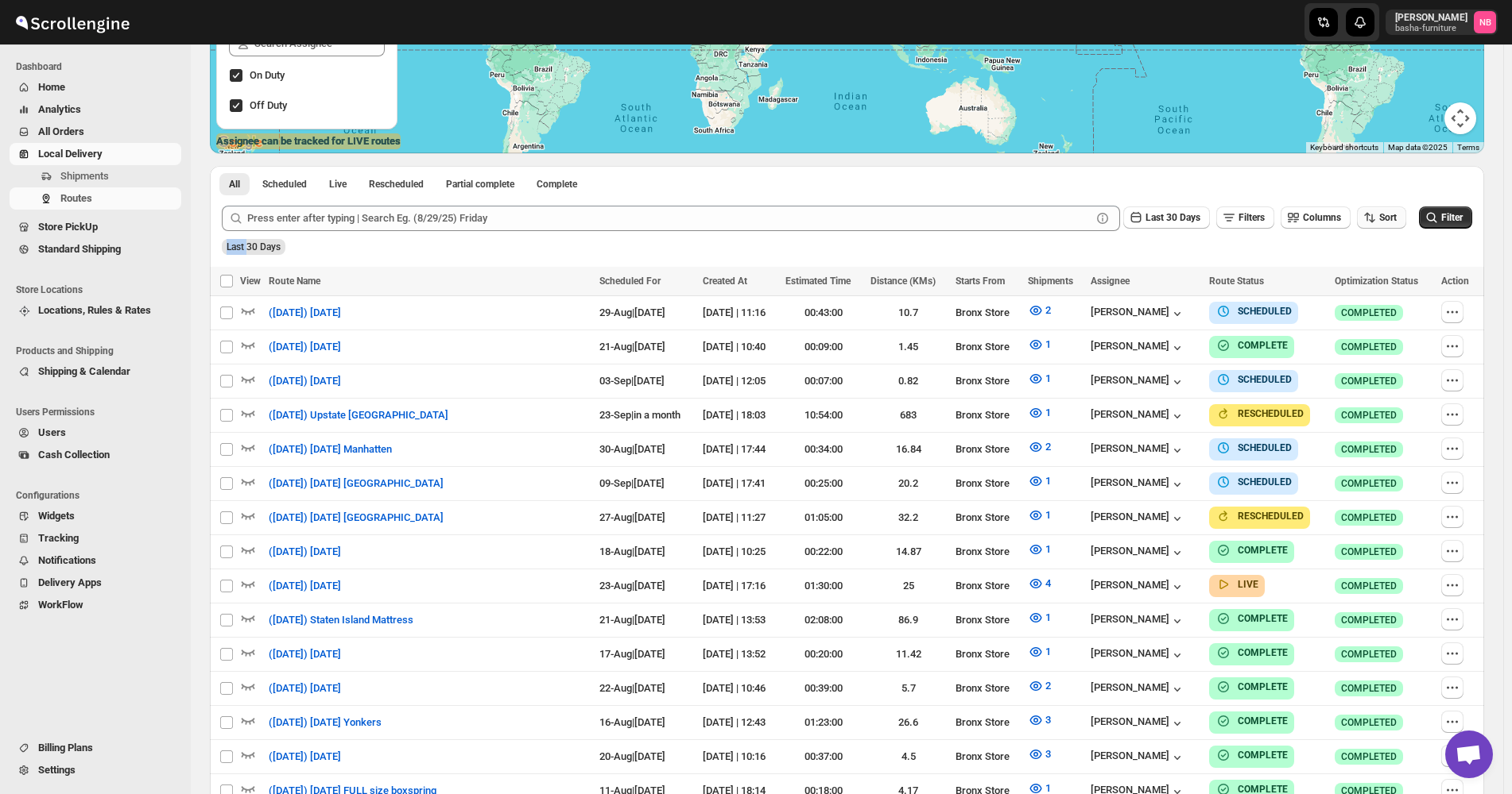
click at [1391, 226] on button "Sort" at bounding box center [1381, 217] width 49 height 22
click at [1387, 295] on button "Due Date" at bounding box center [1384, 303] width 96 height 26
click at [1177, 223] on span "Last 30 Days" at bounding box center [1173, 217] width 55 height 11
drag, startPoint x: 1168, startPoint y: 408, endPoint x: 1415, endPoint y: 310, distance: 265.7
click at [1168, 326] on button "All" at bounding box center [1173, 418] width 91 height 26
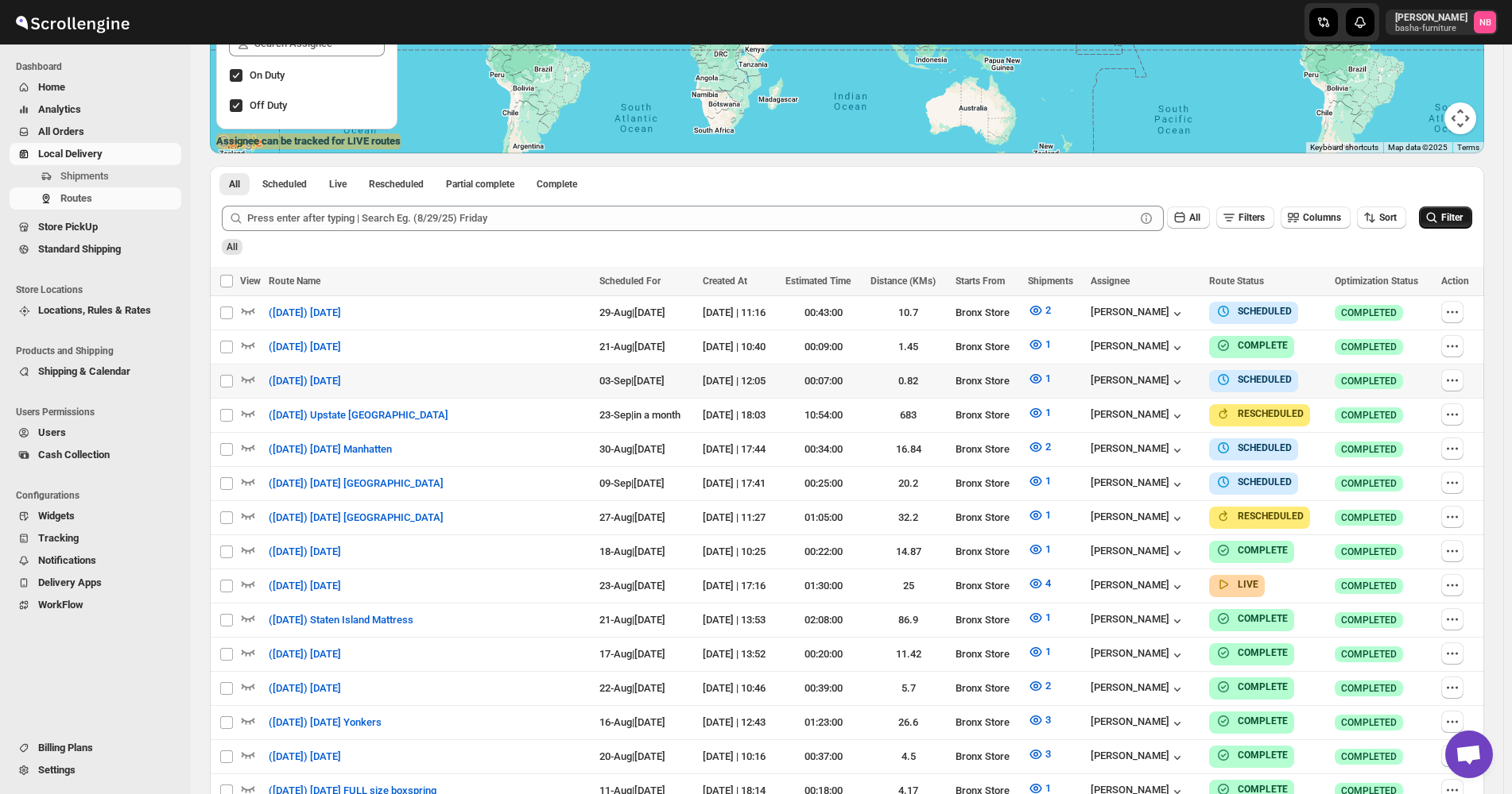
click at [1463, 217] on span "Filter" at bounding box center [1451, 217] width 21 height 11
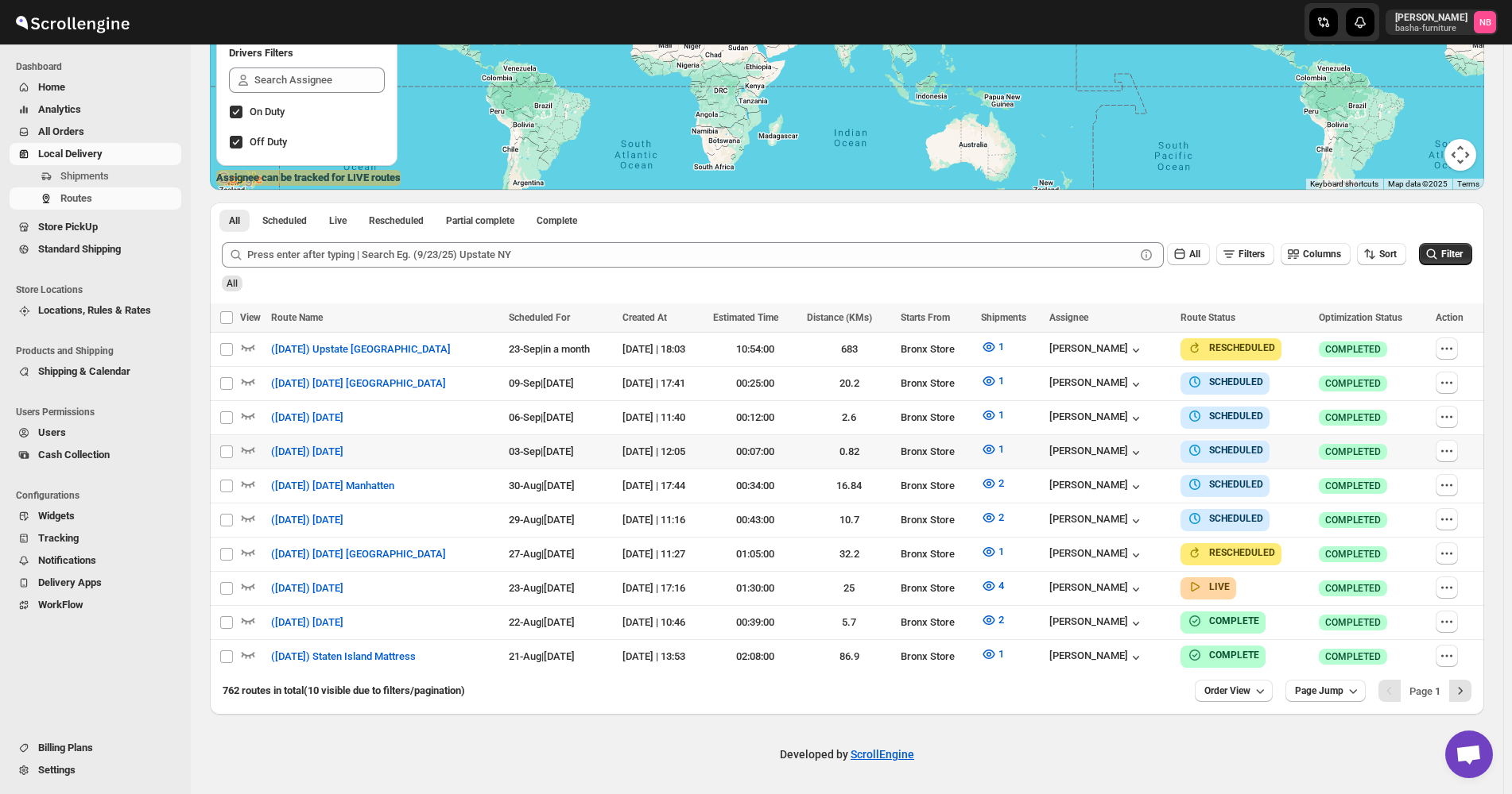
scroll to position [273, 0]
